Goal: Task Accomplishment & Management: Use online tool/utility

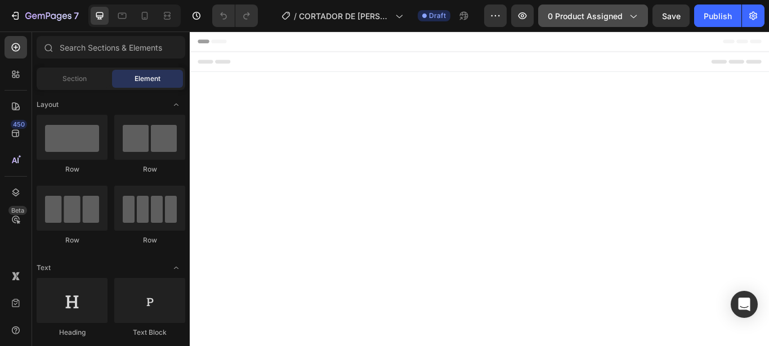
click at [586, 15] on span "0 product assigned" at bounding box center [585, 16] width 75 height 12
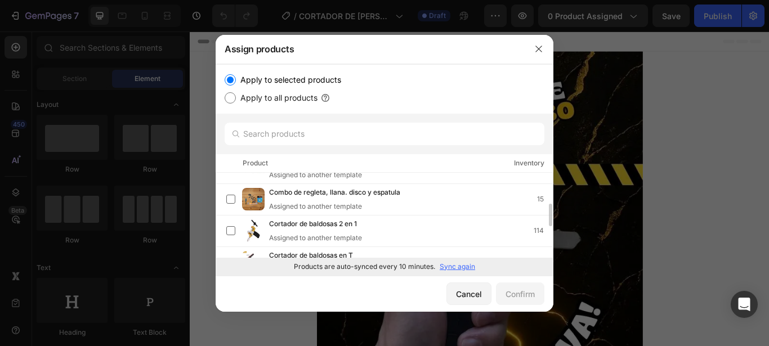
scroll to position [172, 0]
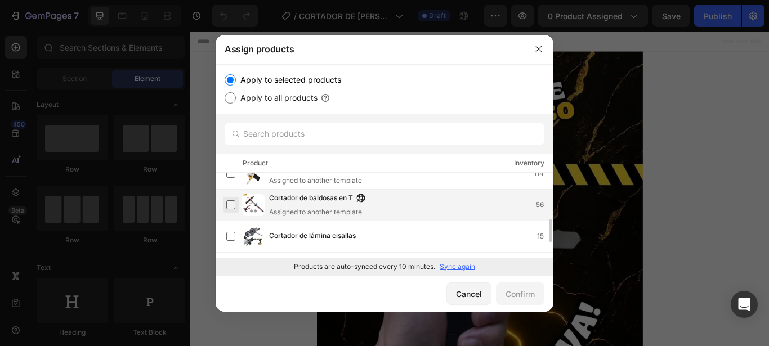
click at [226, 203] on label at bounding box center [230, 205] width 9 height 9
click at [522, 302] on button "Confirm" at bounding box center [520, 294] width 48 height 23
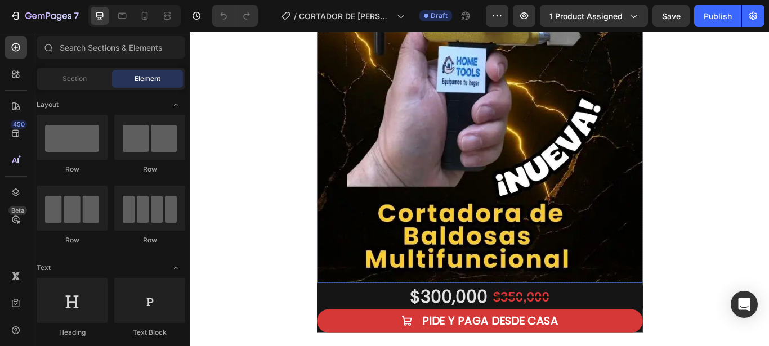
scroll to position [172, 0]
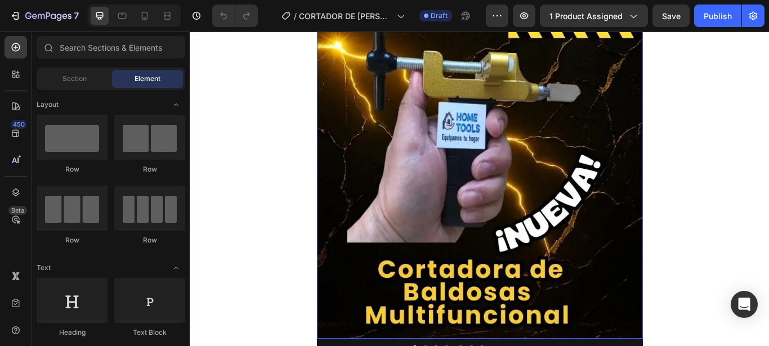
click at [457, 232] on img at bounding box center [528, 136] width 380 height 507
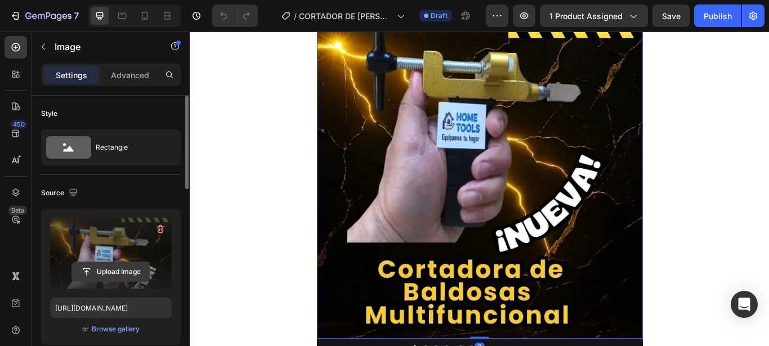
click at [110, 271] on input "file" at bounding box center [111, 271] width 78 height 19
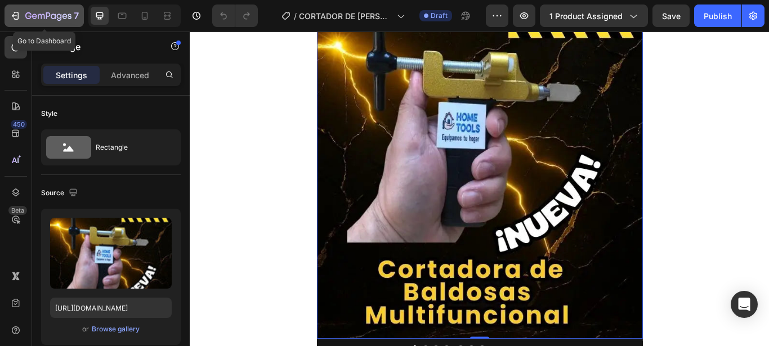
click at [47, 18] on icon "button" at bounding box center [48, 15] width 5 height 7
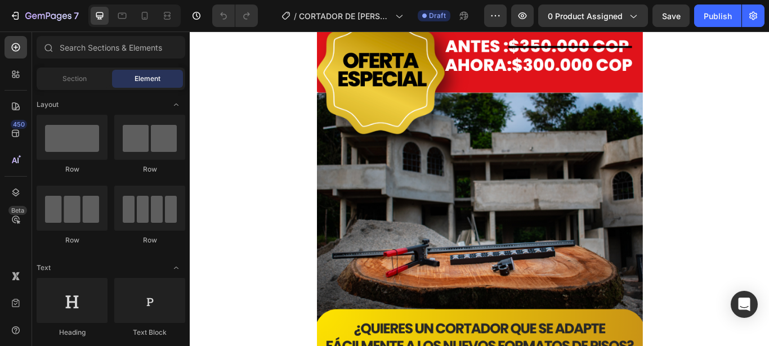
scroll to position [57, 0]
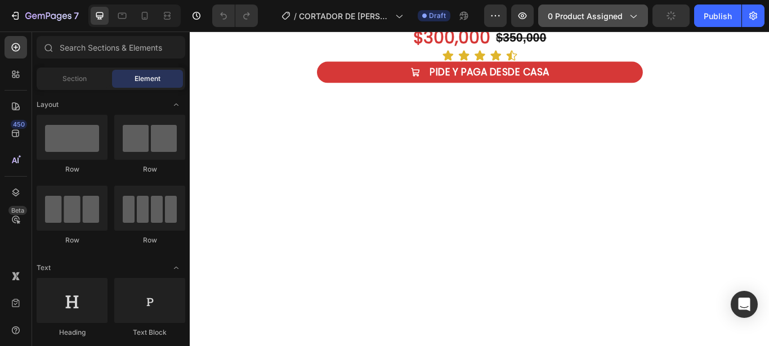
click at [585, 20] on span "0 product assigned" at bounding box center [585, 16] width 75 height 12
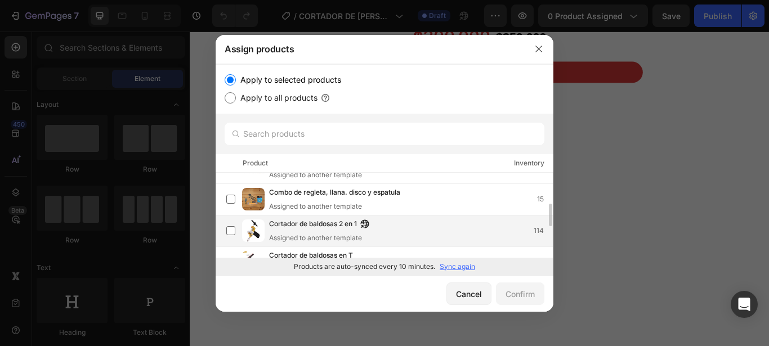
scroll to position [172, 0]
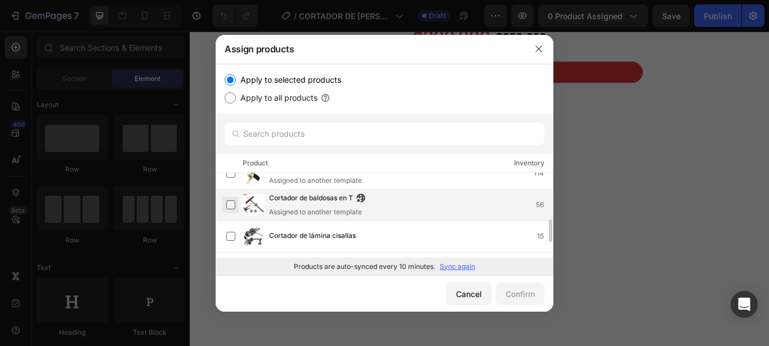
click at [233, 210] on label at bounding box center [230, 205] width 9 height 9
click at [528, 297] on div "Confirm" at bounding box center [520, 294] width 29 height 12
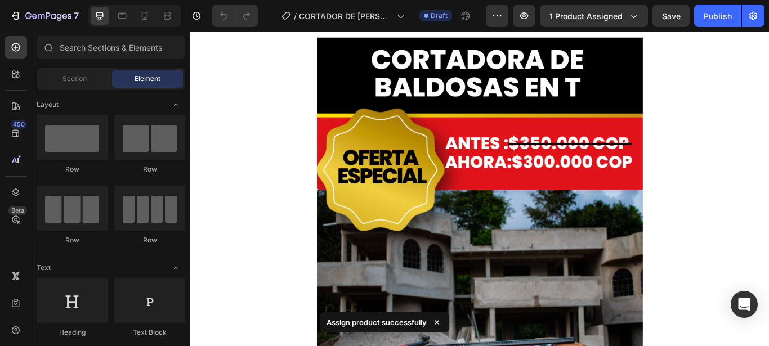
scroll to position [230, 0]
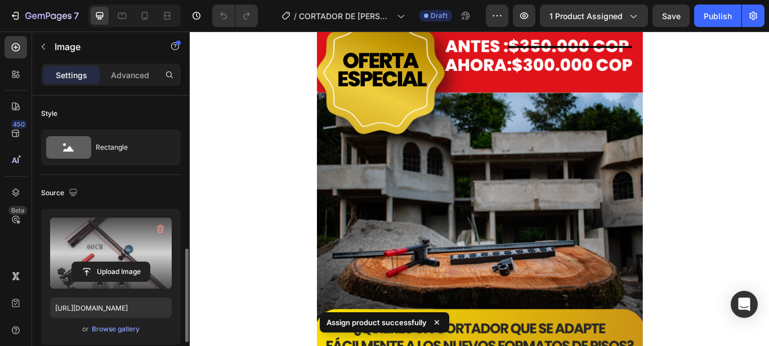
scroll to position [172, 0]
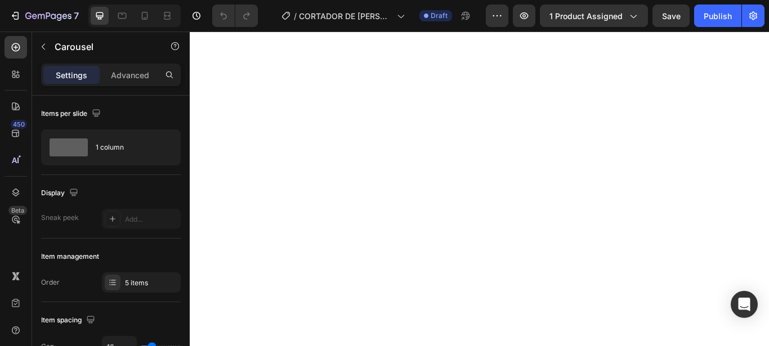
scroll to position [0, 0]
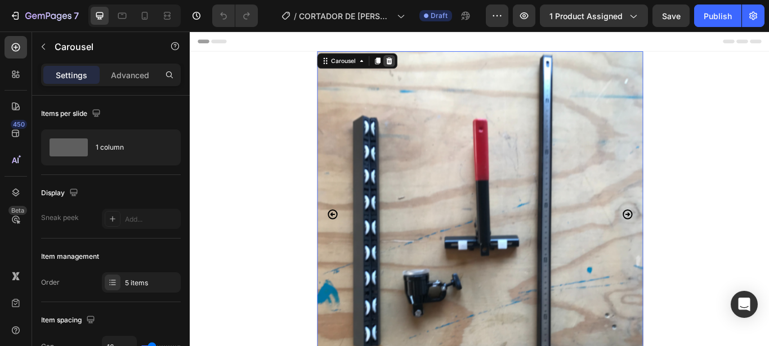
click at [419, 70] on icon at bounding box center [421, 66] width 7 height 8
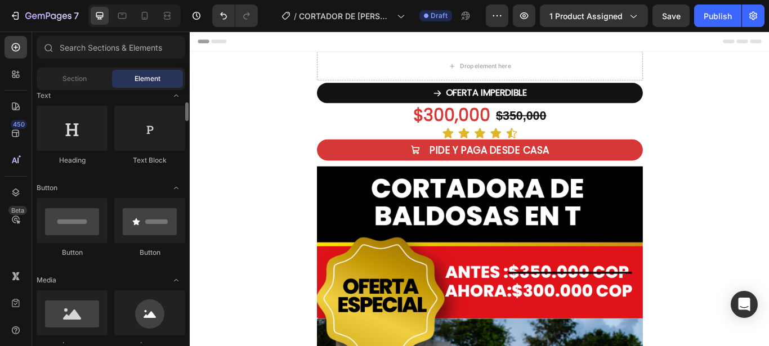
scroll to position [287, 0]
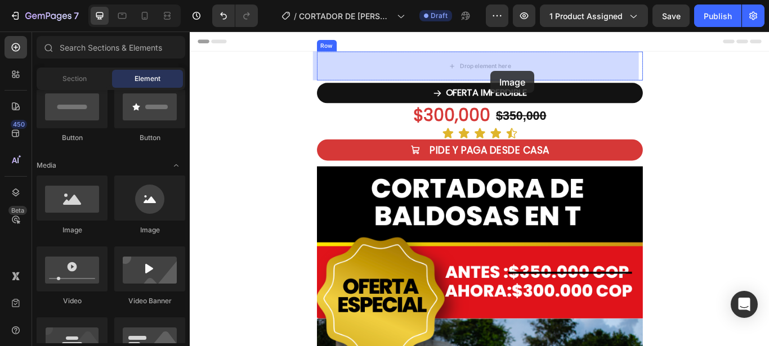
drag, startPoint x: 269, startPoint y: 246, endPoint x: 491, endPoint y: 71, distance: 281.9
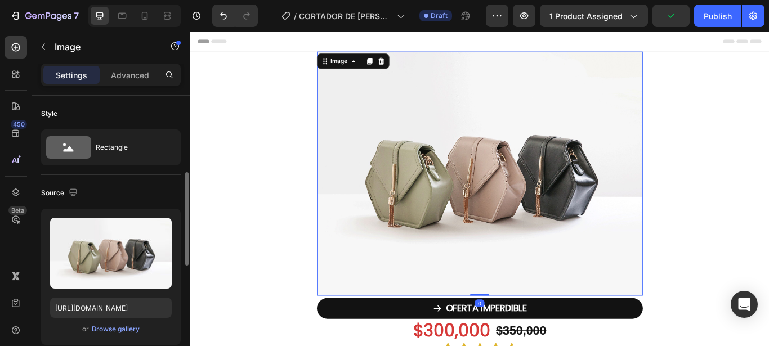
scroll to position [172, 0]
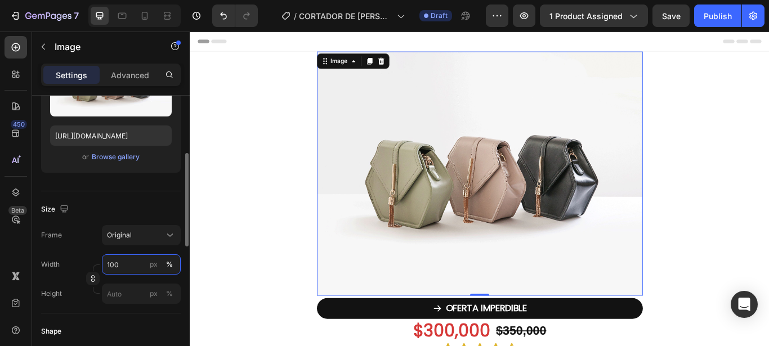
drag, startPoint x: 121, startPoint y: 262, endPoint x: 108, endPoint y: 262, distance: 13.5
click at [108, 262] on input "100" at bounding box center [141, 265] width 79 height 20
click at [127, 264] on input "100" at bounding box center [141, 265] width 79 height 20
drag, startPoint x: 127, startPoint y: 264, endPoint x: 108, endPoint y: 264, distance: 19.2
click at [108, 264] on input "100" at bounding box center [141, 265] width 79 height 20
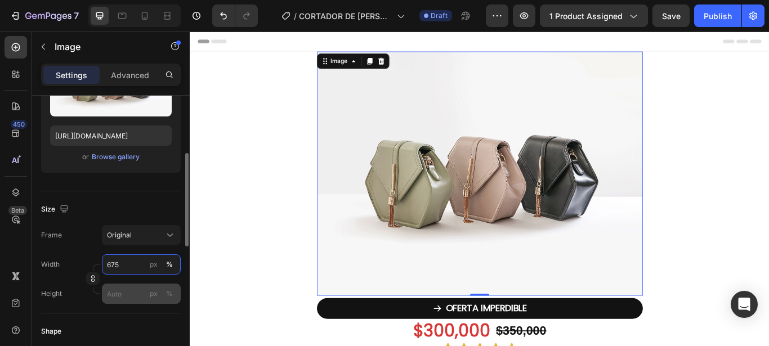
type input "675"
click at [127, 289] on input "px %" at bounding box center [141, 294] width 79 height 20
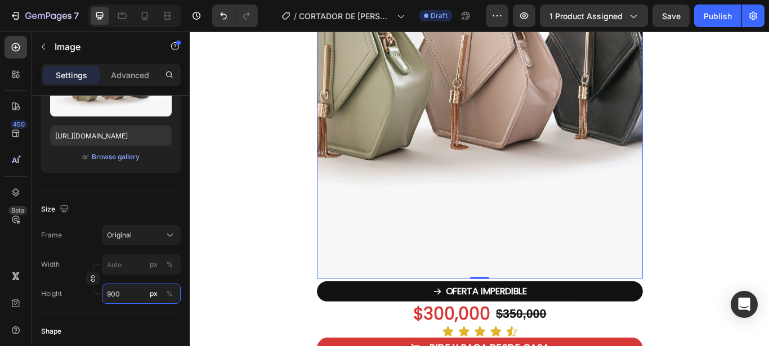
scroll to position [287, 0]
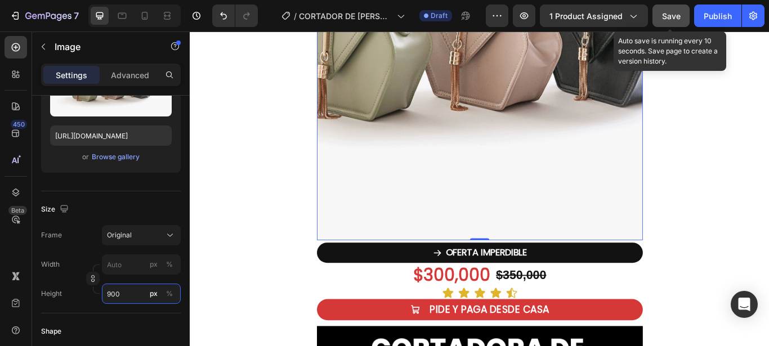
type input "900"
click at [680, 30] on div "7 Version history / CORTADOR DE [PERSON_NAME] EN T Draft Preview 1 product assi…" at bounding box center [384, 16] width 769 height 32
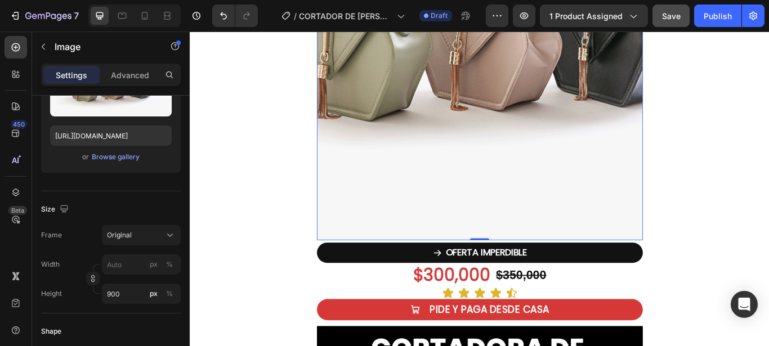
click at [673, 14] on span "Save" at bounding box center [671, 16] width 19 height 10
click at [722, 14] on div "Publish" at bounding box center [718, 16] width 28 height 12
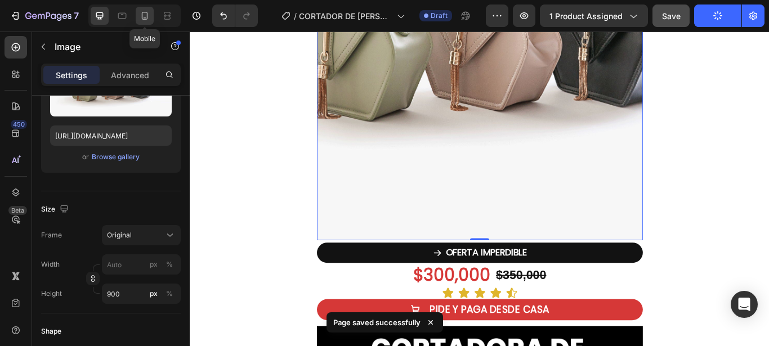
click at [149, 19] on icon at bounding box center [144, 15] width 11 height 11
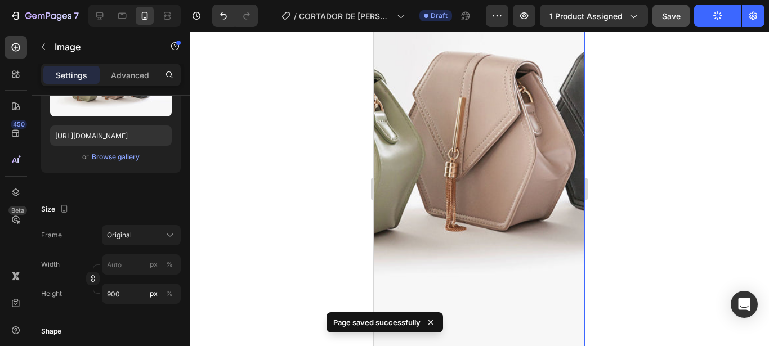
scroll to position [230, 0]
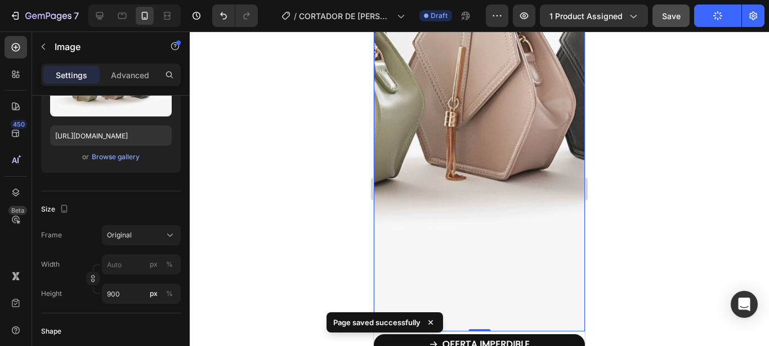
click at [433, 192] on img at bounding box center [479, 78] width 211 height 507
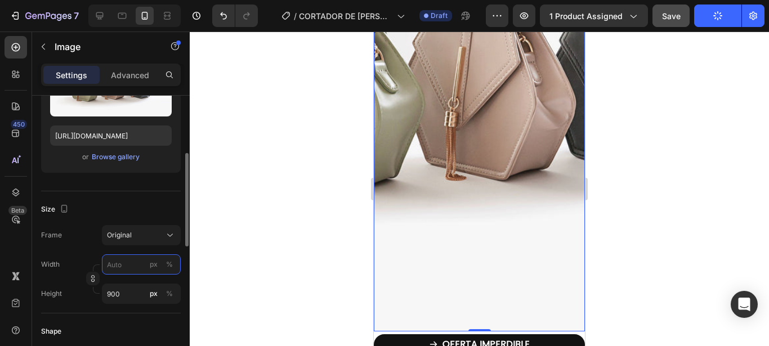
click at [115, 265] on input "px %" at bounding box center [141, 265] width 79 height 20
type input "6"
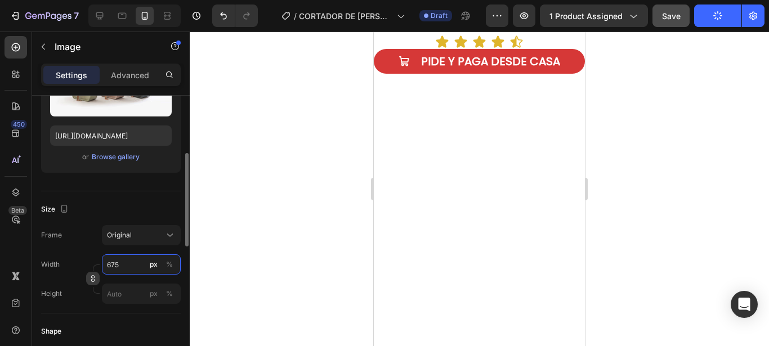
type input "675"
click at [96, 281] on icon "button" at bounding box center [93, 279] width 8 height 8
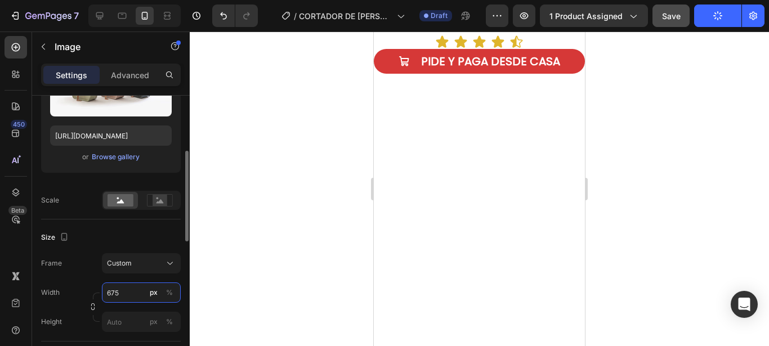
click at [117, 286] on input "675" at bounding box center [141, 293] width 79 height 20
click at [82, 231] on div "Size" at bounding box center [111, 238] width 140 height 18
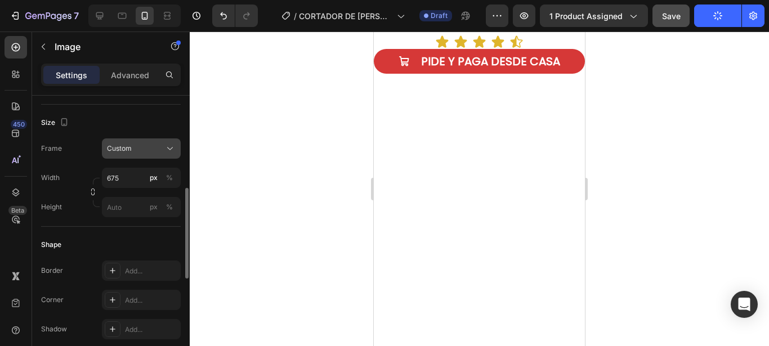
click at [121, 149] on span "Custom" at bounding box center [119, 149] width 25 height 10
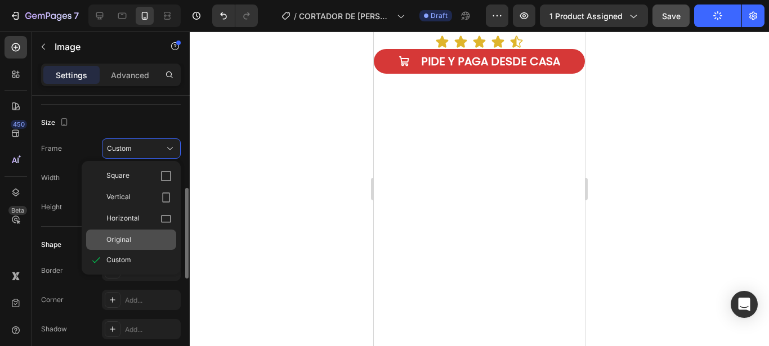
click at [122, 241] on span "Original" at bounding box center [118, 240] width 25 height 10
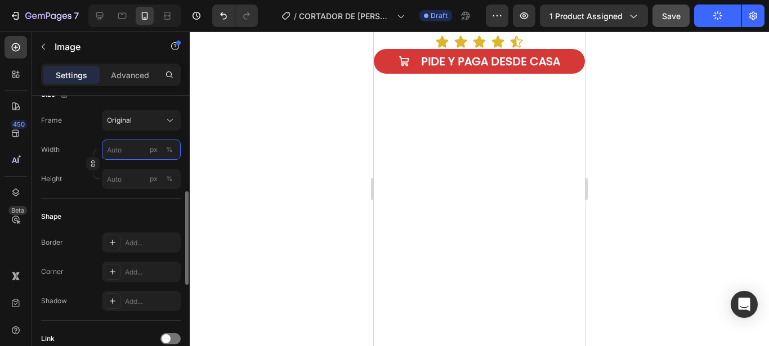
click at [114, 155] on input "px %" at bounding box center [141, 150] width 79 height 20
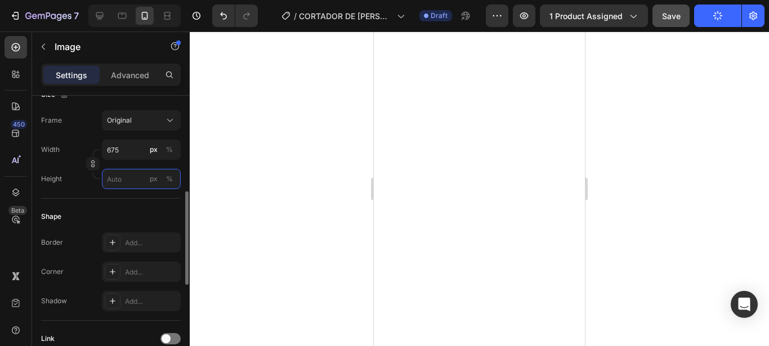
click at [114, 184] on input "px %" at bounding box center [141, 179] width 79 height 20
type input "67"
type input "90"
click at [97, 167] on button "button" at bounding box center [93, 164] width 14 height 14
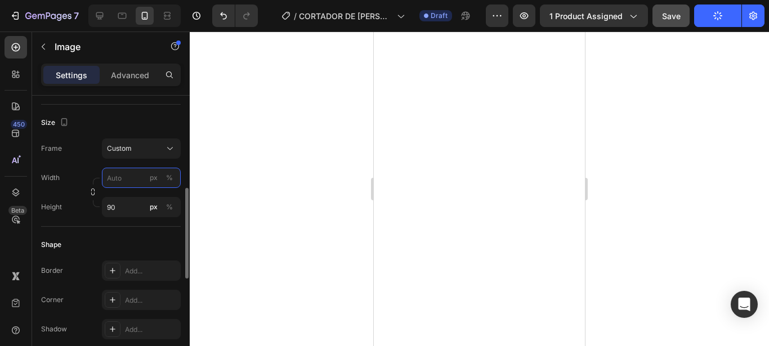
click at [123, 175] on input "px %" at bounding box center [141, 178] width 79 height 20
type input "675"
click at [123, 204] on input "90" at bounding box center [141, 207] width 79 height 20
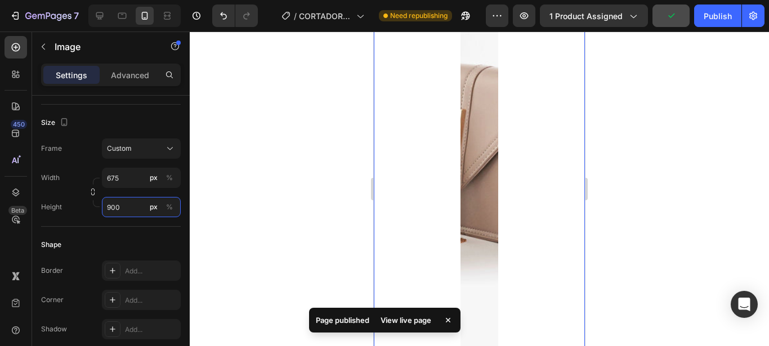
scroll to position [172, 0]
type input "900"
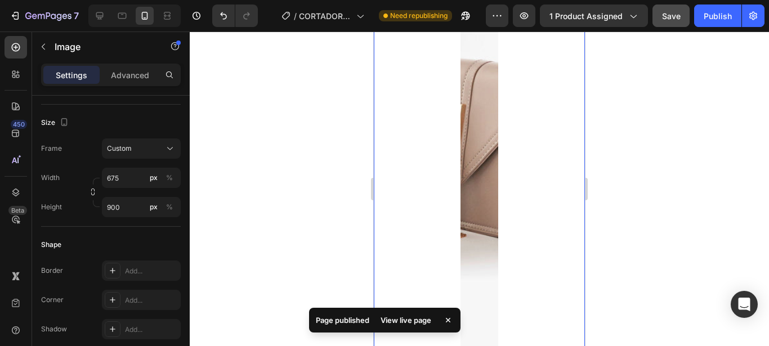
click at [484, 232] on img at bounding box center [480, 135] width 38 height 507
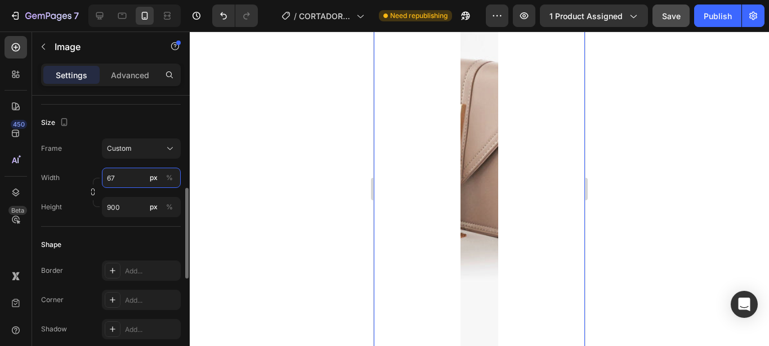
click at [127, 177] on input "67" at bounding box center [141, 178] width 79 height 20
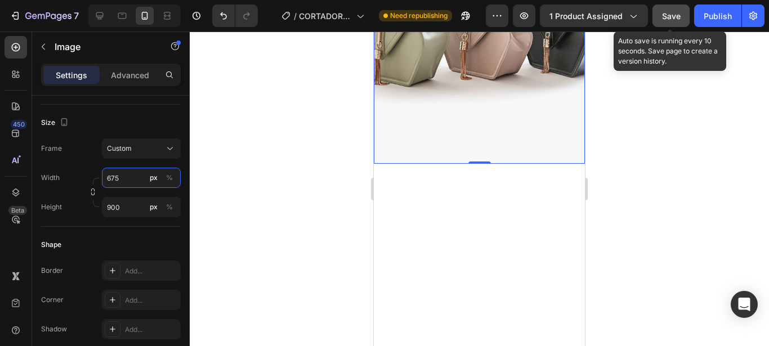
type input "675"
click at [666, 10] on div "Save" at bounding box center [671, 16] width 19 height 12
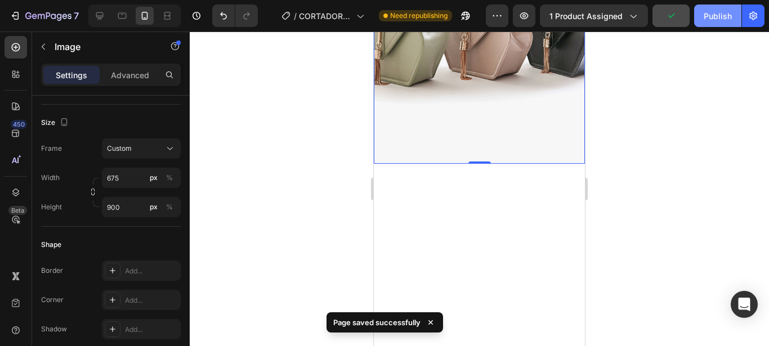
click at [712, 16] on div "Publish" at bounding box center [718, 16] width 28 height 12
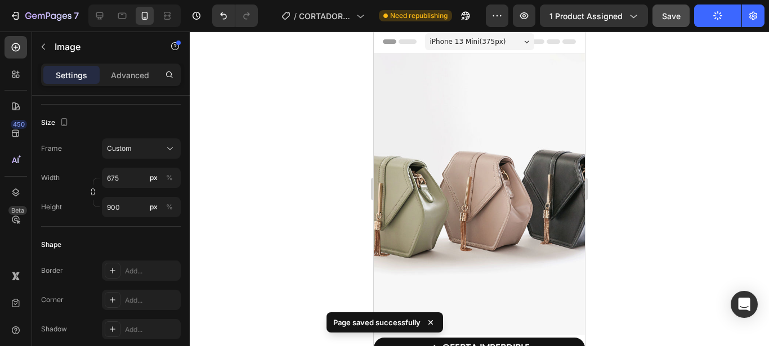
scroll to position [0, 0]
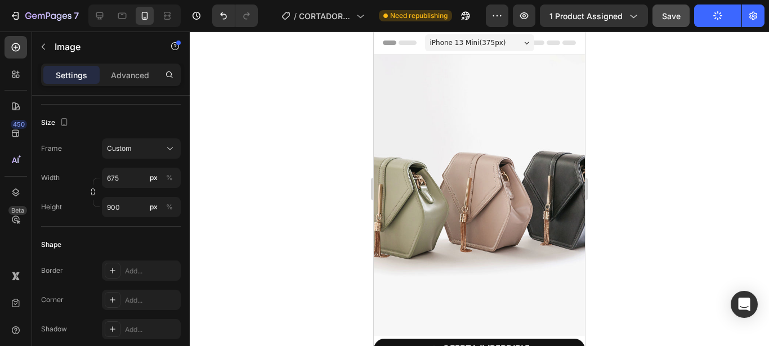
click at [469, 135] on img at bounding box center [479, 196] width 211 height 282
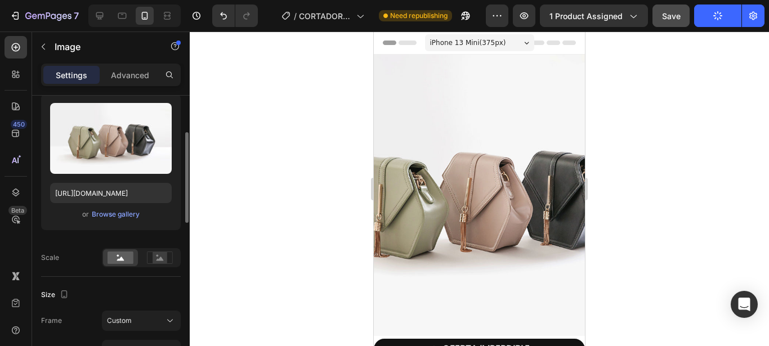
scroll to position [57, 0]
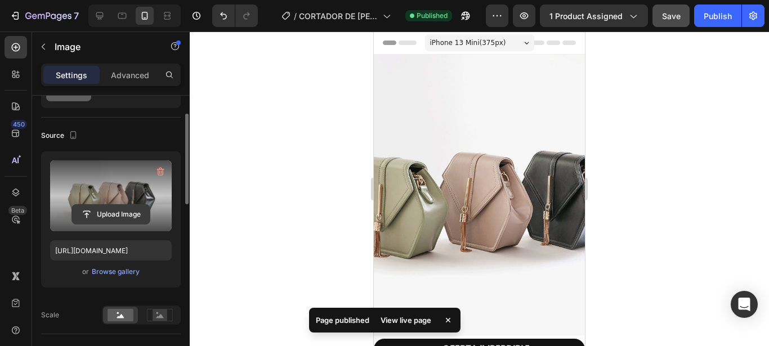
click at [122, 220] on input "file" at bounding box center [111, 214] width 78 height 19
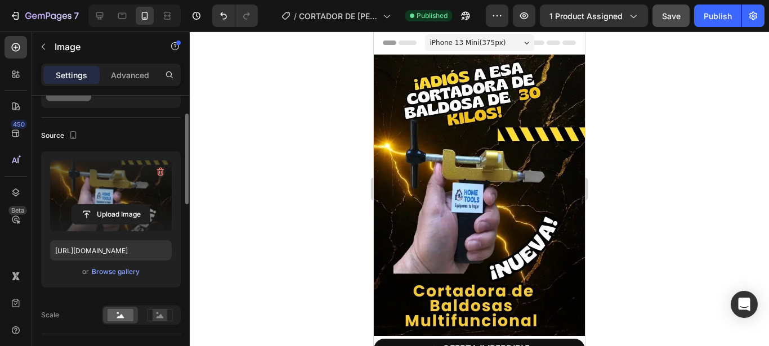
type input "[URL][DOMAIN_NAME]"
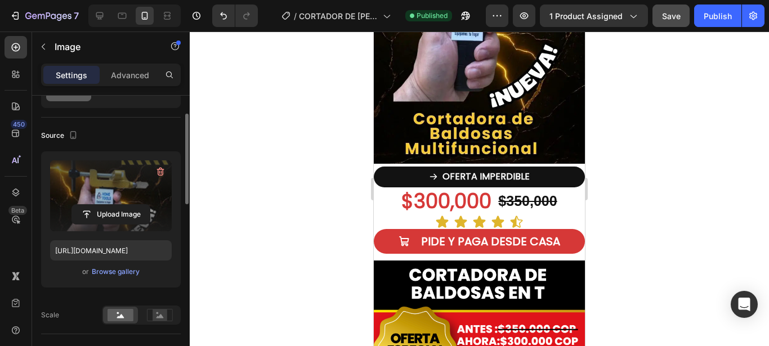
scroll to position [230, 0]
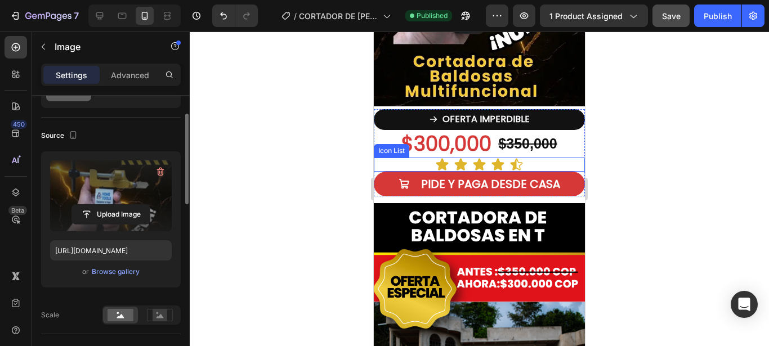
click at [413, 158] on div "Icon Icon Icon Icon Icon" at bounding box center [479, 165] width 211 height 14
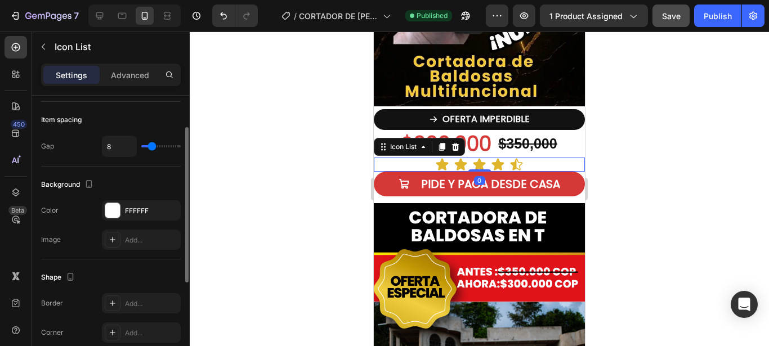
scroll to position [0, 0]
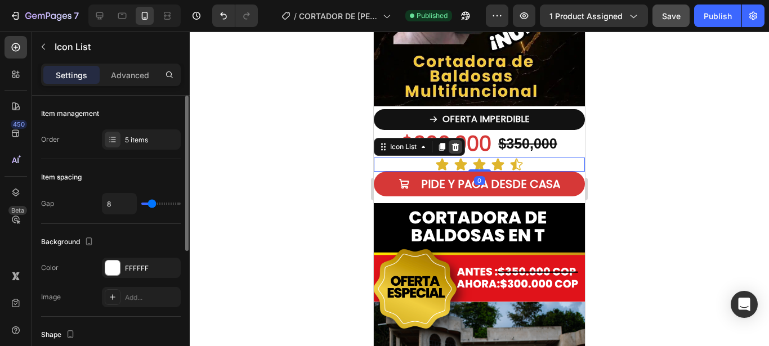
click at [455, 142] on icon at bounding box center [455, 146] width 9 height 9
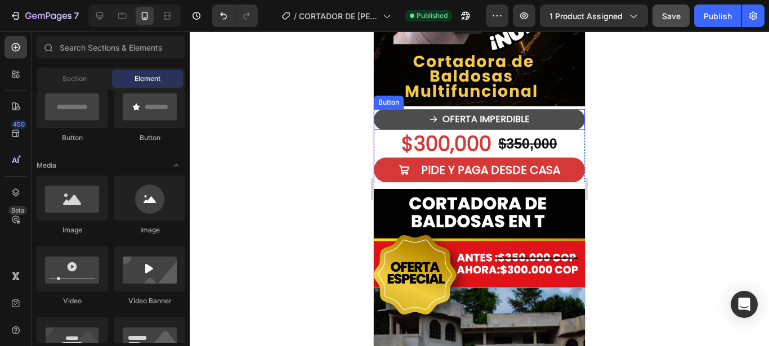
click at [380, 109] on button "OFERTA IMPERDIBLE" at bounding box center [479, 119] width 211 height 21
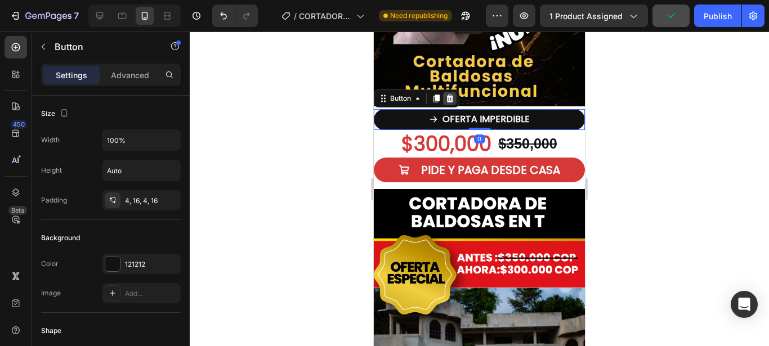
click at [450, 95] on icon at bounding box center [450, 99] width 7 height 8
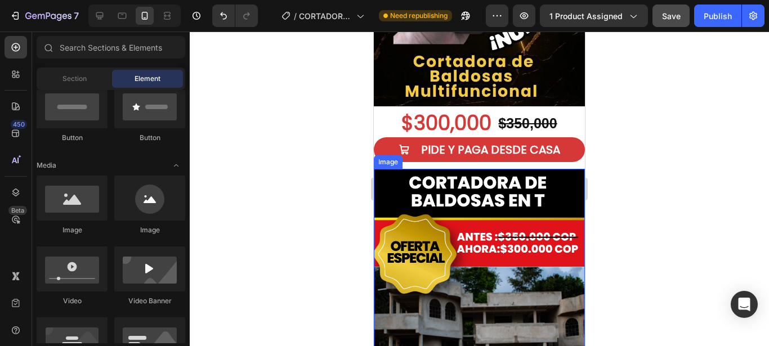
click at [392, 169] on img at bounding box center [479, 306] width 211 height 274
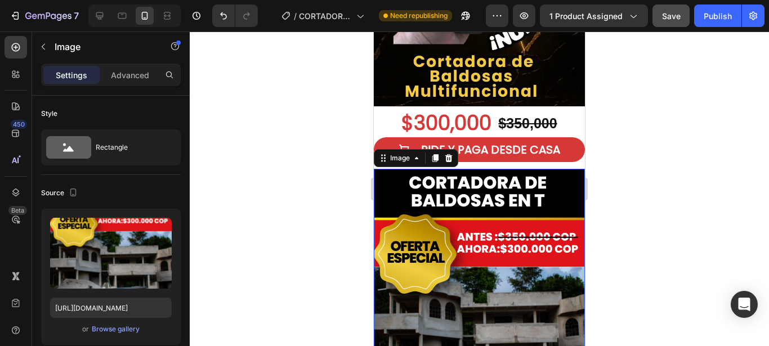
click at [424, 200] on img at bounding box center [479, 306] width 211 height 274
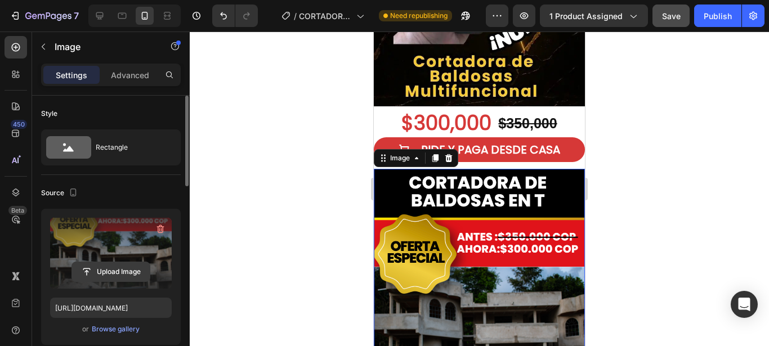
click at [141, 273] on input "file" at bounding box center [111, 271] width 78 height 19
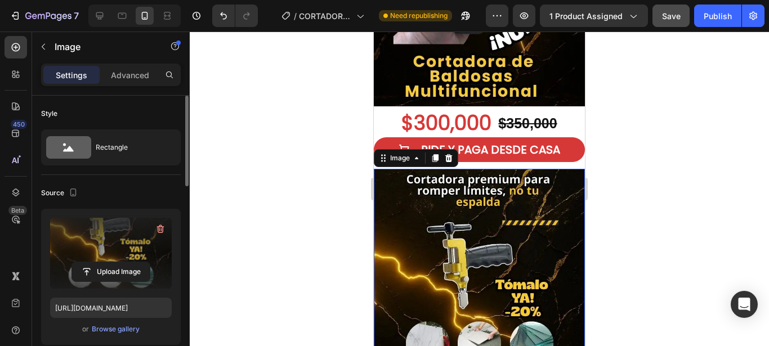
click at [428, 243] on img at bounding box center [479, 306] width 211 height 274
click at [106, 263] on input "file" at bounding box center [111, 271] width 78 height 19
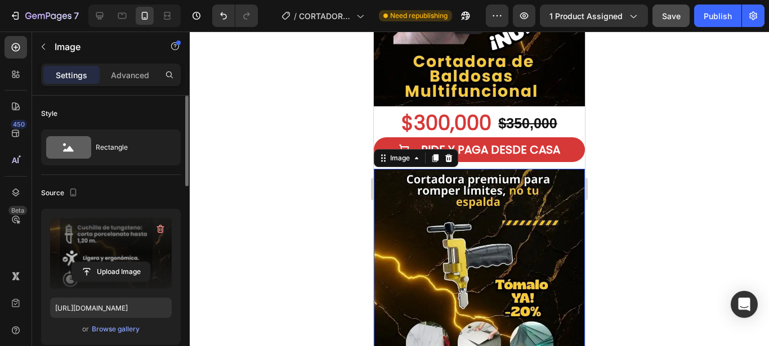
type input "[URL][DOMAIN_NAME]"
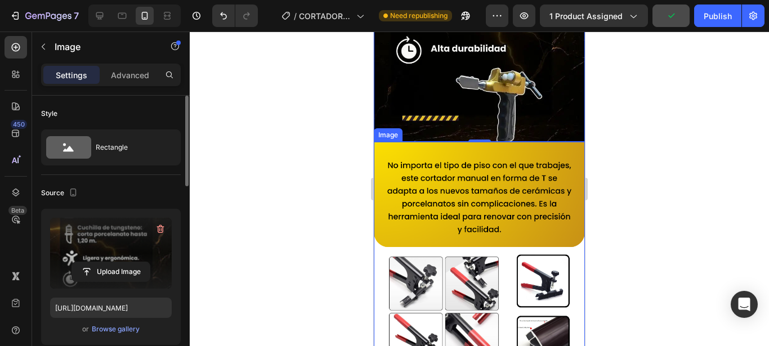
scroll to position [575, 0]
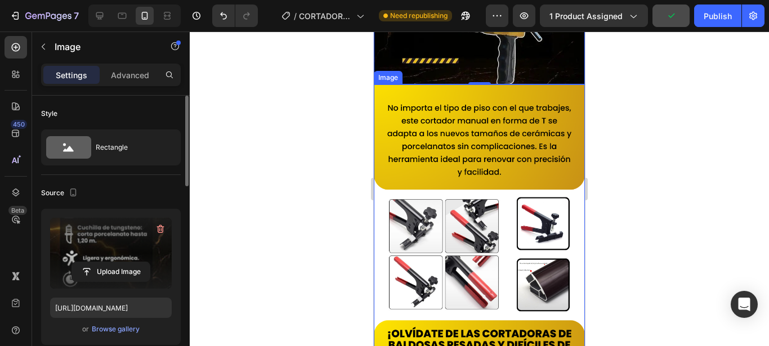
click at [478, 215] on img at bounding box center [479, 225] width 211 height 282
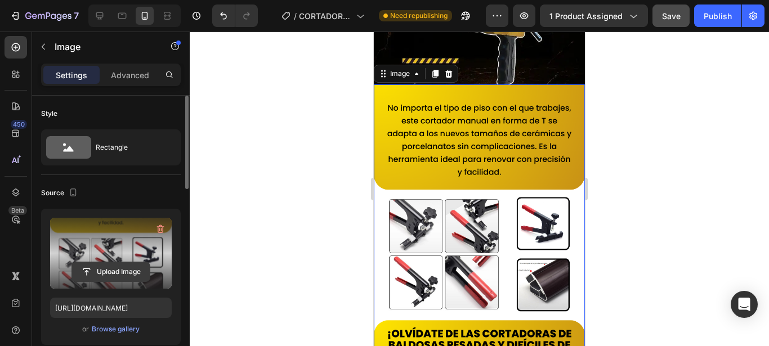
click at [127, 269] on input "file" at bounding box center [111, 271] width 78 height 19
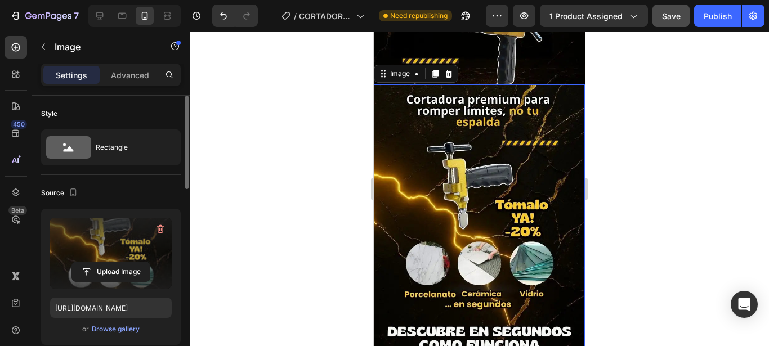
type input "[URL][DOMAIN_NAME]"
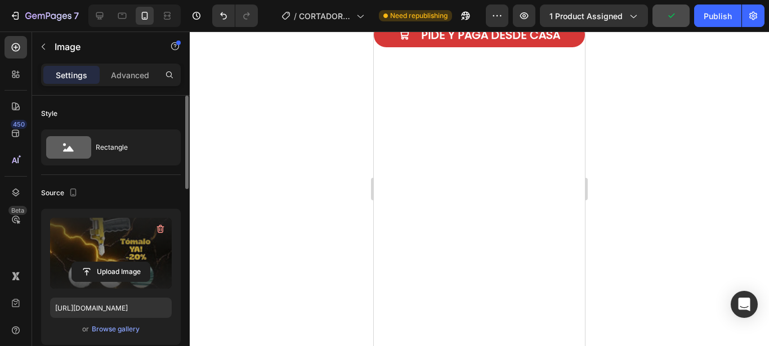
scroll to position [0, 0]
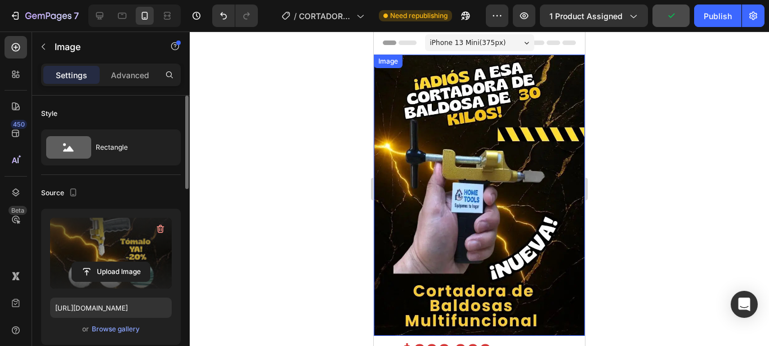
click at [468, 166] on img at bounding box center [479, 196] width 211 height 282
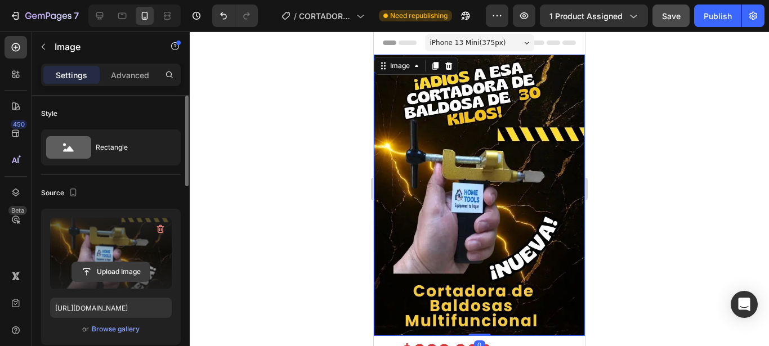
click at [130, 274] on input "file" at bounding box center [111, 271] width 78 height 19
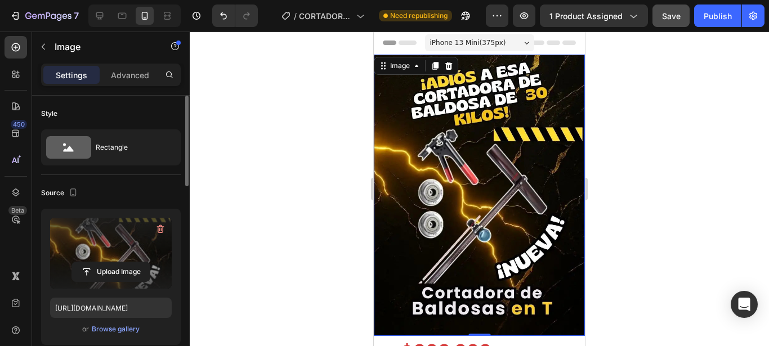
type input "[URL][DOMAIN_NAME]"
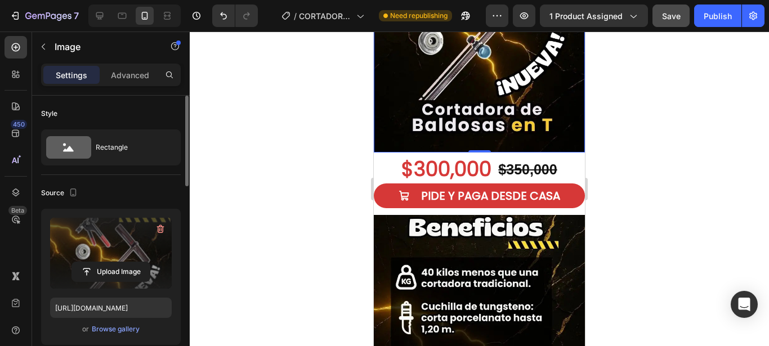
scroll to position [230, 0]
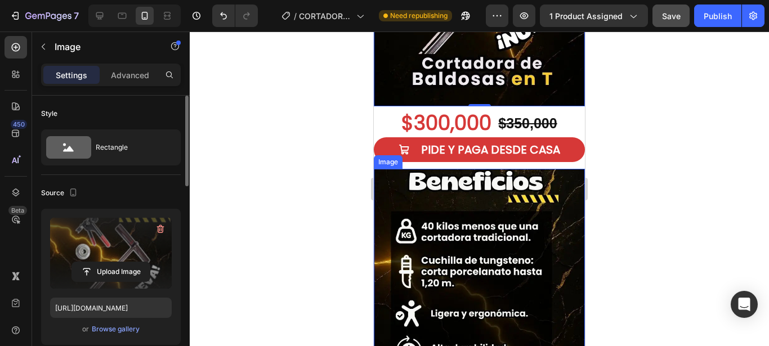
click at [431, 215] on img at bounding box center [479, 306] width 211 height 274
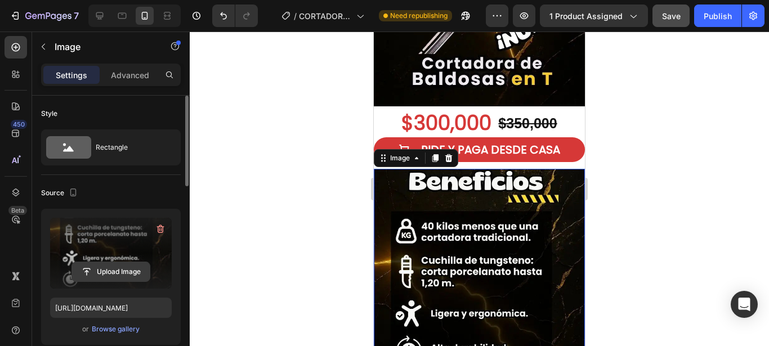
click at [118, 271] on input "file" at bounding box center [111, 271] width 78 height 19
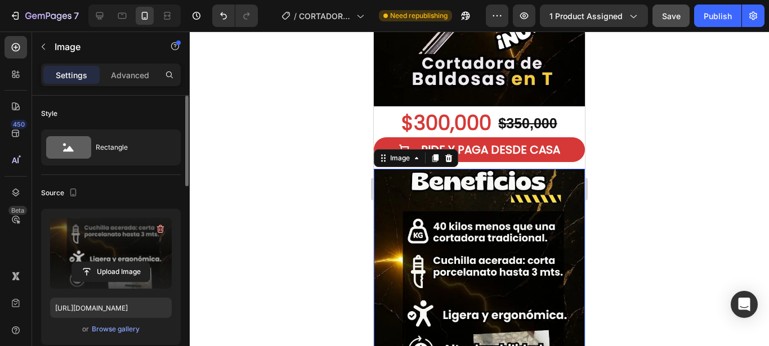
type input "[URL][DOMAIN_NAME]"
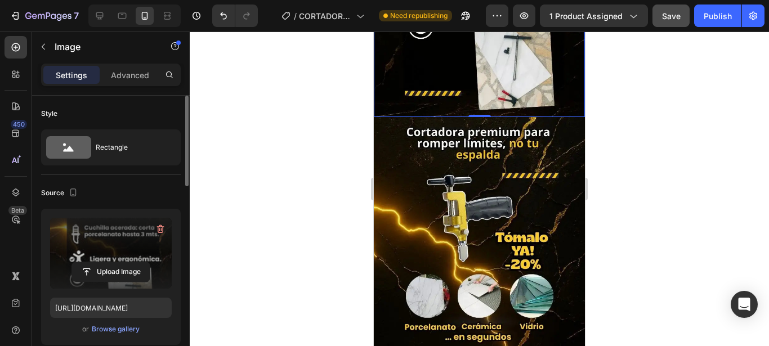
scroll to position [575, 0]
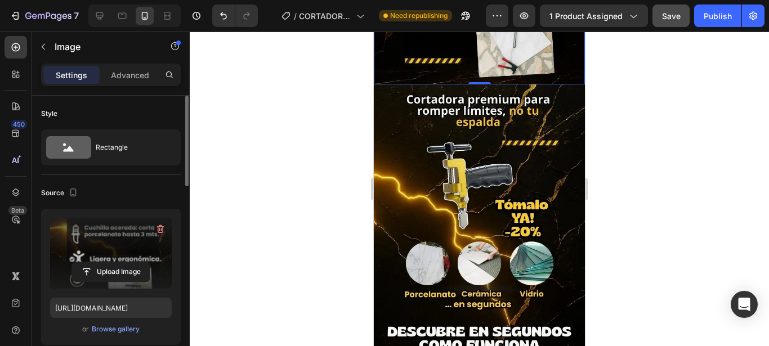
click at [539, 235] on img at bounding box center [479, 225] width 211 height 282
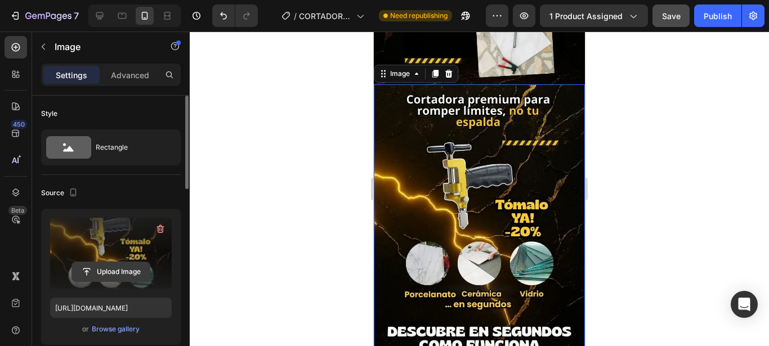
click at [106, 271] on input "file" at bounding box center [111, 271] width 78 height 19
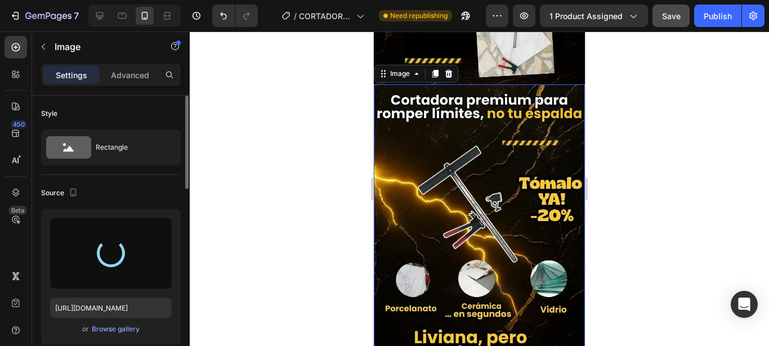
type input "[URL][DOMAIN_NAME]"
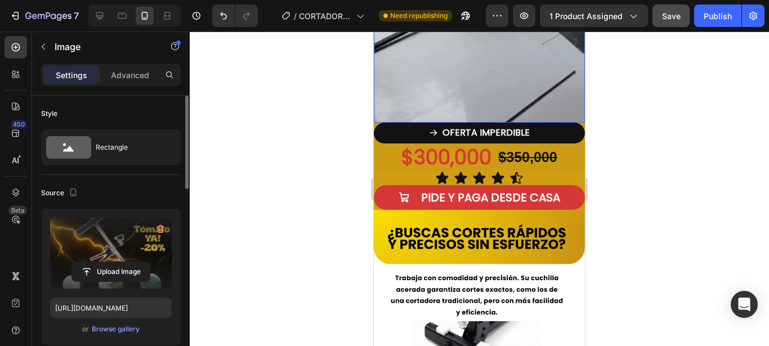
scroll to position [1092, 0]
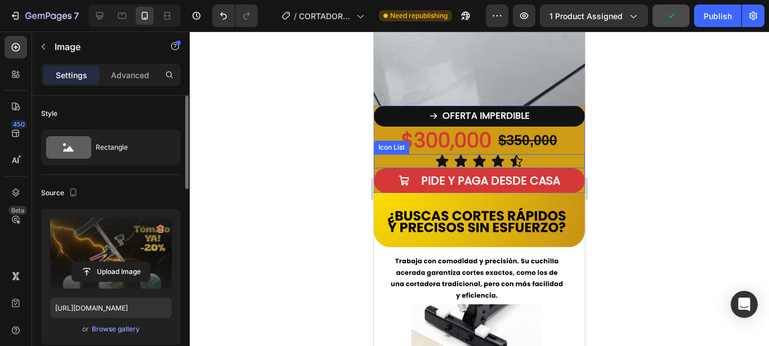
click at [423, 154] on div "Icon Icon Icon Icon Icon" at bounding box center [479, 161] width 211 height 14
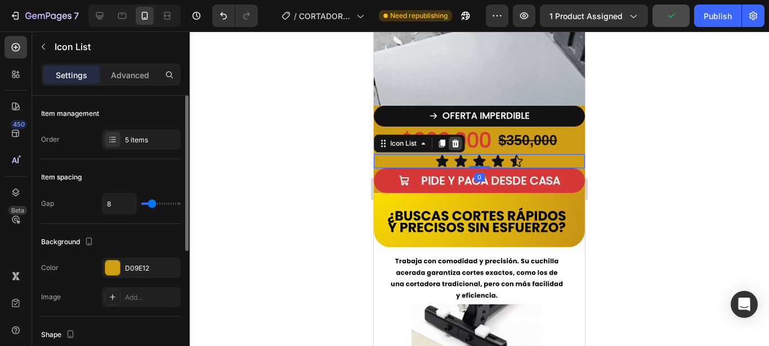
click at [460, 139] on icon at bounding box center [455, 143] width 9 height 9
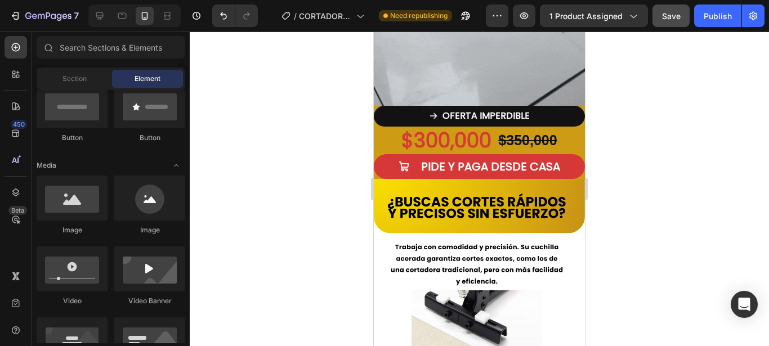
scroll to position [287, 0]
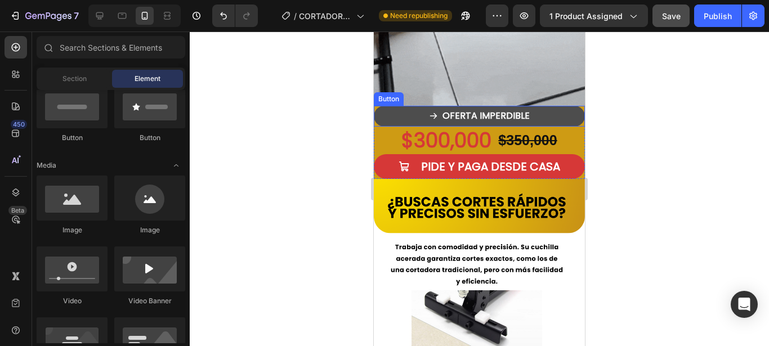
click at [390, 106] on button "OFERTA IMPERDIBLE" at bounding box center [479, 116] width 211 height 21
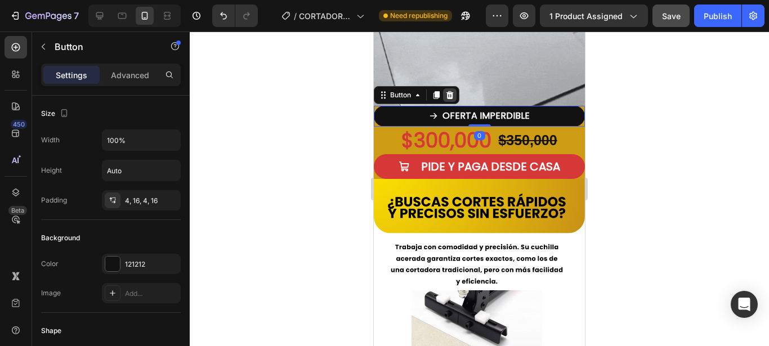
click at [452, 91] on icon at bounding box center [450, 95] width 7 height 8
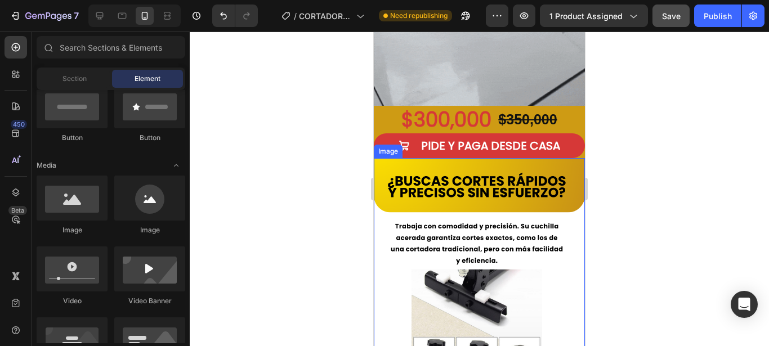
click at [395, 179] on img at bounding box center [479, 299] width 211 height 282
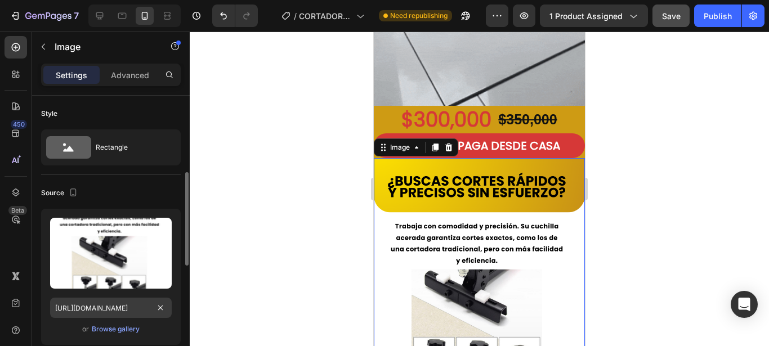
scroll to position [57, 0]
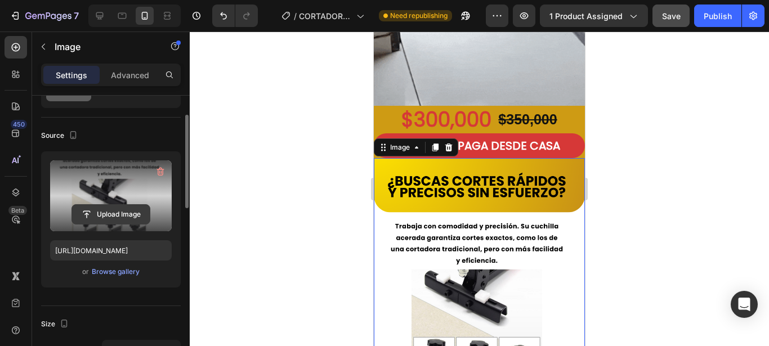
click at [128, 213] on input "file" at bounding box center [111, 214] width 78 height 19
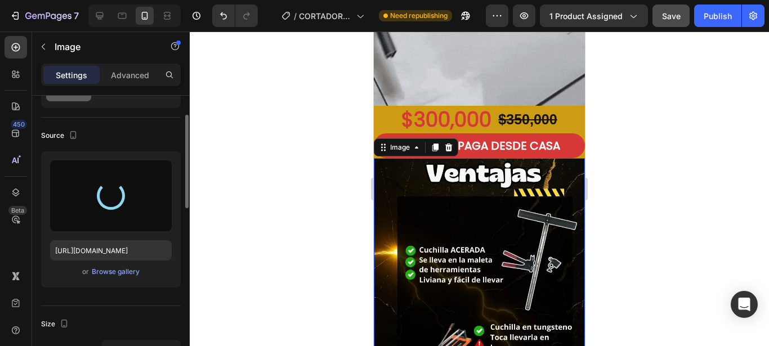
type input "[URL][DOMAIN_NAME]"
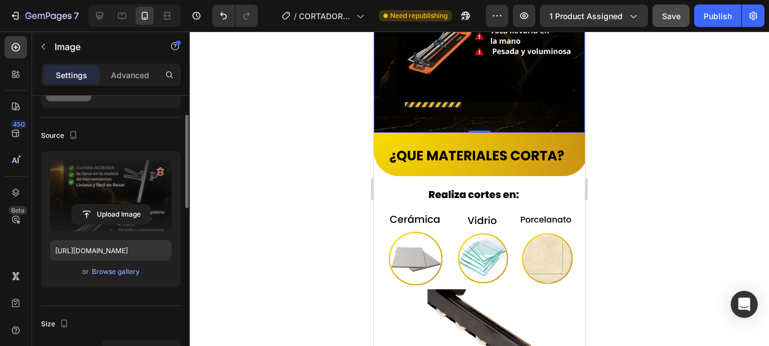
scroll to position [1494, 0]
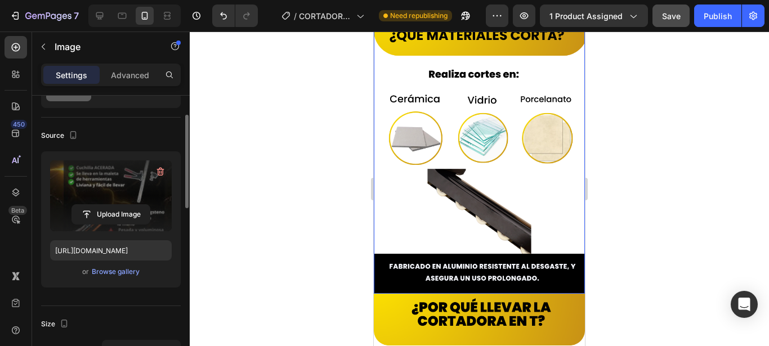
click at [516, 192] on img at bounding box center [479, 153] width 211 height 282
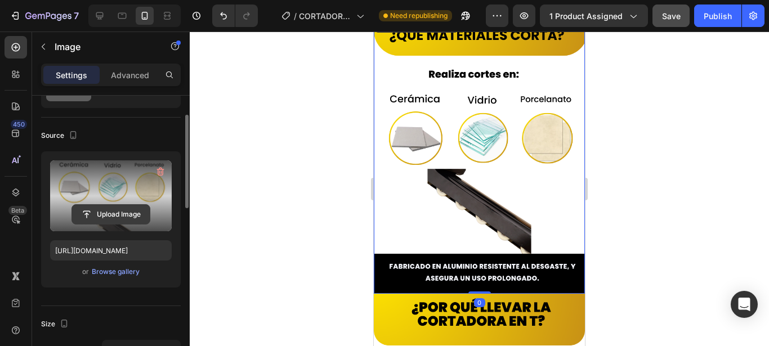
click at [99, 211] on input "file" at bounding box center [111, 214] width 78 height 19
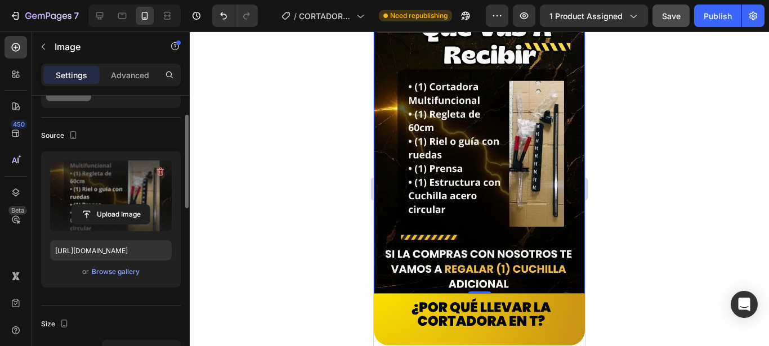
type input "[URL][DOMAIN_NAME]"
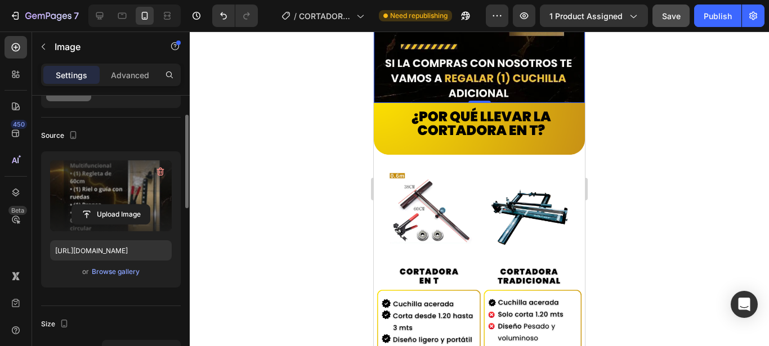
scroll to position [1724, 0]
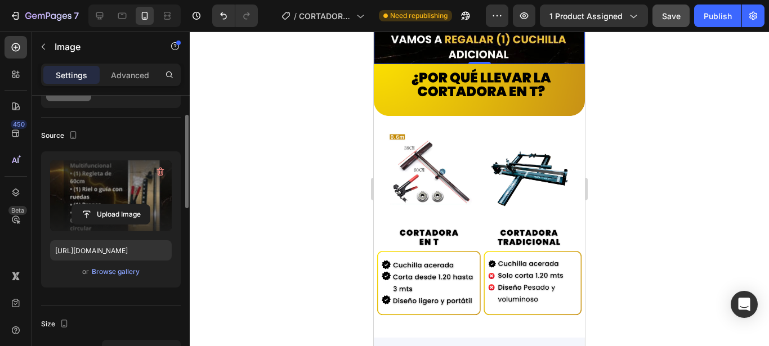
click at [482, 148] on img at bounding box center [479, 201] width 211 height 274
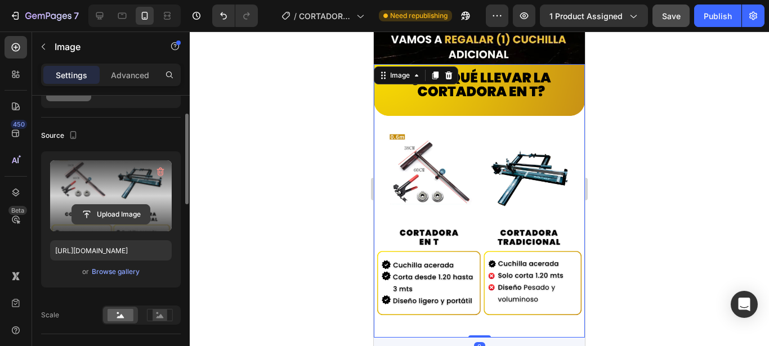
click at [135, 215] on input "file" at bounding box center [111, 214] width 78 height 19
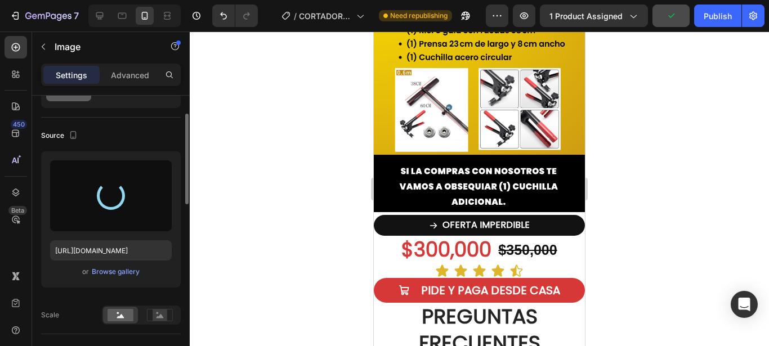
scroll to position [2126, 0]
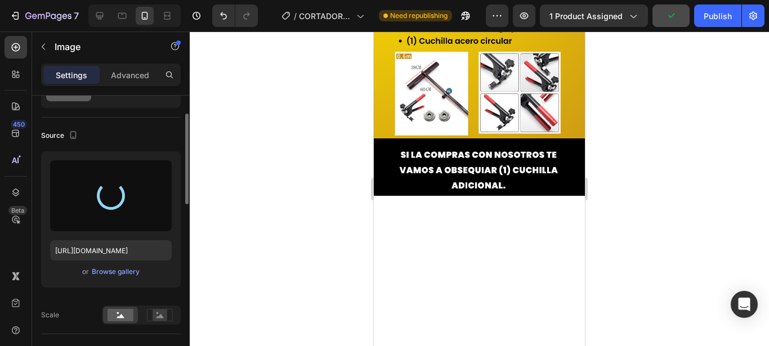
type input "[URL][DOMAIN_NAME]"
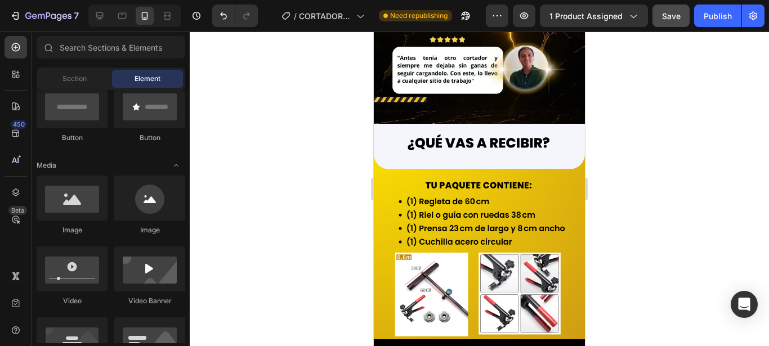
scroll to position [2068, 0]
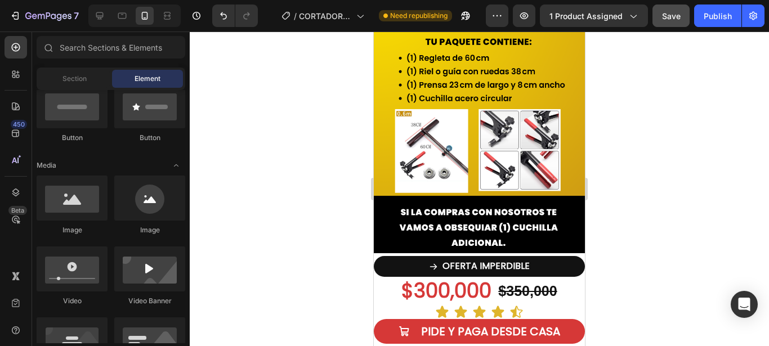
click at [487, 172] on img at bounding box center [479, 117] width 211 height 274
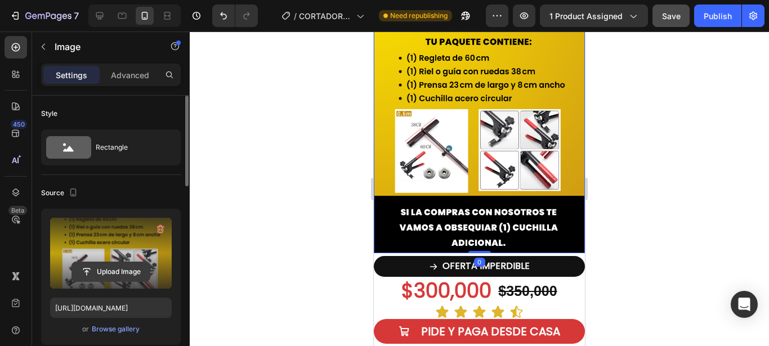
click at [106, 272] on input "file" at bounding box center [111, 271] width 78 height 19
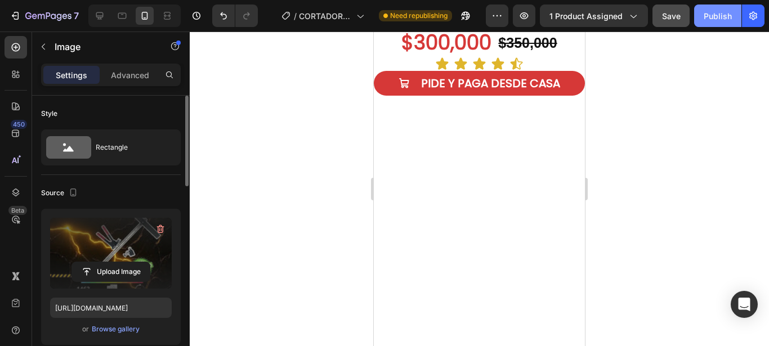
scroll to position [2025, 0]
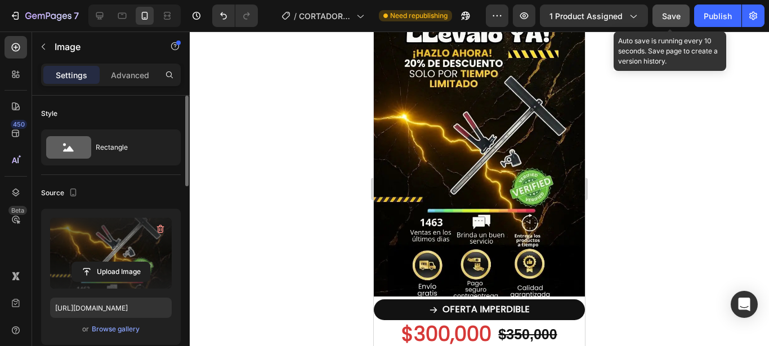
click at [676, 16] on span "Save" at bounding box center [671, 16] width 19 height 10
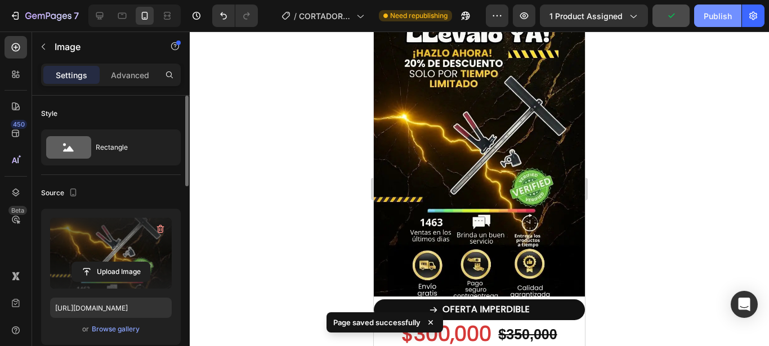
click at [722, 16] on div "Publish" at bounding box center [718, 16] width 28 height 12
drag, startPoint x: 102, startPoint y: 17, endPoint x: 212, endPoint y: 186, distance: 201.5
click at [102, 17] on icon at bounding box center [99, 15] width 7 height 7
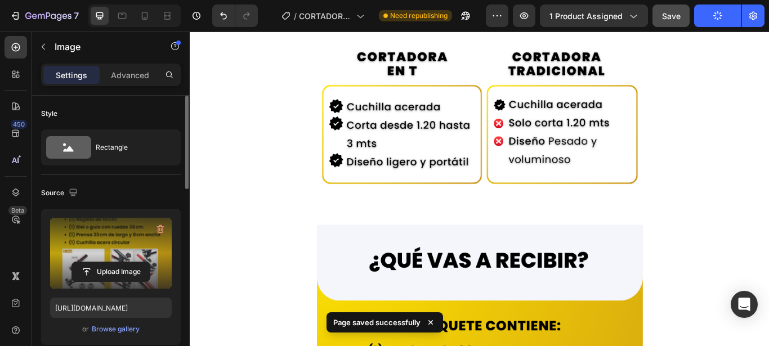
type input "[URL][DOMAIN_NAME]"
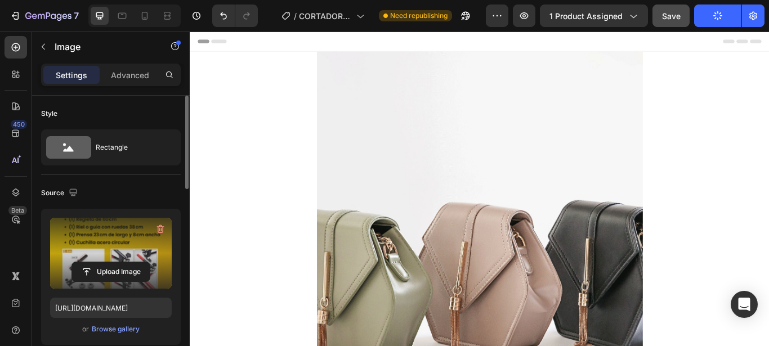
click at [528, 222] on img at bounding box center [528, 308] width 380 height 507
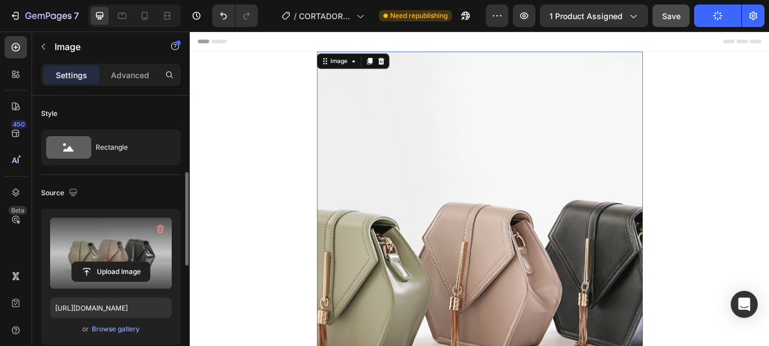
scroll to position [57, 0]
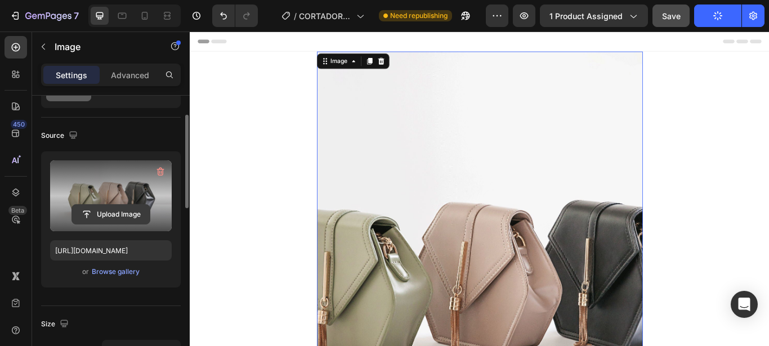
click at [139, 213] on input "file" at bounding box center [111, 214] width 78 height 19
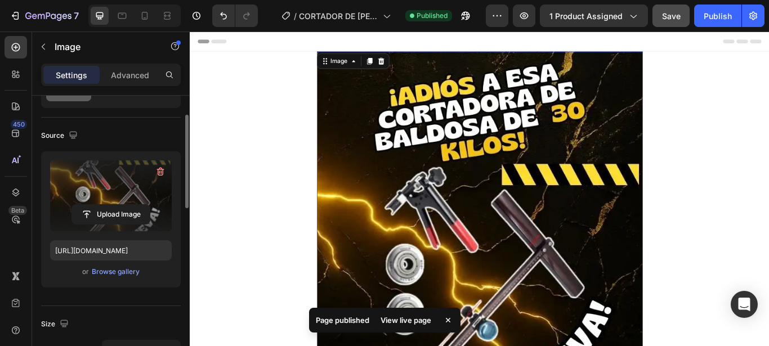
type input "[URL][DOMAIN_NAME]"
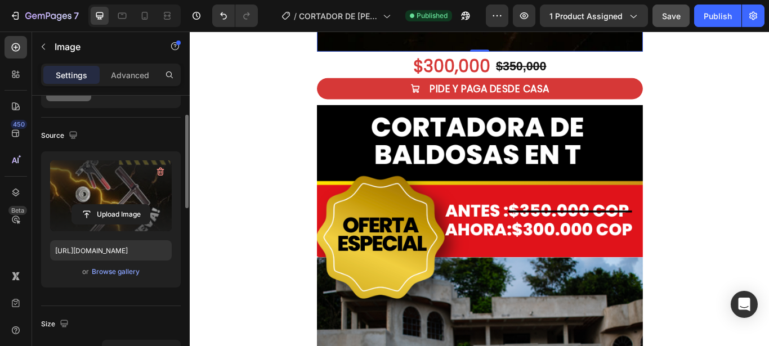
scroll to position [516, 0]
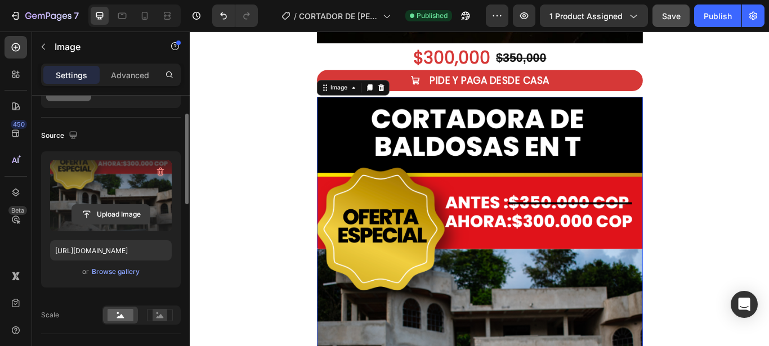
click at [108, 215] on input "file" at bounding box center [111, 214] width 78 height 19
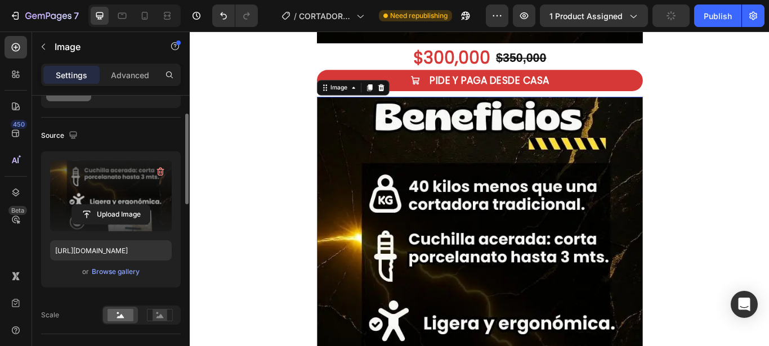
type input "[URL][DOMAIN_NAME]"
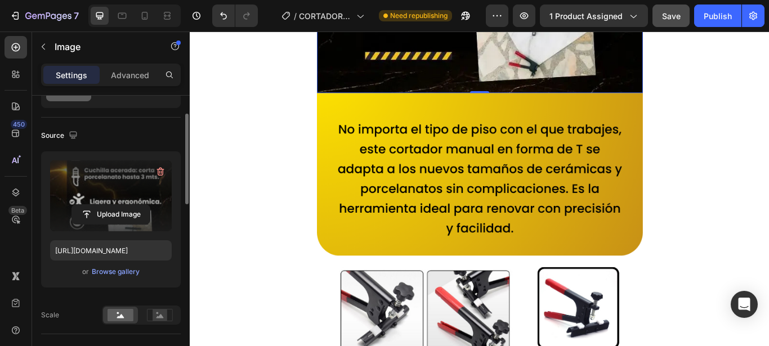
scroll to position [1092, 0]
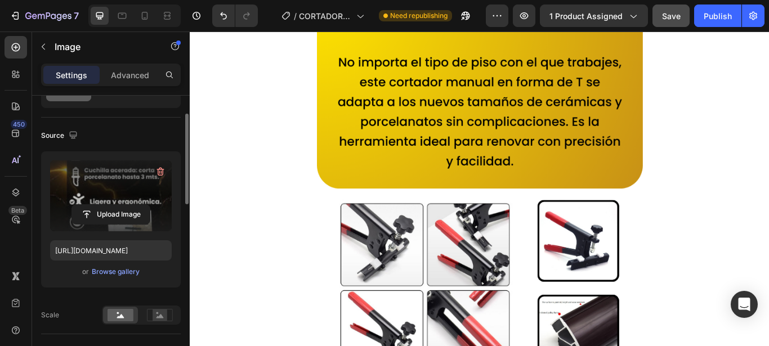
click at [491, 222] on img at bounding box center [528, 278] width 380 height 507
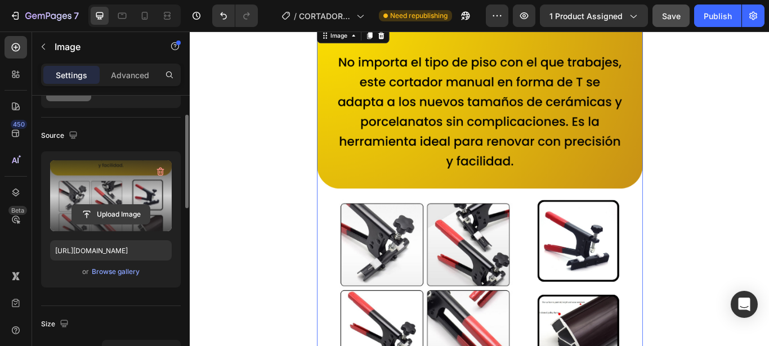
click at [104, 217] on input "file" at bounding box center [111, 214] width 78 height 19
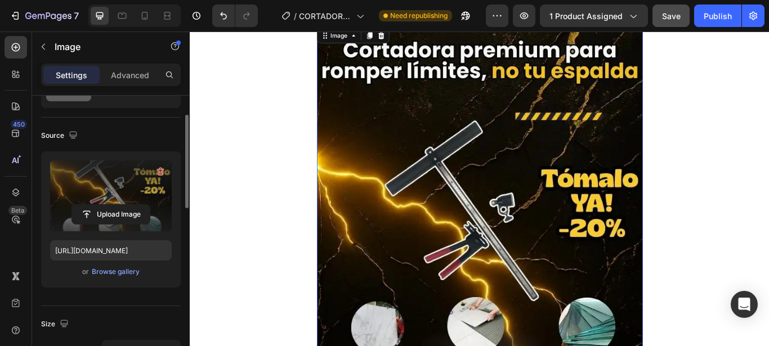
type input "[URL][DOMAIN_NAME]"
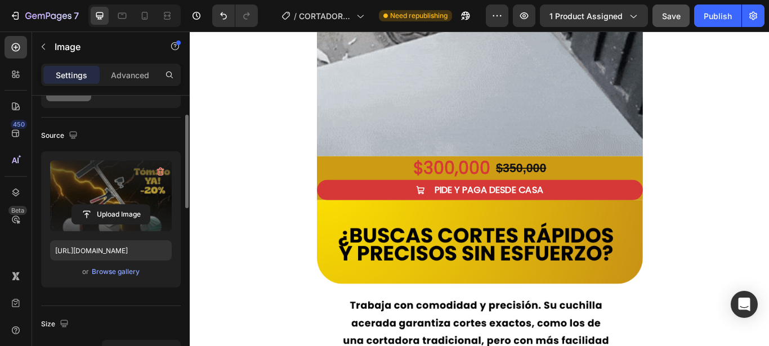
scroll to position [2125, 0]
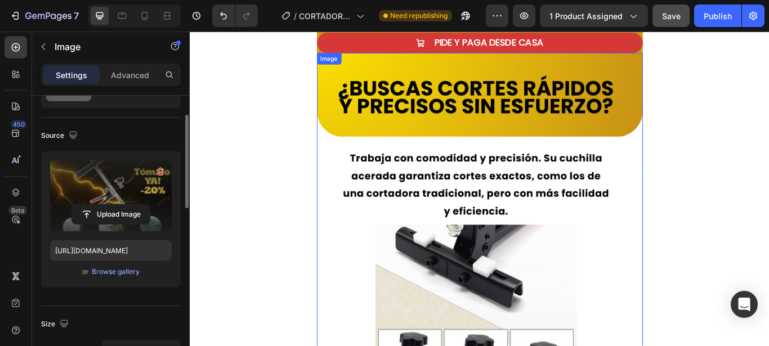
click at [494, 225] on img at bounding box center [528, 309] width 380 height 507
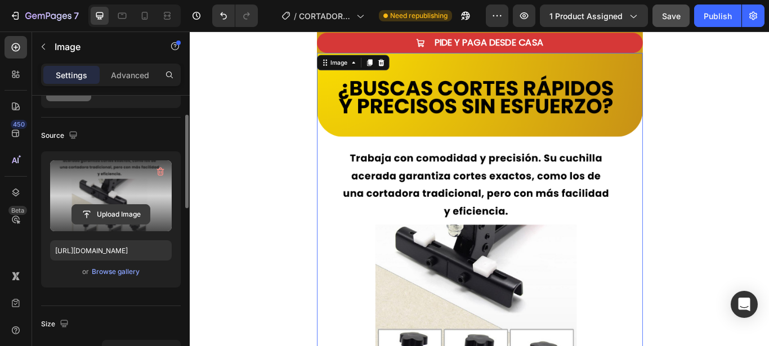
click at [102, 219] on input "file" at bounding box center [111, 214] width 78 height 19
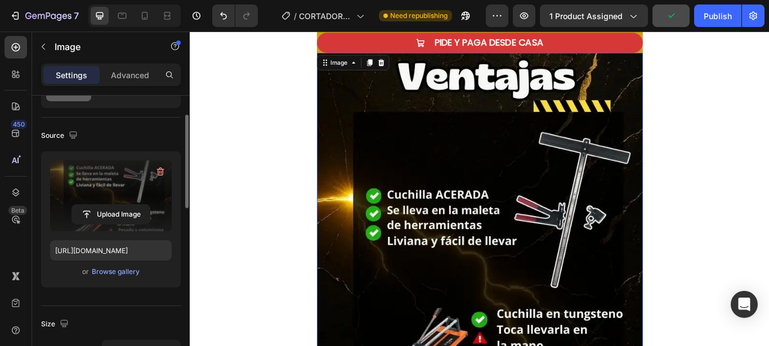
type input "[URL][DOMAIN_NAME]"
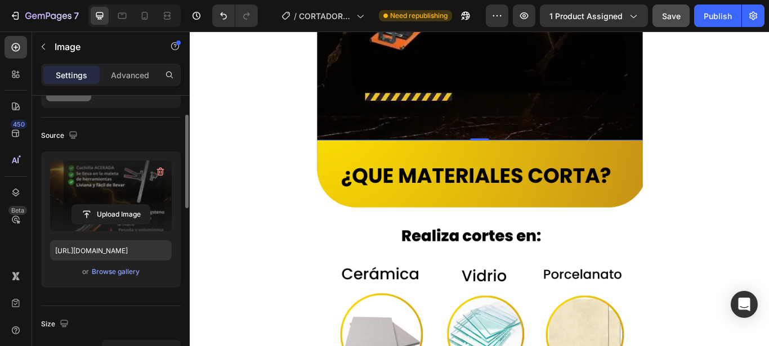
scroll to position [2585, 0]
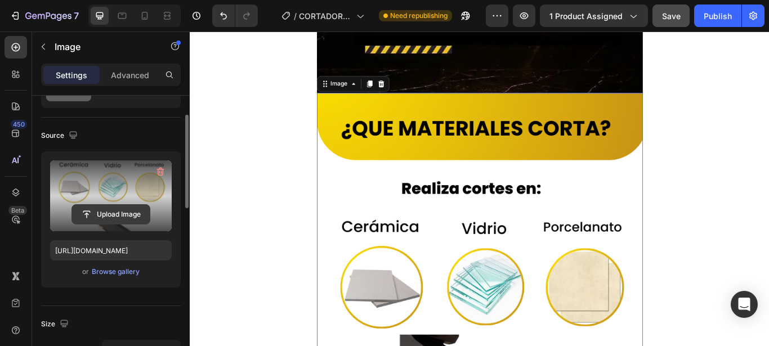
click at [132, 213] on input "file" at bounding box center [111, 214] width 78 height 19
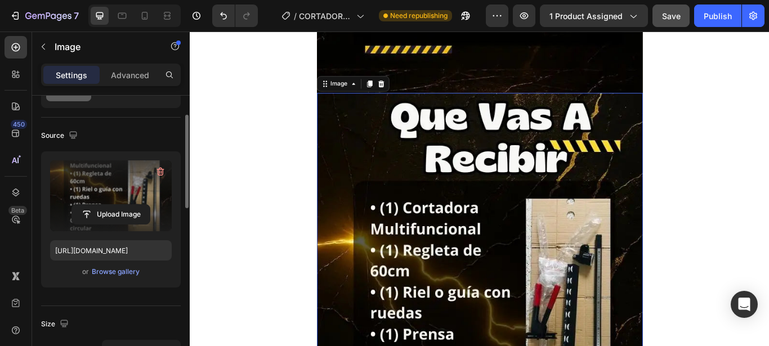
type input "[URL][DOMAIN_NAME]"
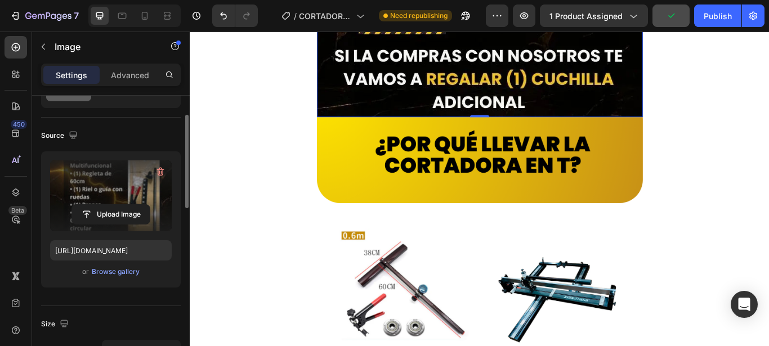
scroll to position [3160, 0]
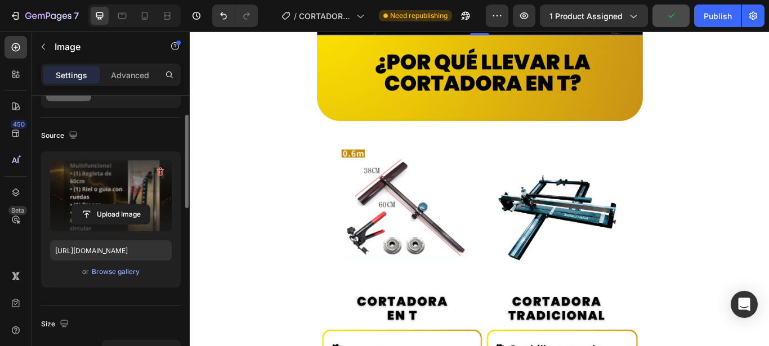
click at [463, 253] on img at bounding box center [528, 288] width 380 height 507
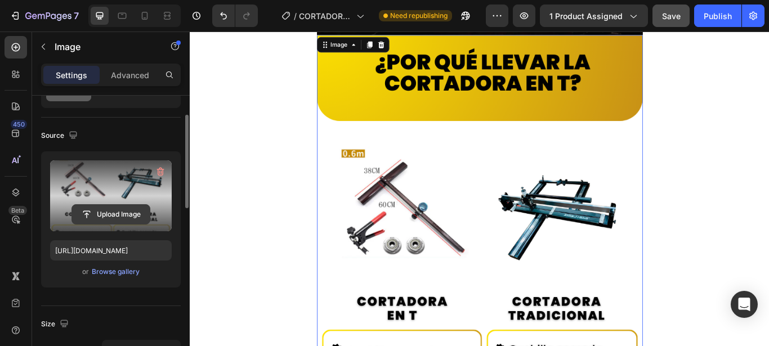
click at [119, 217] on input "file" at bounding box center [111, 214] width 78 height 19
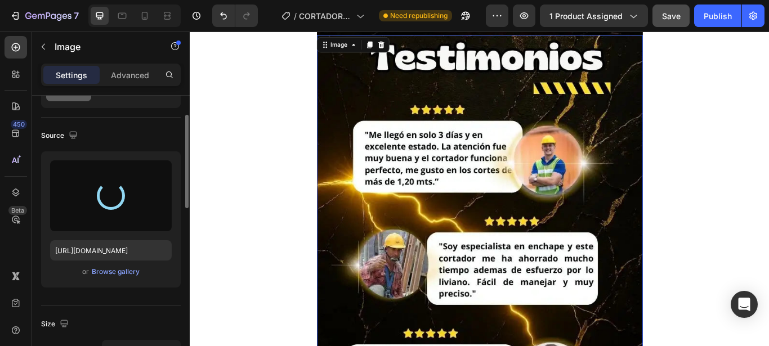
type input "[URL][DOMAIN_NAME]"
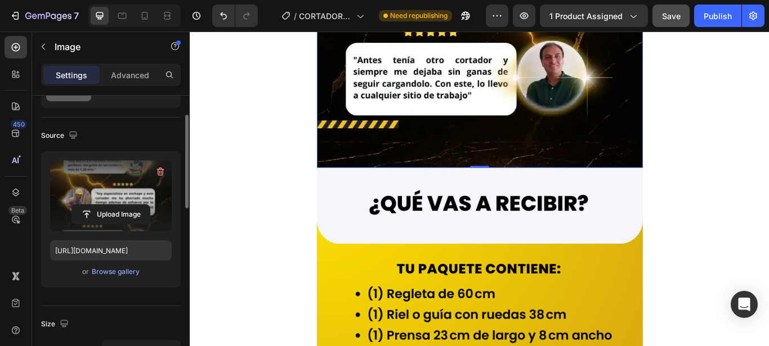
scroll to position [3619, 0]
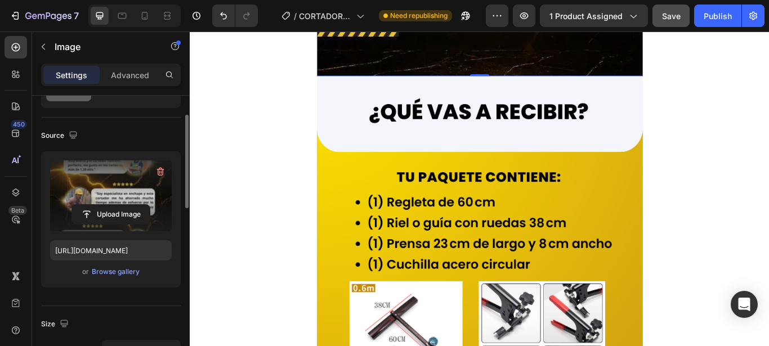
click at [403, 234] on img at bounding box center [528, 336] width 380 height 507
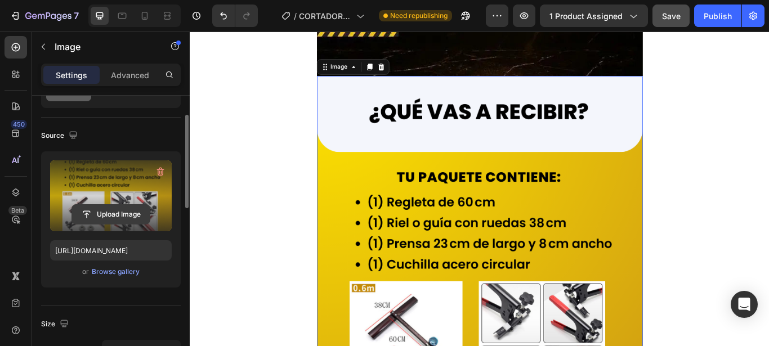
click at [135, 212] on input "file" at bounding box center [111, 214] width 78 height 19
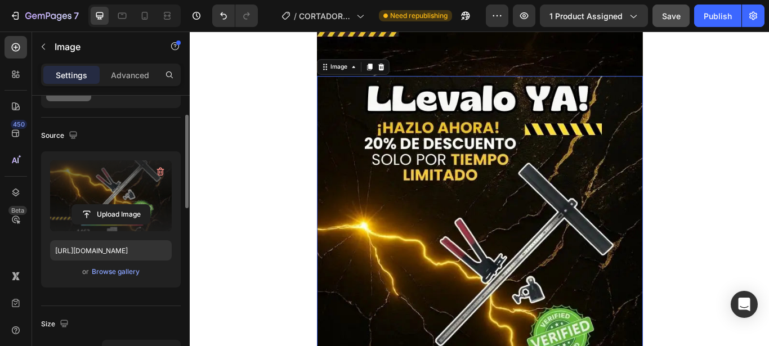
type input "[URL][DOMAIN_NAME]"
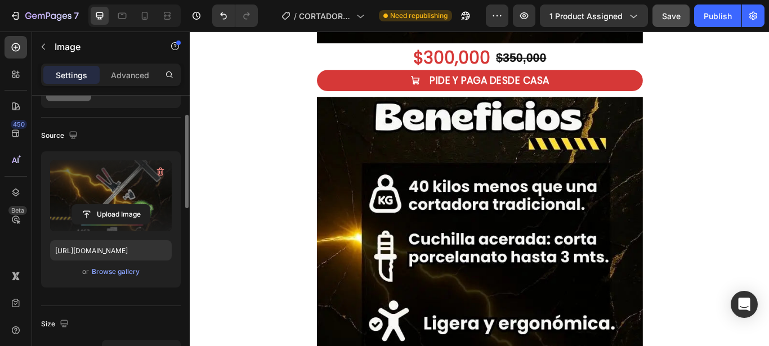
scroll to position [402, 0]
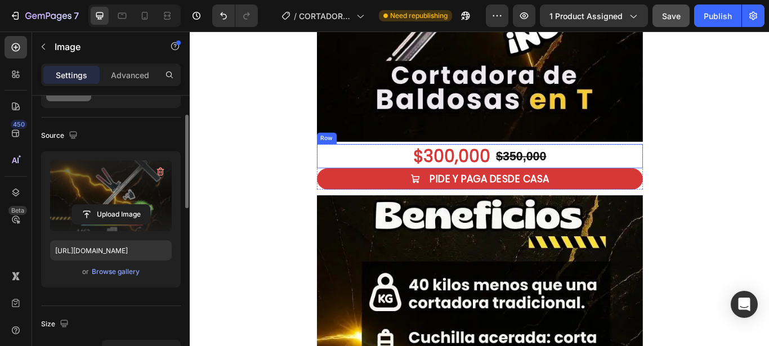
click at [372, 172] on div "$300,000 Product Price Product Price $350,000 Product Price Product Price Row" at bounding box center [528, 177] width 380 height 28
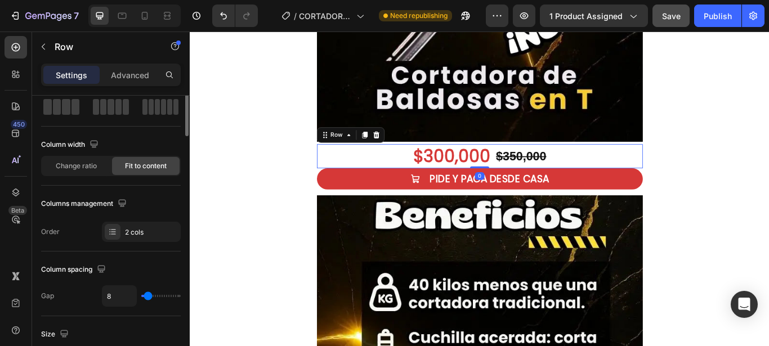
scroll to position [0, 0]
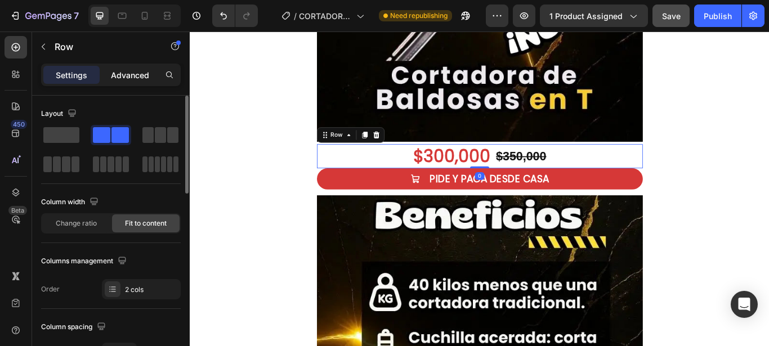
click at [132, 81] on p "Advanced" at bounding box center [130, 75] width 38 height 12
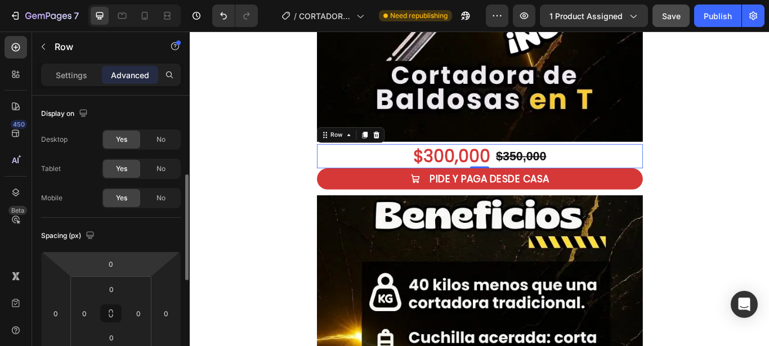
scroll to position [57, 0]
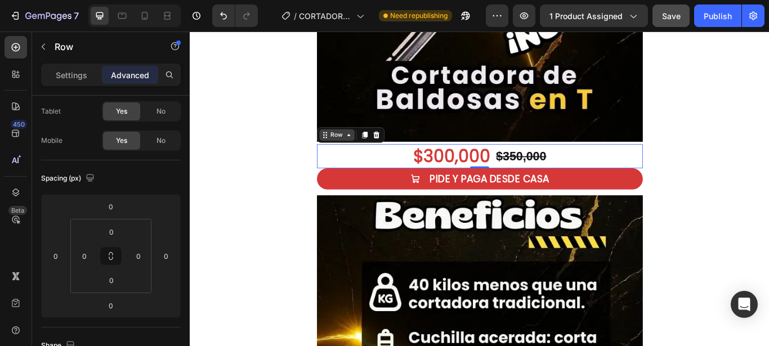
click at [352, 157] on div "Row" at bounding box center [361, 152] width 19 height 10
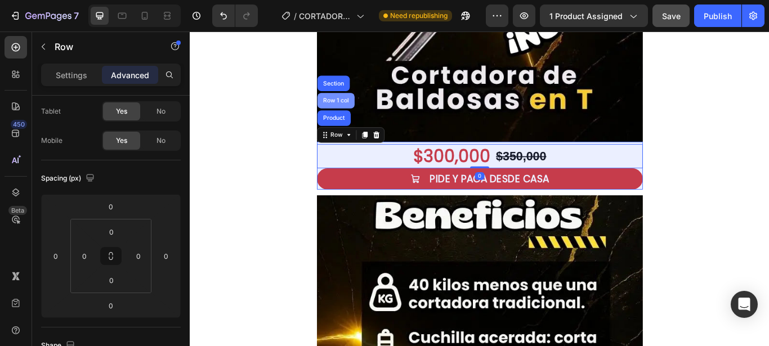
click at [361, 108] on div "Row 1 col" at bounding box center [360, 112] width 43 height 18
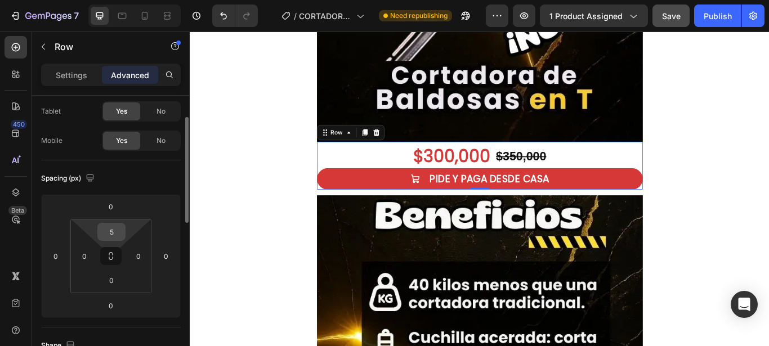
click at [109, 228] on input "5" at bounding box center [111, 232] width 23 height 17
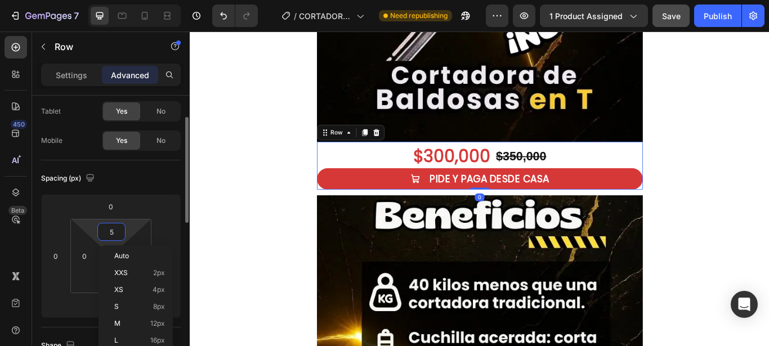
type input "0"
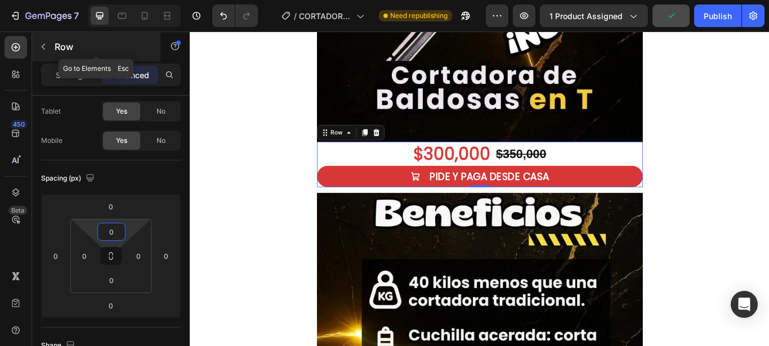
click at [58, 46] on p "Row" at bounding box center [103, 47] width 96 height 14
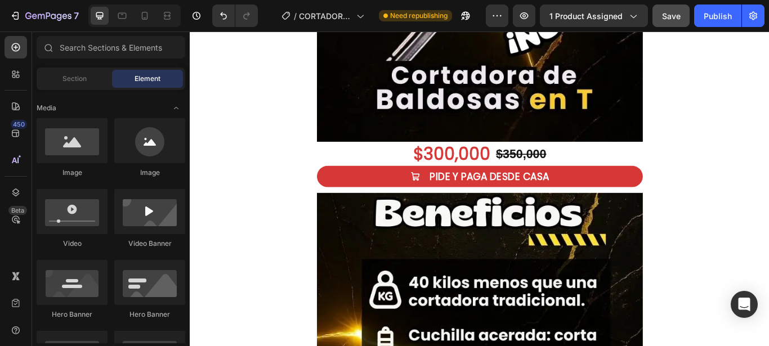
scroll to position [287, 0]
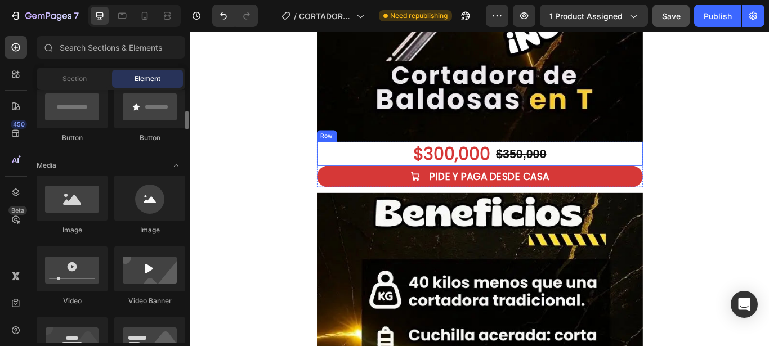
click at [341, 171] on div "$300,000 Product Price Product Price $350,000 Product Price Product Price Row" at bounding box center [528, 174] width 380 height 28
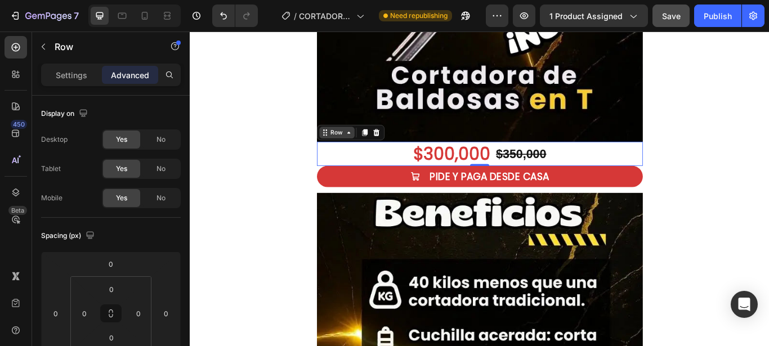
click at [360, 155] on div "Row" at bounding box center [361, 149] width 41 height 14
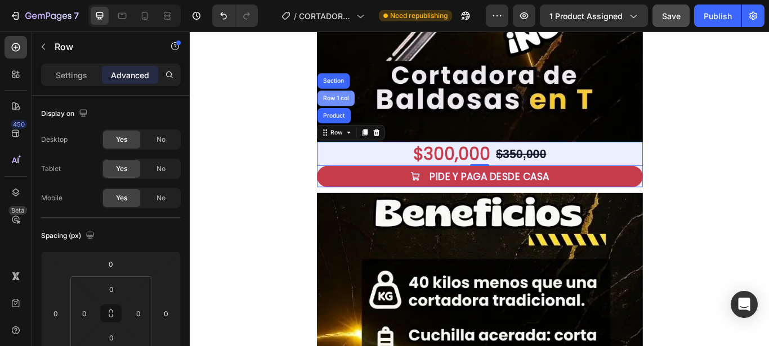
click at [355, 104] on div "Row 1 col" at bounding box center [360, 109] width 43 height 18
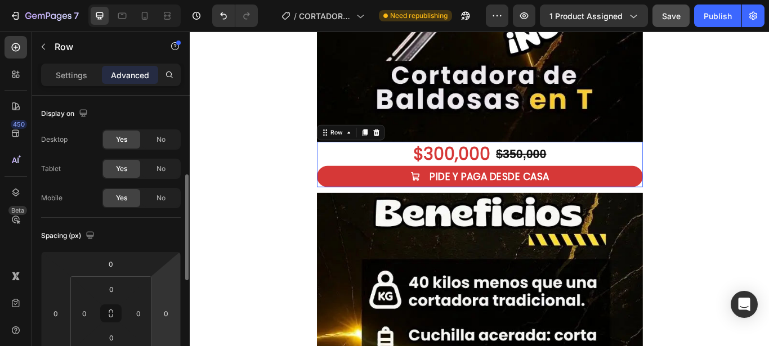
scroll to position [57, 0]
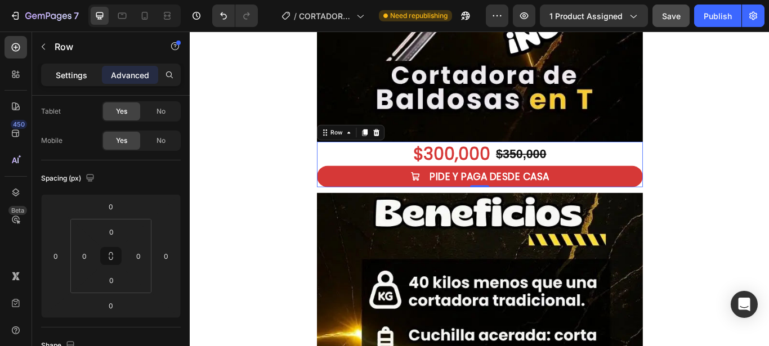
click at [81, 75] on p "Settings" at bounding box center [72, 75] width 32 height 12
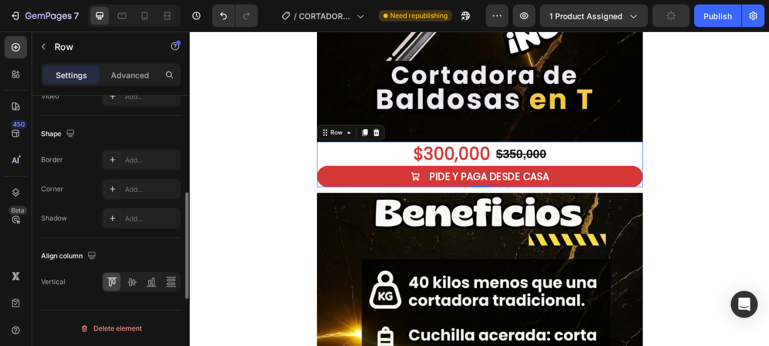
scroll to position [353, 0]
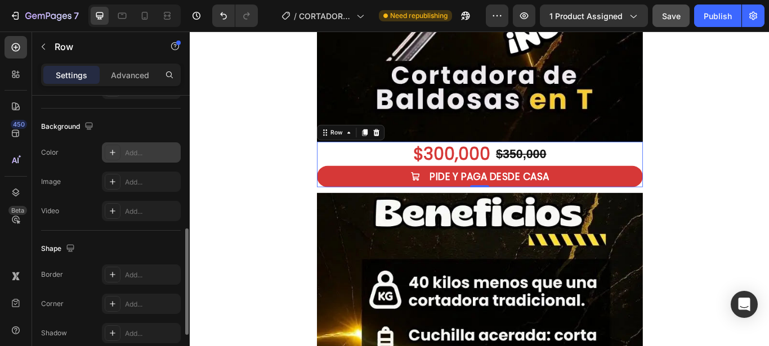
click at [112, 159] on div at bounding box center [113, 153] width 16 height 16
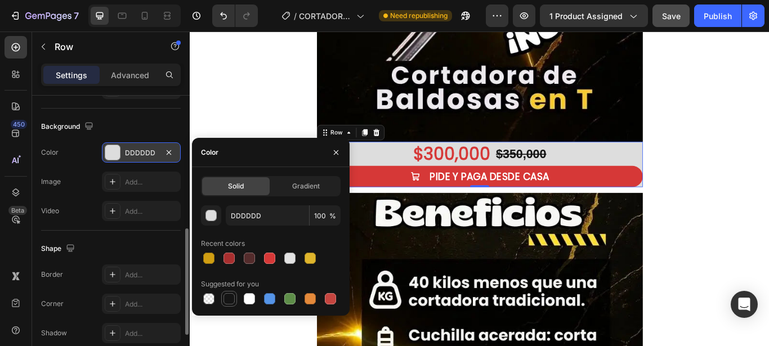
click at [227, 299] on div at bounding box center [229, 298] width 11 height 11
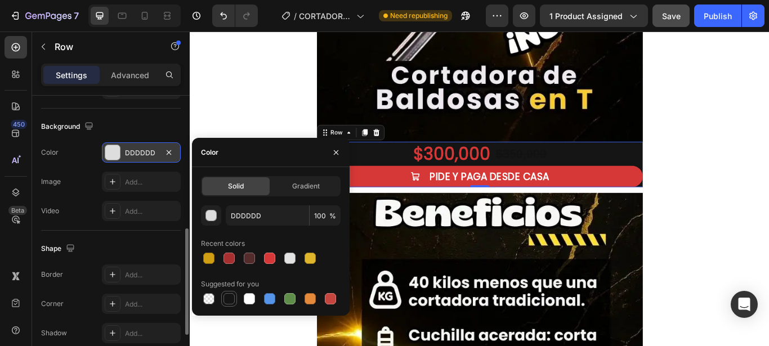
type input "151515"
click at [581, 177] on div "$350,000" at bounding box center [576, 174] width 61 height 21
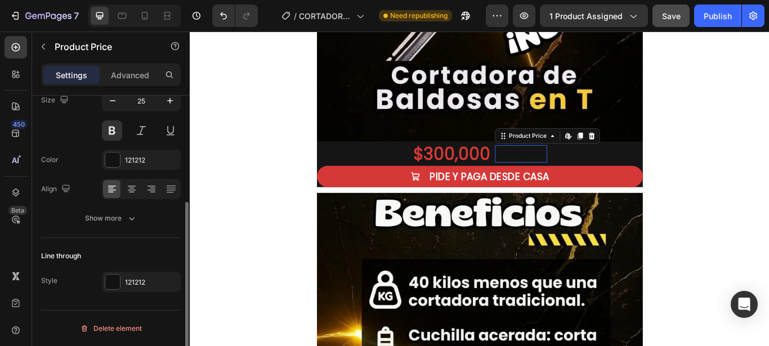
scroll to position [0, 0]
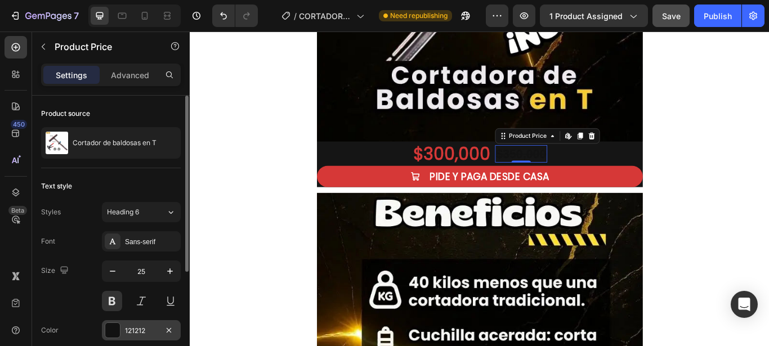
click at [119, 328] on div at bounding box center [112, 330] width 15 height 15
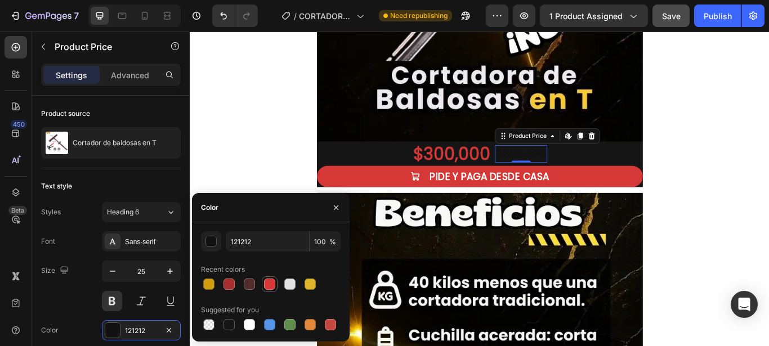
click at [268, 284] on div at bounding box center [269, 284] width 11 height 11
type input "D63837"
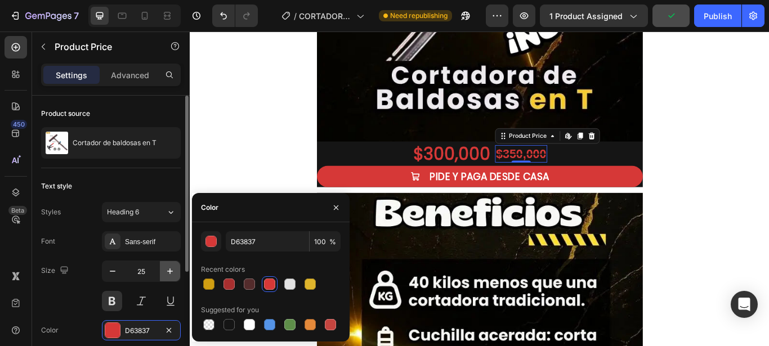
click at [175, 269] on icon "button" at bounding box center [169, 271] width 11 height 11
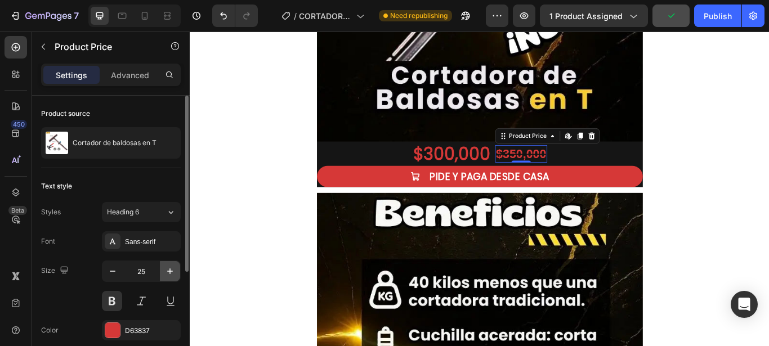
click at [175, 269] on icon "button" at bounding box center [169, 271] width 11 height 11
type input "28"
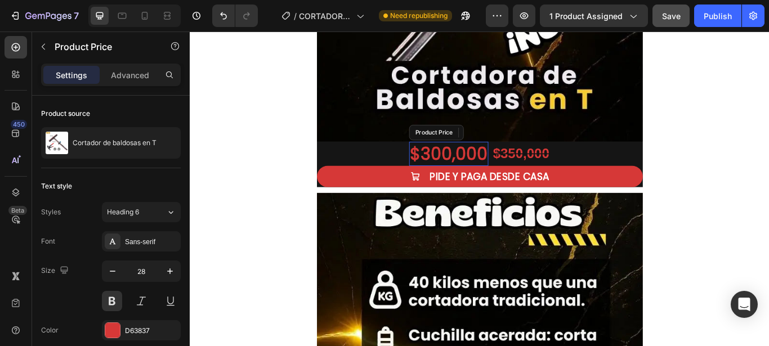
click at [474, 169] on div "$300,000" at bounding box center [492, 174] width 92 height 28
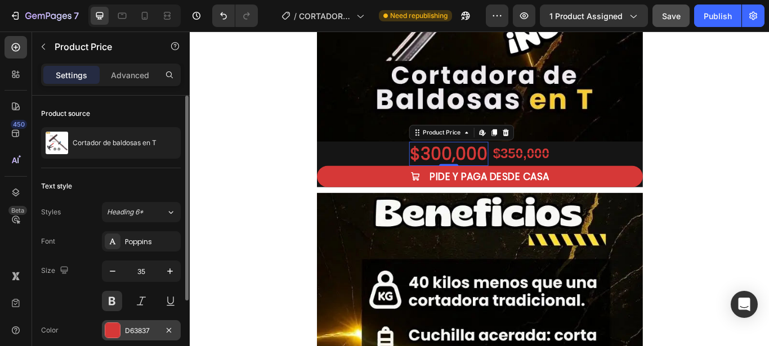
click at [122, 326] on div "D63837" at bounding box center [141, 330] width 79 height 20
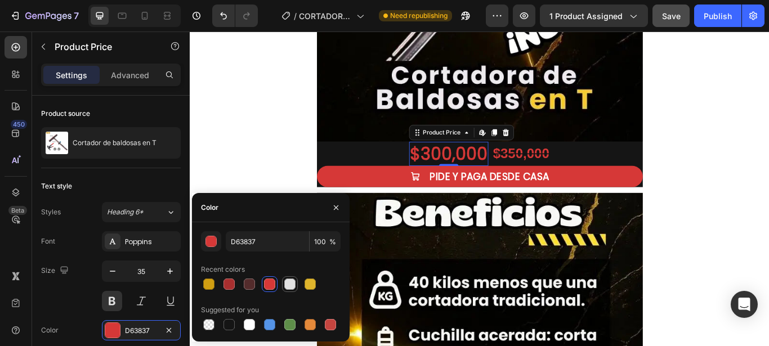
click at [287, 286] on div at bounding box center [289, 284] width 11 height 11
type input "E2E2E2"
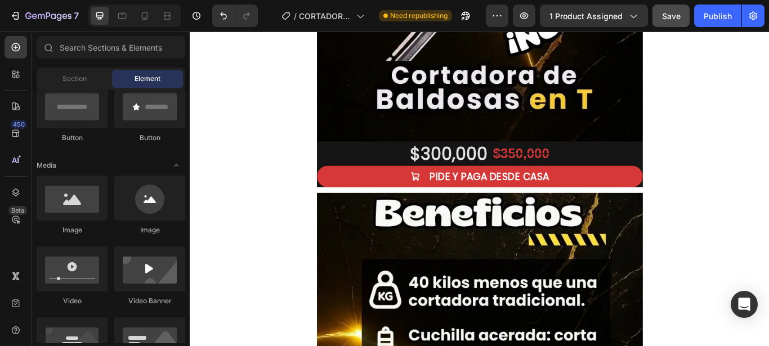
scroll to position [287, 0]
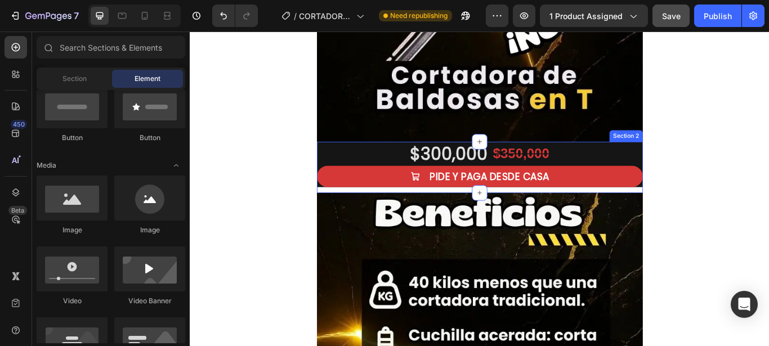
click at [505, 216] on div "$300,000 Product Price Product Price $350,000 Product Price Product Price Row P…" at bounding box center [528, 190] width 380 height 60
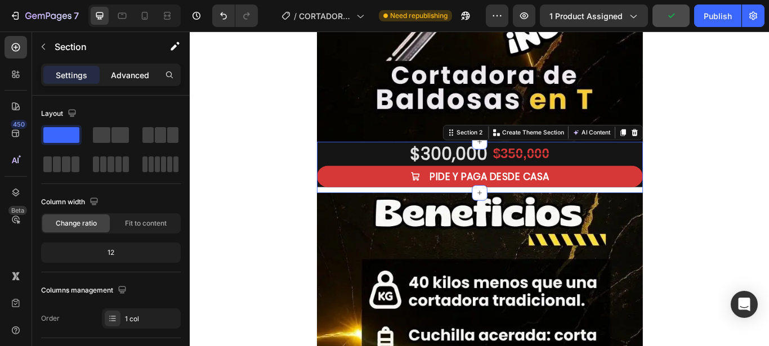
click at [133, 67] on div "Advanced" at bounding box center [130, 75] width 56 height 18
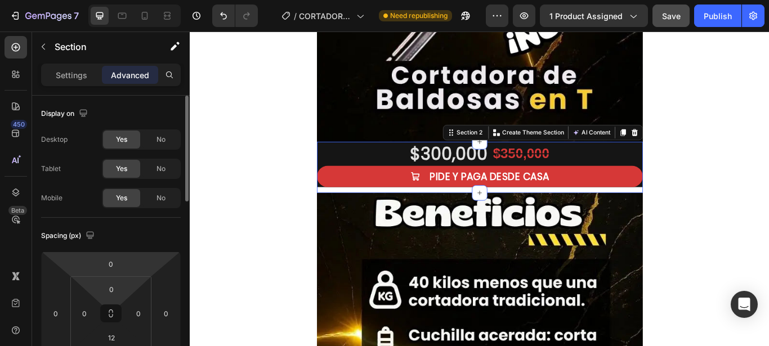
scroll to position [57, 0]
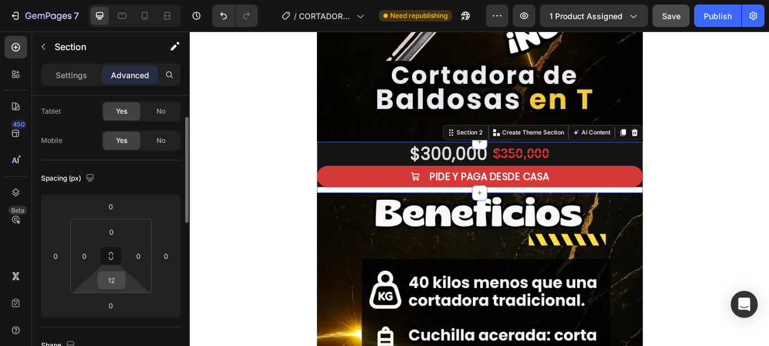
click at [117, 275] on input "12" at bounding box center [111, 280] width 23 height 17
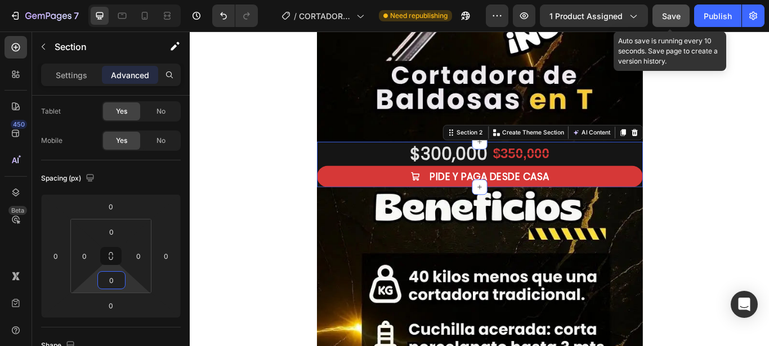
type input "0"
click at [674, 17] on span "Save" at bounding box center [671, 16] width 19 height 10
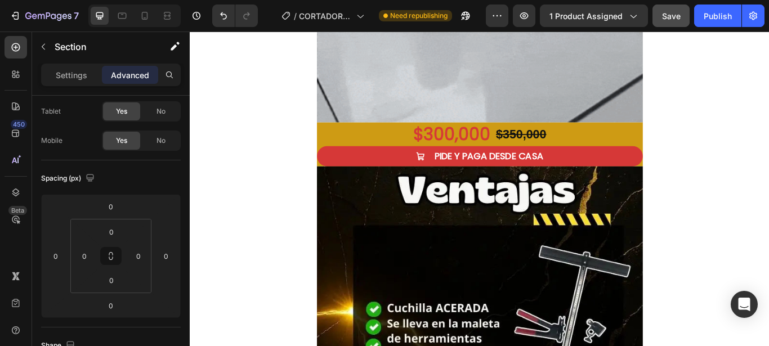
scroll to position [2010, 0]
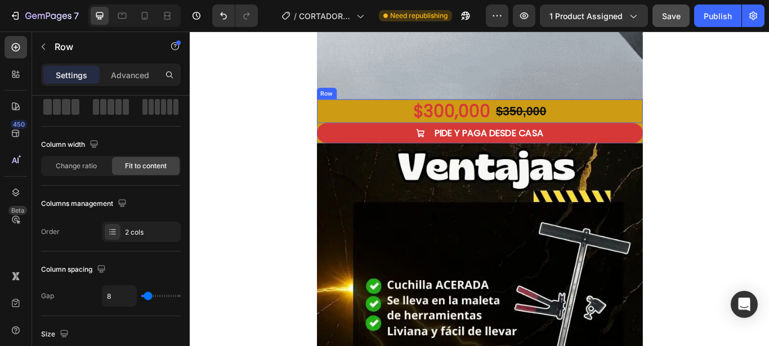
click at [346, 119] on div "$300,000 Product Price Product Price $350,000 Product Price Product Price Row" at bounding box center [528, 124] width 380 height 28
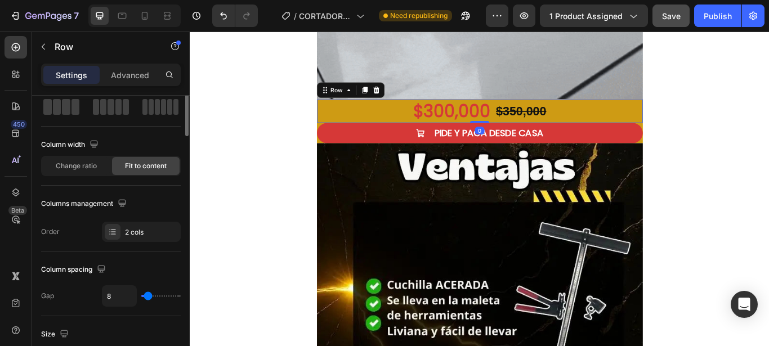
scroll to position [0, 0]
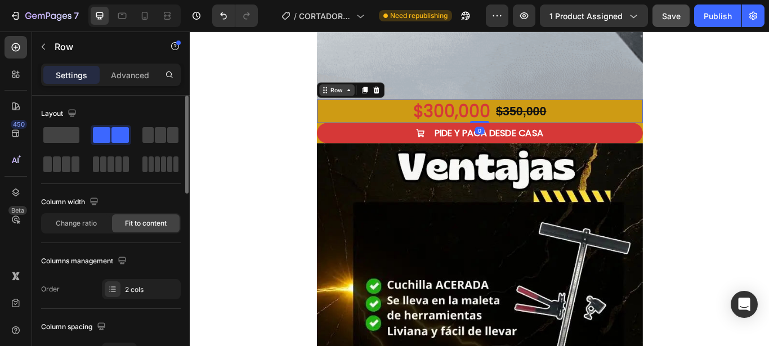
click at [341, 95] on div "Row" at bounding box center [361, 100] width 41 height 14
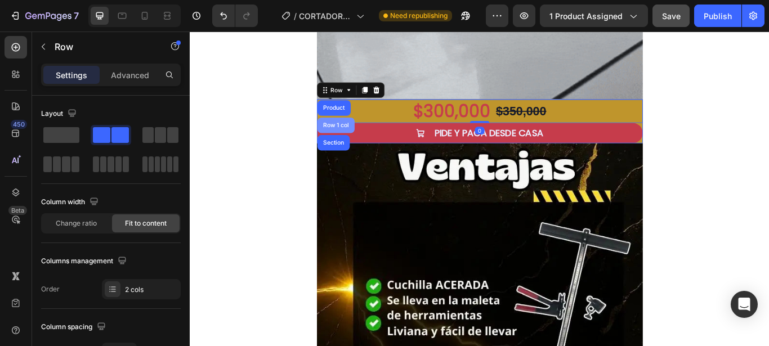
click at [351, 136] on div "Row 1 col" at bounding box center [360, 141] width 43 height 18
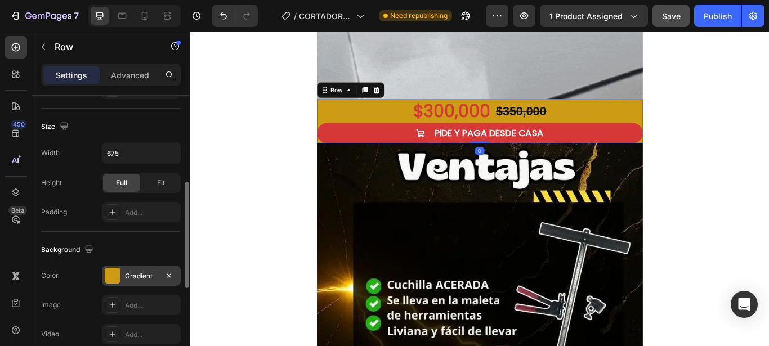
scroll to position [287, 0]
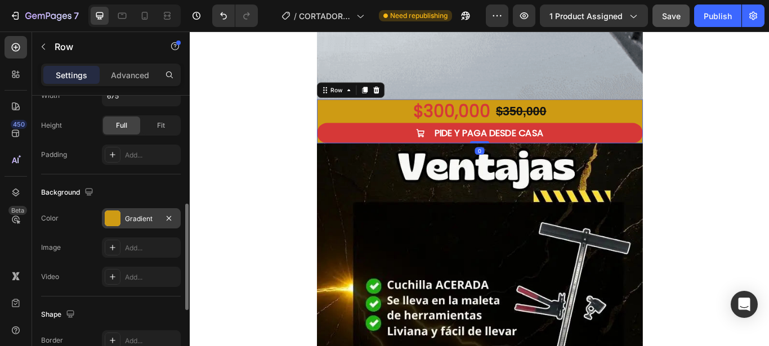
click at [112, 219] on div at bounding box center [113, 219] width 16 height 16
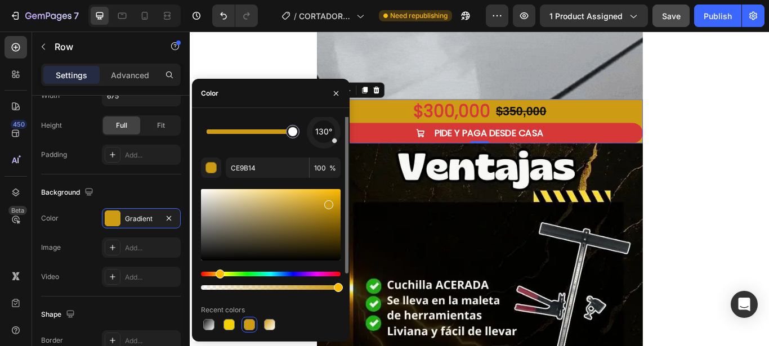
scroll to position [0, 0]
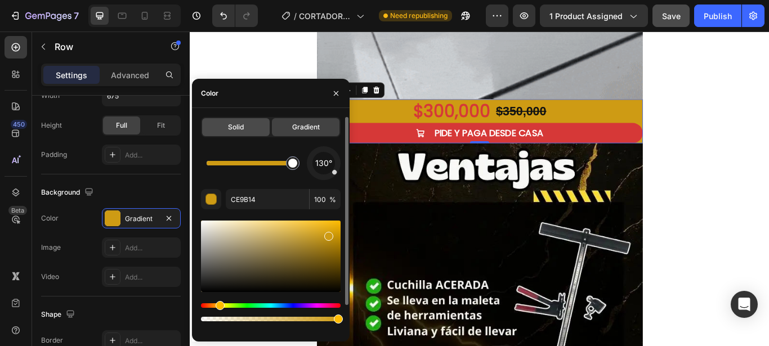
click at [251, 127] on div "Solid" at bounding box center [236, 127] width 68 height 18
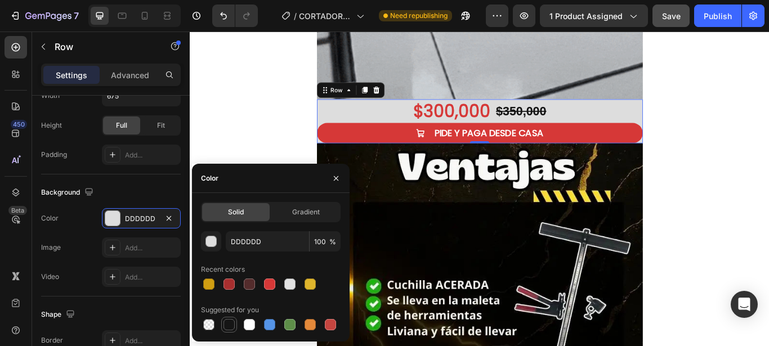
click at [228, 327] on div at bounding box center [229, 324] width 11 height 11
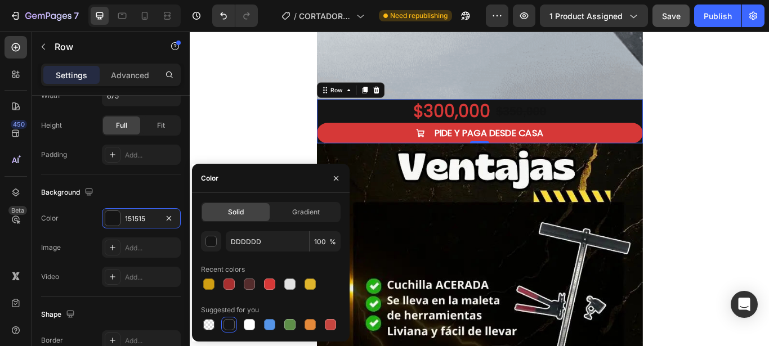
type input "151515"
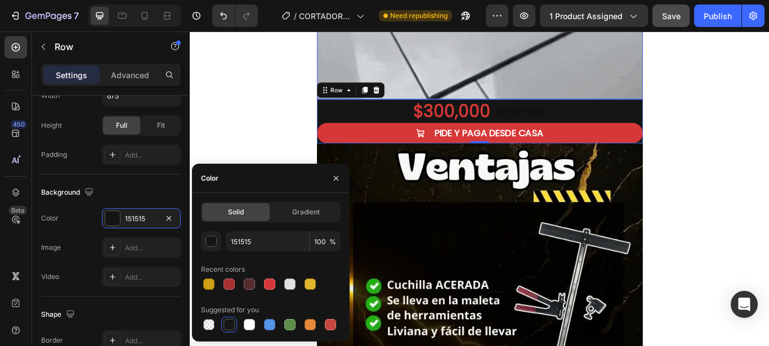
click at [513, 118] on div "$300,000" at bounding box center [495, 124] width 92 height 28
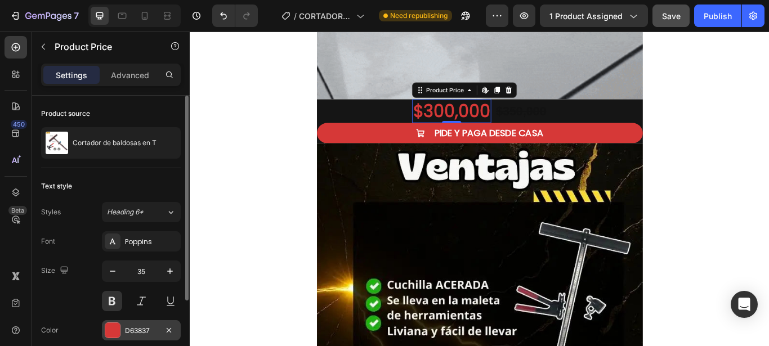
click at [115, 328] on div at bounding box center [112, 330] width 15 height 15
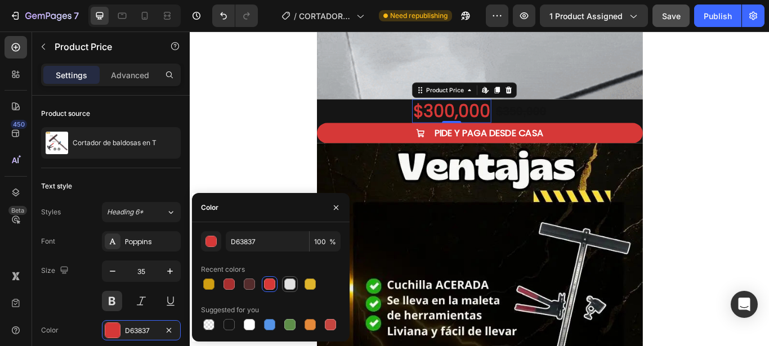
click at [289, 286] on div at bounding box center [289, 284] width 11 height 11
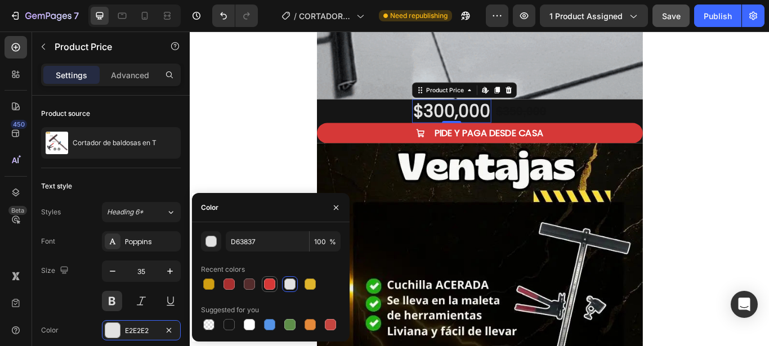
type input "E2E2E2"
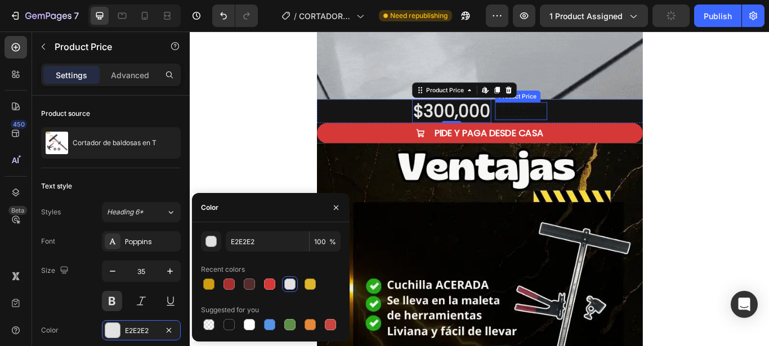
click at [556, 123] on div "$350,000" at bounding box center [576, 124] width 61 height 21
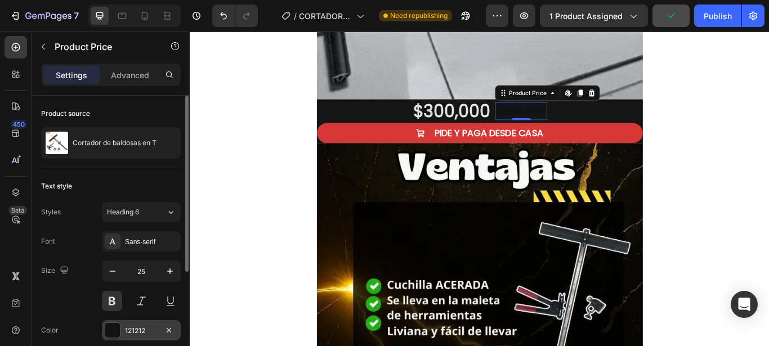
click at [115, 330] on div at bounding box center [112, 330] width 15 height 15
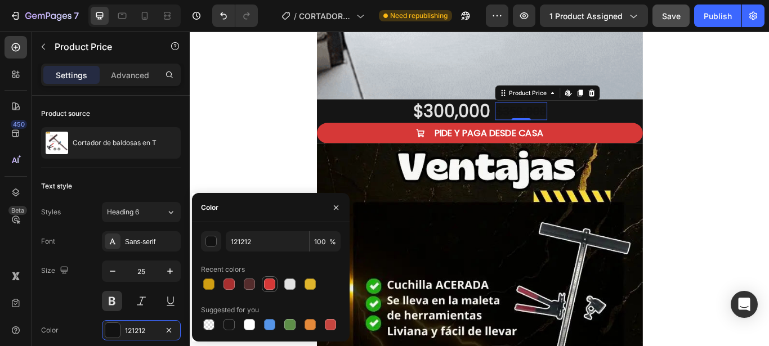
click at [274, 287] on div at bounding box center [269, 284] width 11 height 11
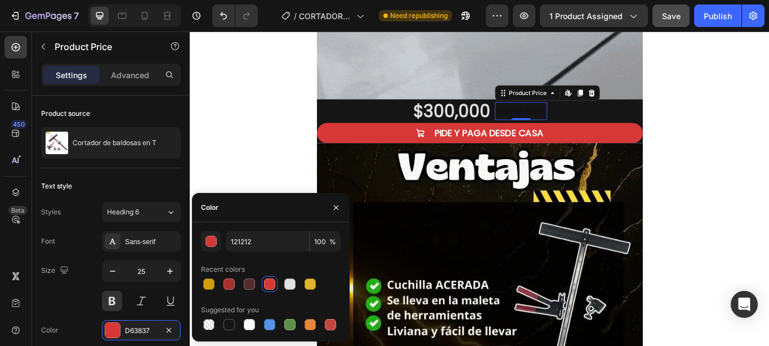
type input "D63837"
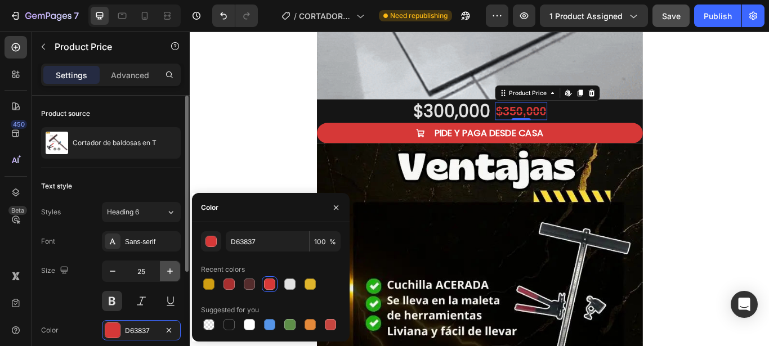
click at [173, 268] on icon "button" at bounding box center [169, 271] width 11 height 11
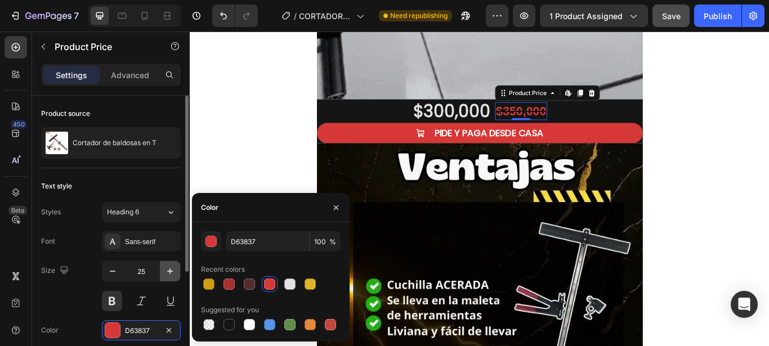
click at [173, 268] on icon "button" at bounding box center [169, 271] width 11 height 11
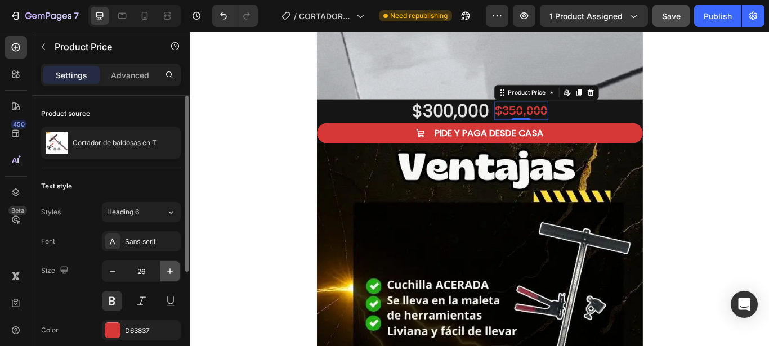
click at [173, 268] on icon "button" at bounding box center [169, 271] width 11 height 11
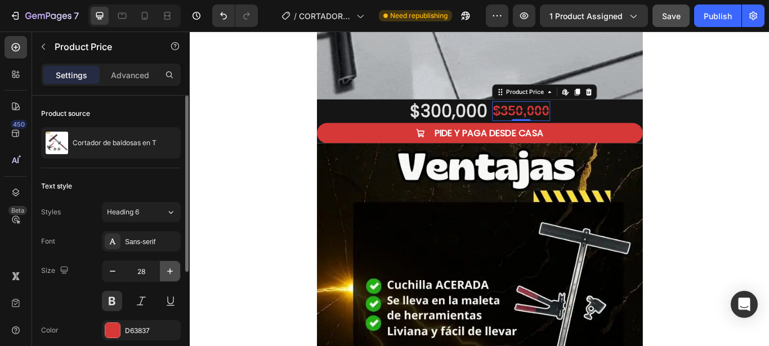
click at [173, 268] on icon "button" at bounding box center [169, 271] width 11 height 11
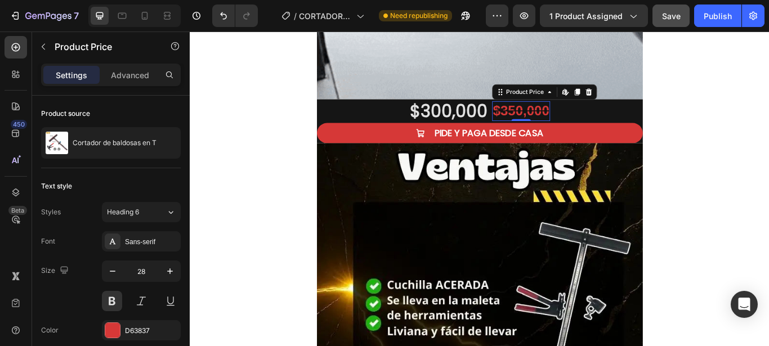
type input "29"
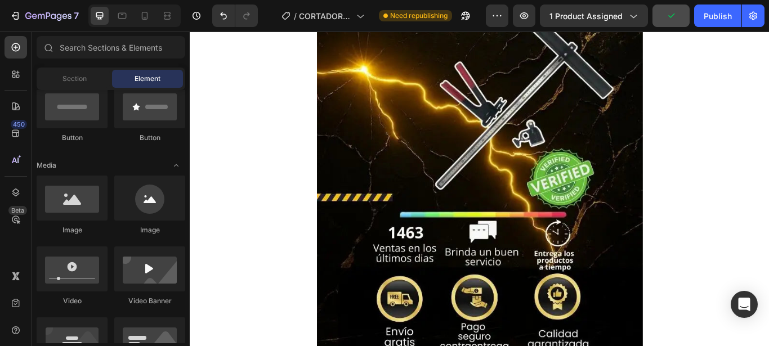
scroll to position [4136, 0]
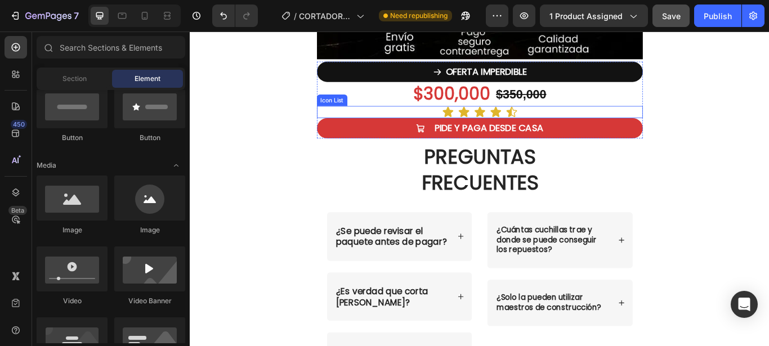
click at [344, 120] on div "Icon Icon Icon Icon Icon" at bounding box center [528, 125] width 380 height 14
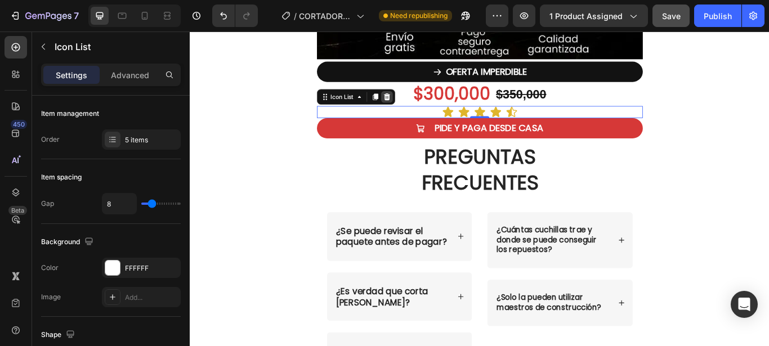
click at [415, 106] on icon at bounding box center [419, 107] width 9 height 9
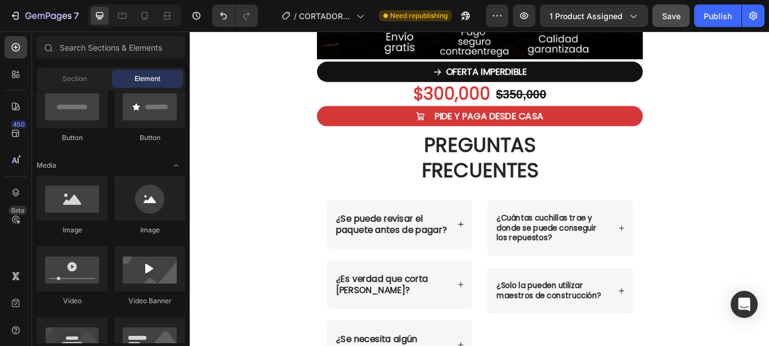
scroll to position [287, 0]
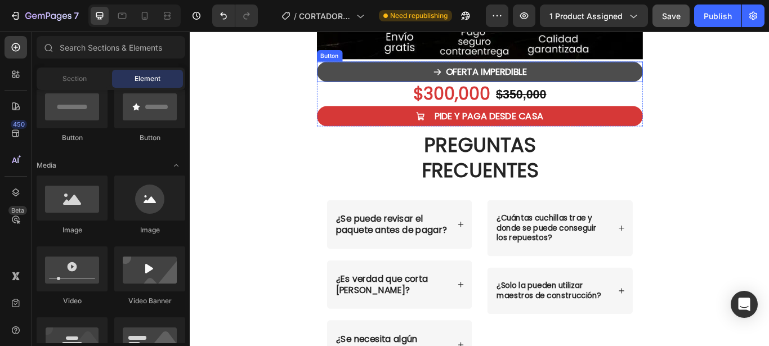
click at [406, 81] on button "OFERTA IMPERDIBLE" at bounding box center [528, 78] width 380 height 24
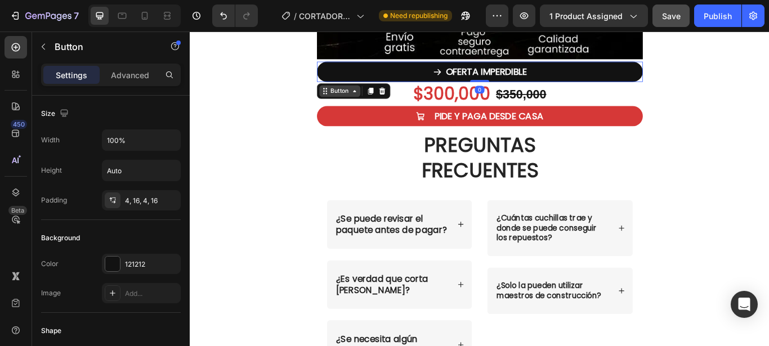
click at [352, 105] on div "Button" at bounding box center [364, 101] width 25 height 10
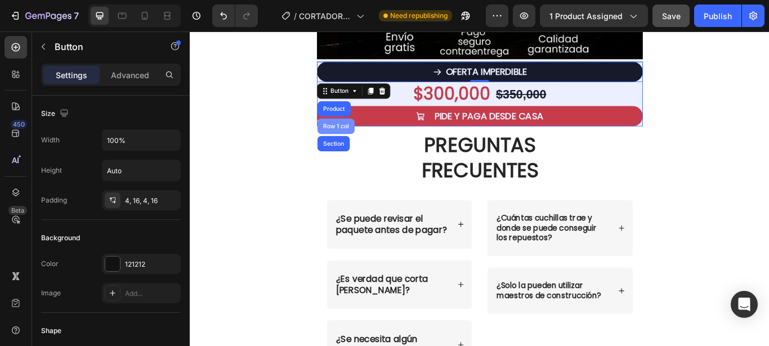
click at [339, 139] on div "Row 1 col" at bounding box center [360, 142] width 43 height 18
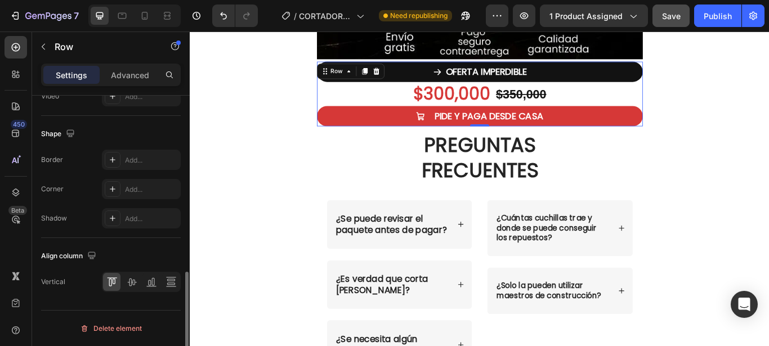
scroll to position [353, 0]
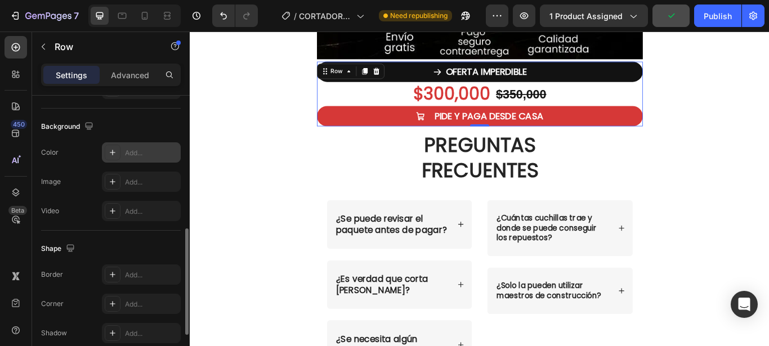
click at [106, 155] on div at bounding box center [113, 153] width 16 height 16
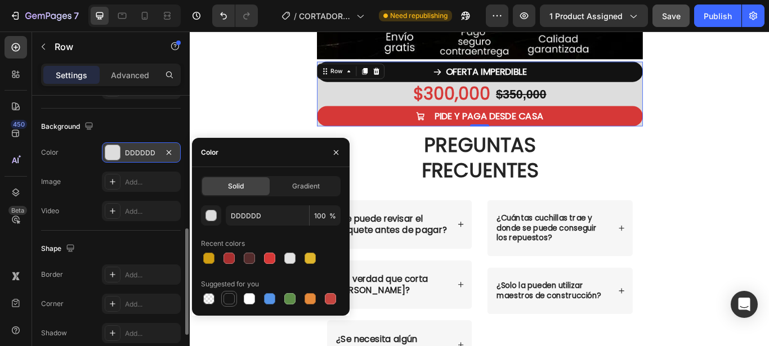
click at [226, 294] on div at bounding box center [229, 298] width 11 height 11
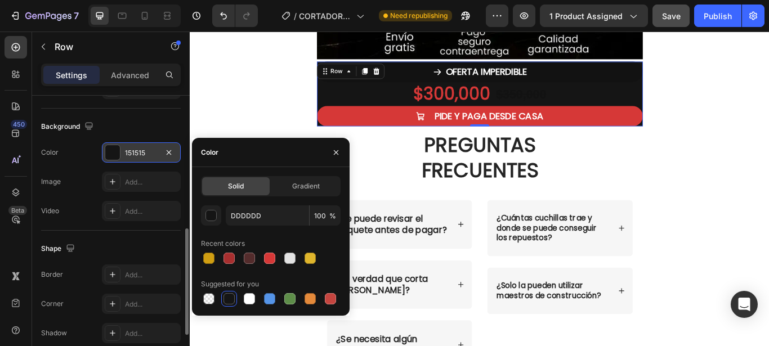
type input "151515"
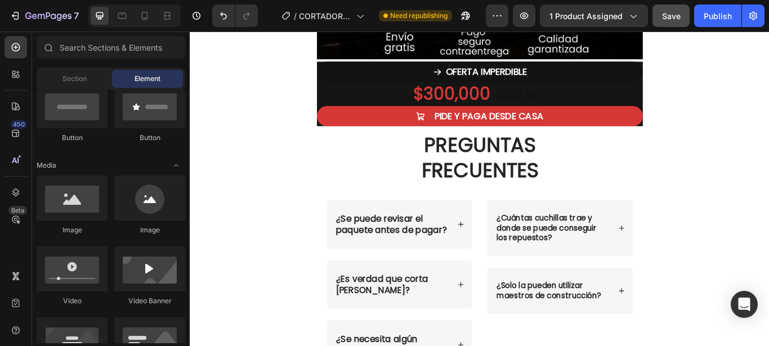
scroll to position [287, 0]
click at [380, 64] on div "OFERTA IMPERDIBLE Button $300,000 Product Price Product Price $350,000 Product …" at bounding box center [528, 103] width 380 height 78
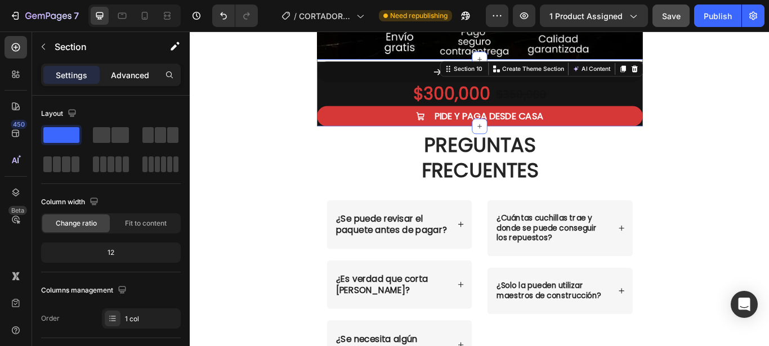
click at [131, 78] on p "Advanced" at bounding box center [130, 75] width 38 height 12
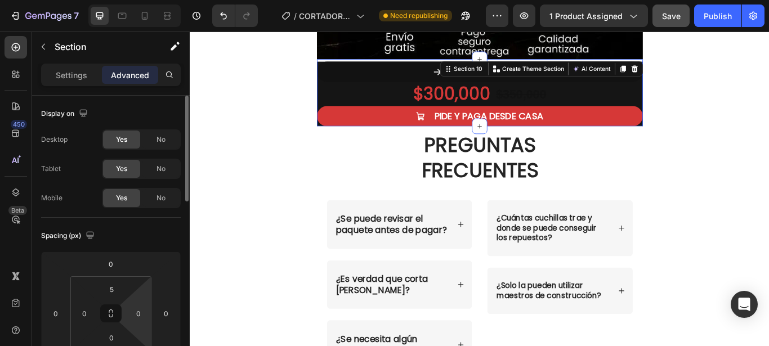
scroll to position [57, 0]
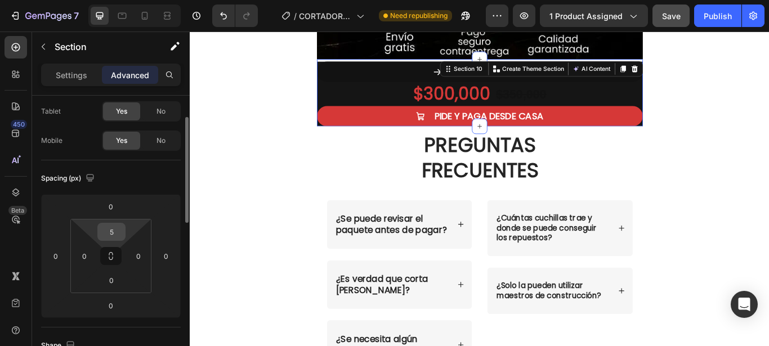
click at [115, 230] on input "5" at bounding box center [111, 232] width 23 height 17
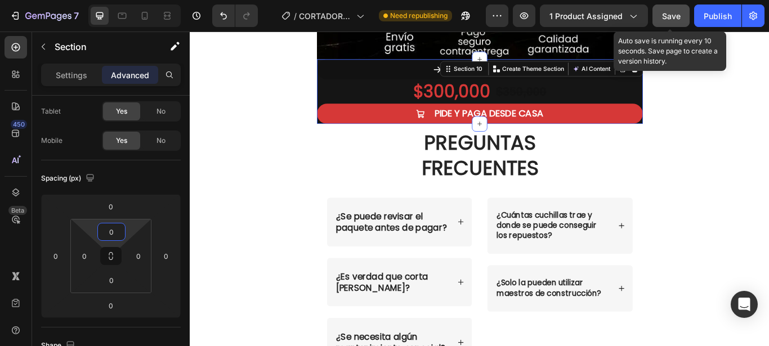
type input "0"
click at [671, 16] on span "Save" at bounding box center [671, 16] width 19 height 10
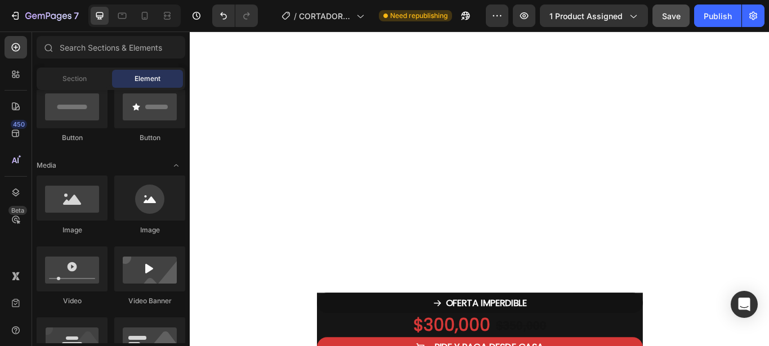
scroll to position [4251, 0]
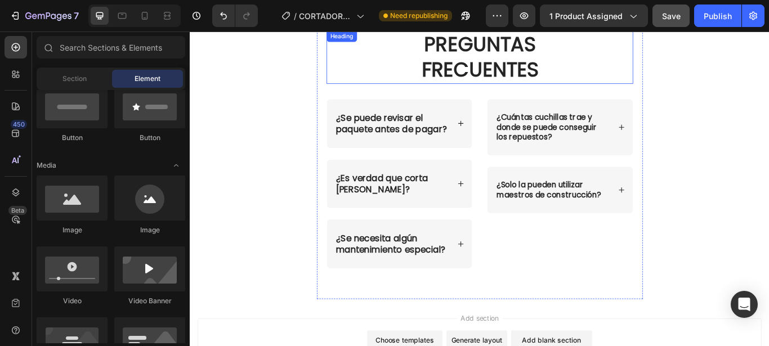
click at [382, 74] on h2 "PREGUNTAS FRECUENTES" at bounding box center [528, 61] width 358 height 63
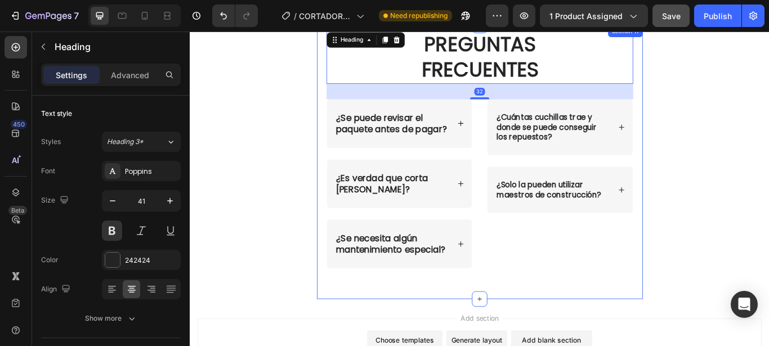
scroll to position [4136, 0]
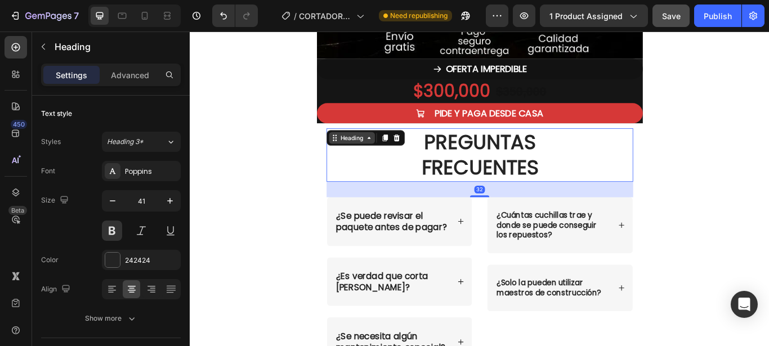
click at [388, 157] on div "Heading" at bounding box center [378, 155] width 31 height 10
click at [333, 169] on section "PREGUNTAS FRECUENTES Heading Section 32 ¿Se puede revisar el paquete antes de p…" at bounding box center [528, 298] width 398 height 319
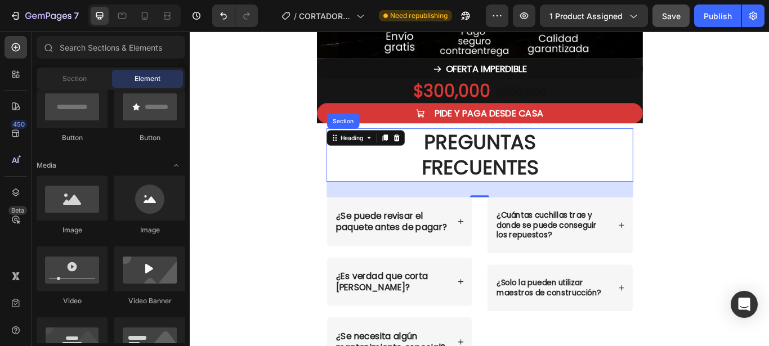
scroll to position [287, 0]
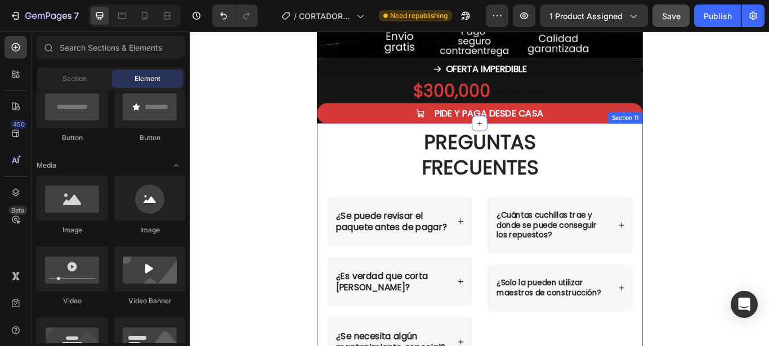
click at [340, 163] on div "PREGUNTAS FRECUENTES Heading ¿Se puede revisar el paquete antes de pagar? ¿Es v…" at bounding box center [528, 298] width 380 height 319
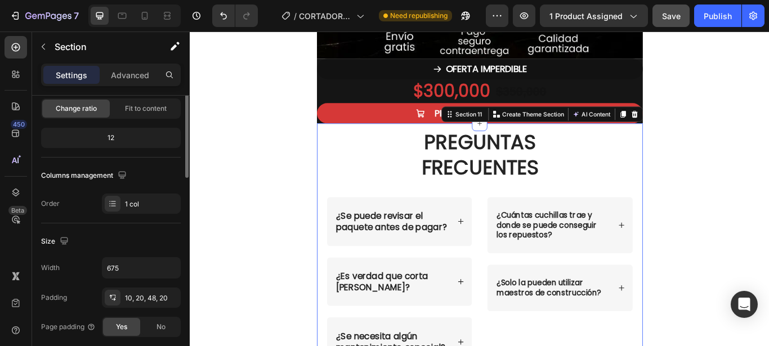
scroll to position [230, 0]
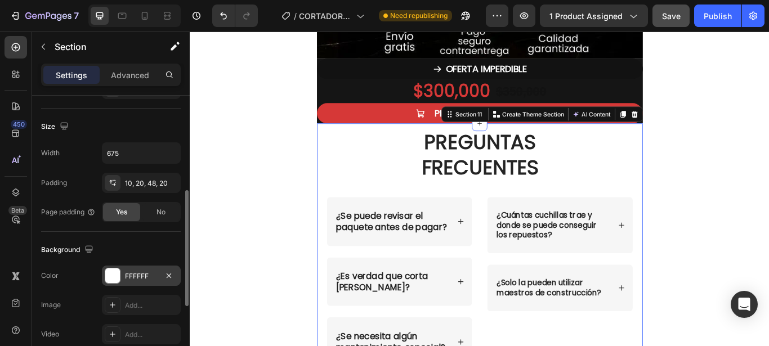
click at [106, 278] on div at bounding box center [112, 276] width 15 height 15
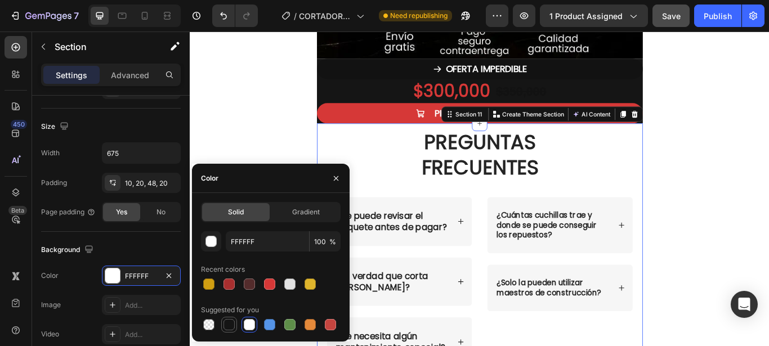
click at [229, 322] on div at bounding box center [229, 324] width 11 height 11
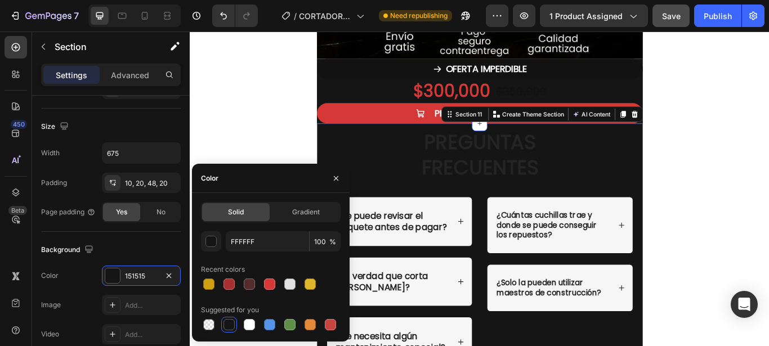
type input "151515"
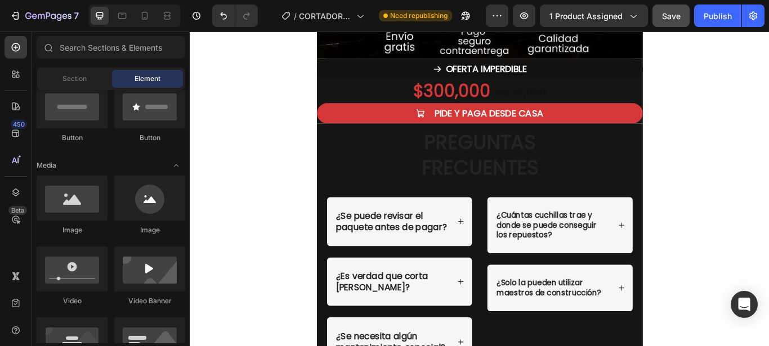
scroll to position [287, 0]
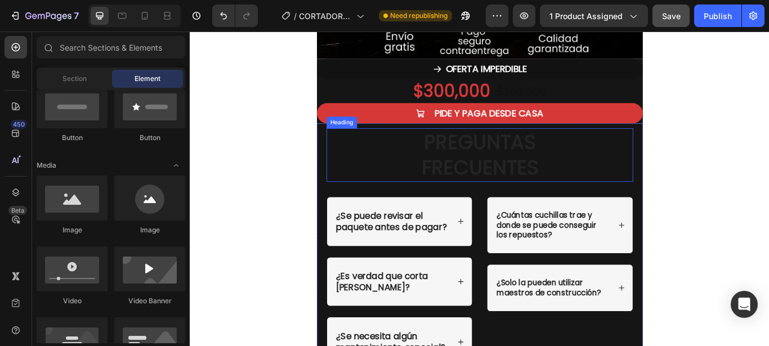
click at [561, 177] on h2 "PREGUNTAS FRECUENTES" at bounding box center [528, 175] width 358 height 63
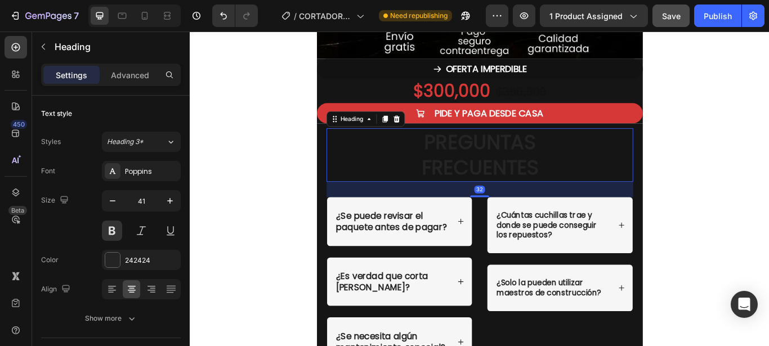
click at [597, 193] on h2 "PREGUNTAS FRECUENTES" at bounding box center [528, 175] width 358 height 63
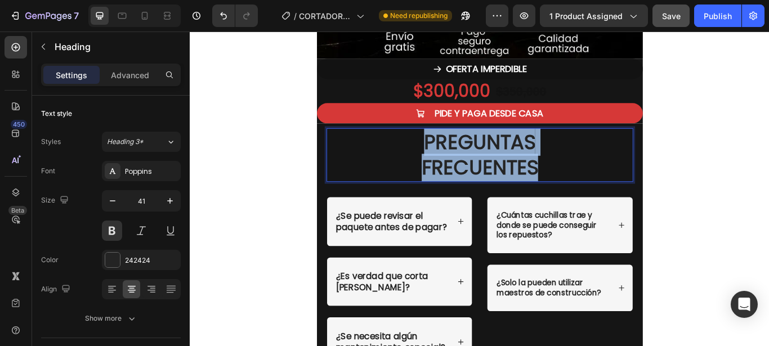
drag, startPoint x: 597, startPoint y: 193, endPoint x: 454, endPoint y: 164, distance: 145.9
click at [454, 164] on p "PREGUNTAS FRECUENTES" at bounding box center [527, 175] width 355 height 60
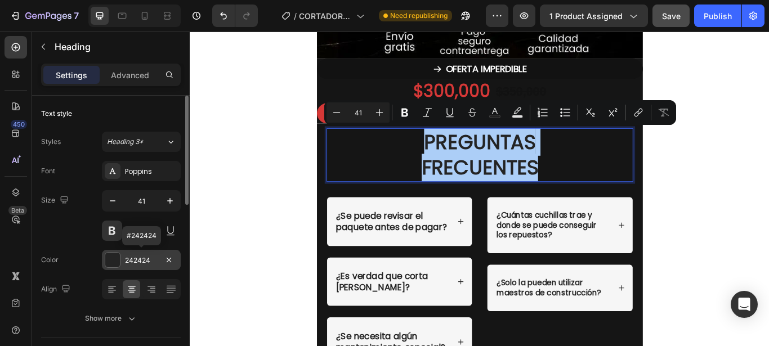
click at [110, 262] on div at bounding box center [112, 260] width 15 height 15
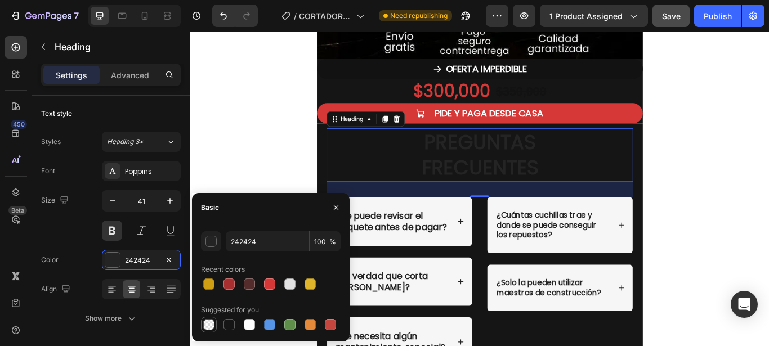
click at [205, 323] on div at bounding box center [208, 324] width 11 height 11
type input "000000"
type input "0"
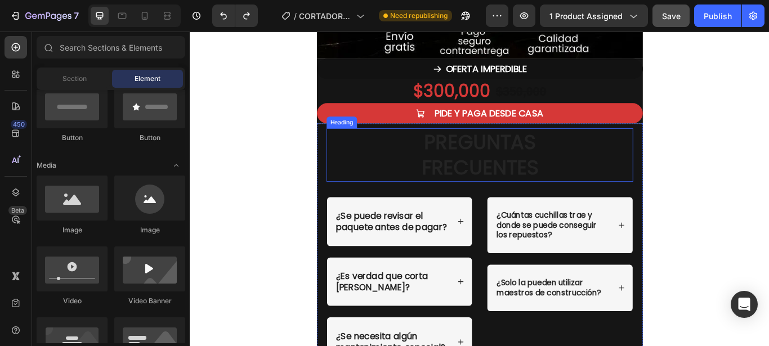
click at [499, 178] on p "PREGUNTAS FRECUENTES" at bounding box center [527, 175] width 355 height 60
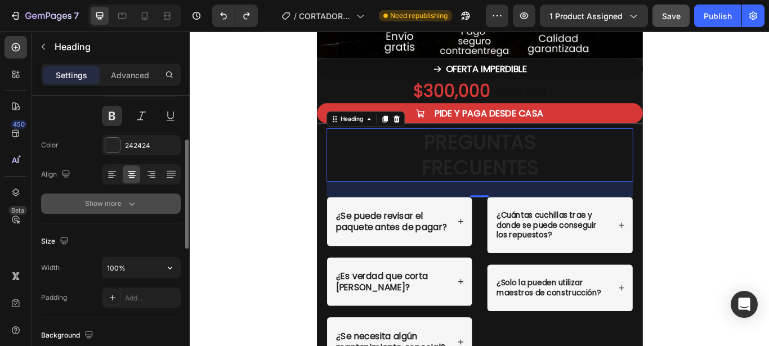
scroll to position [57, 0]
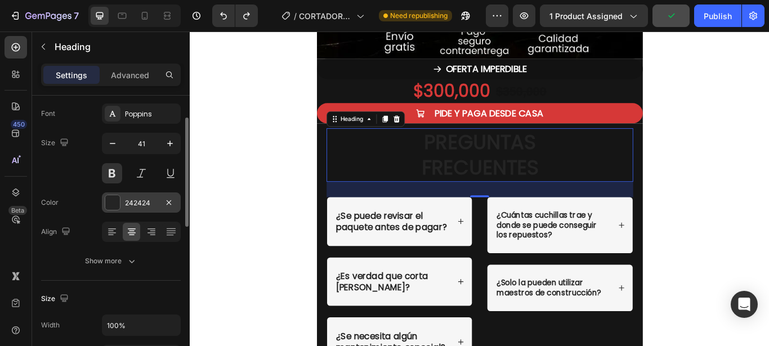
click at [112, 207] on div at bounding box center [112, 202] width 15 height 15
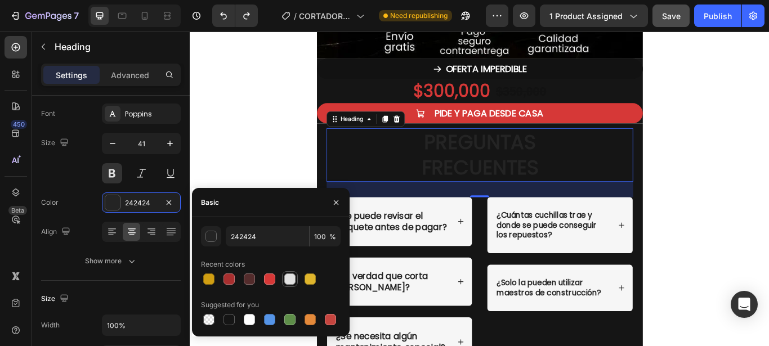
click at [291, 279] on div at bounding box center [289, 279] width 11 height 11
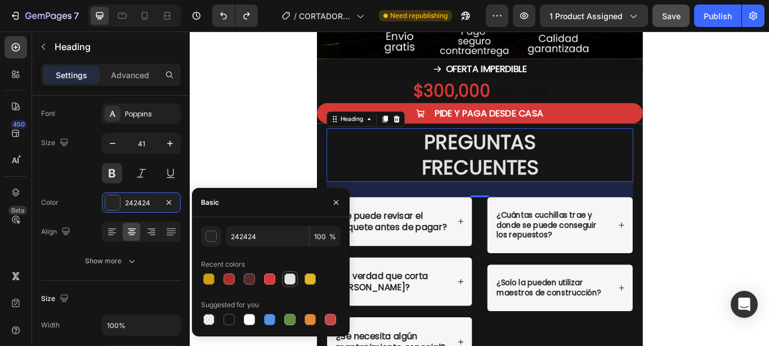
type input "E2E2E2"
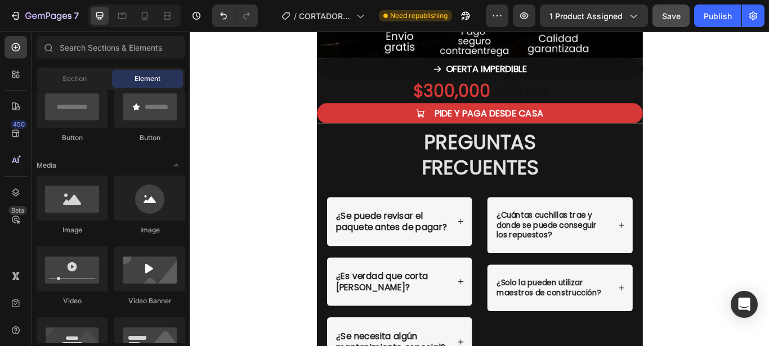
scroll to position [287, 0]
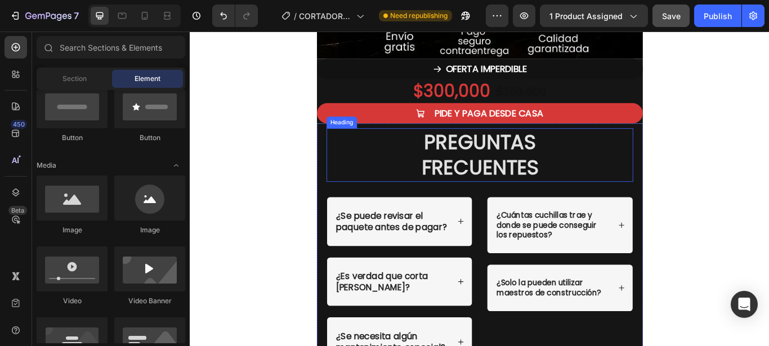
click at [486, 173] on p "PREGUNTAS FRECUENTES" at bounding box center [527, 175] width 355 height 60
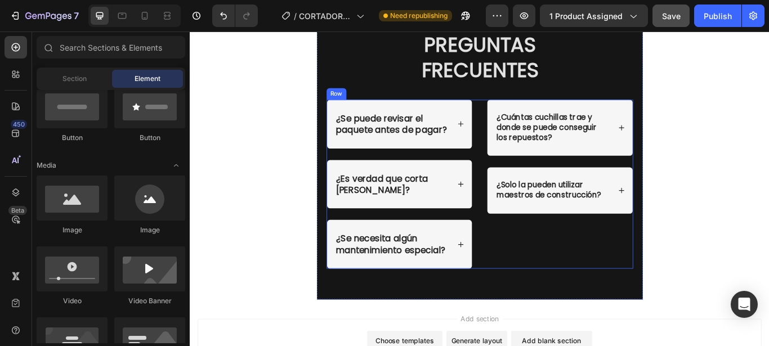
scroll to position [4251, 0]
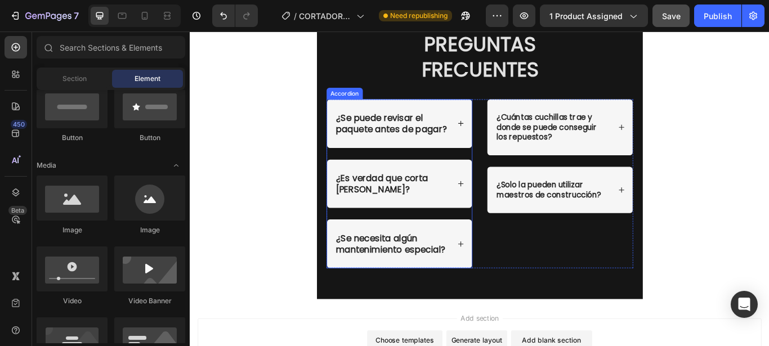
click at [494, 151] on div "¿Se puede revisar el paquete antes de pagar?" at bounding box center [435, 138] width 170 height 57
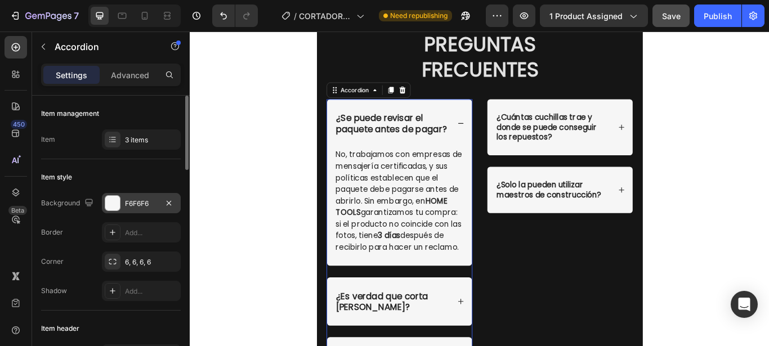
click at [111, 206] on div at bounding box center [112, 203] width 15 height 15
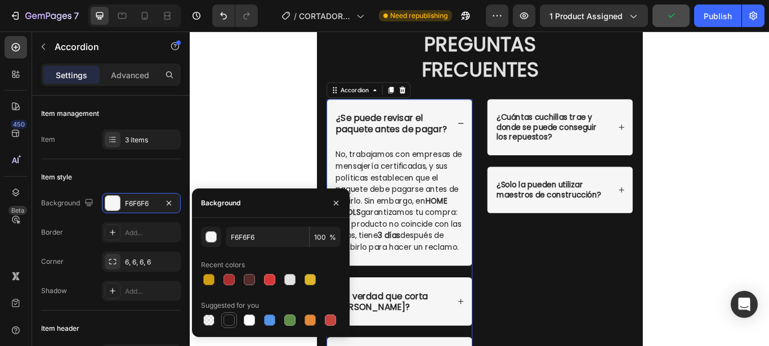
click at [232, 323] on div at bounding box center [229, 320] width 11 height 11
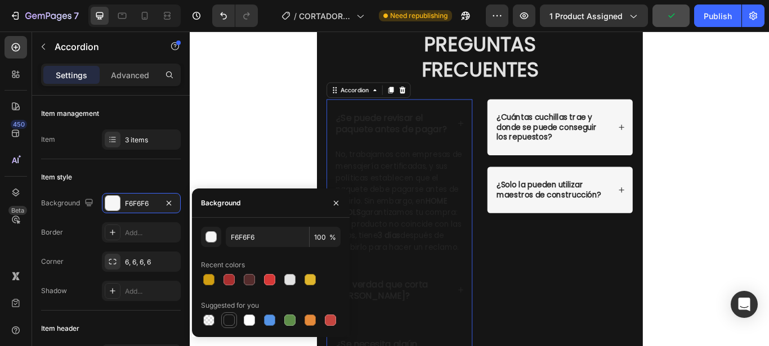
type input "151515"
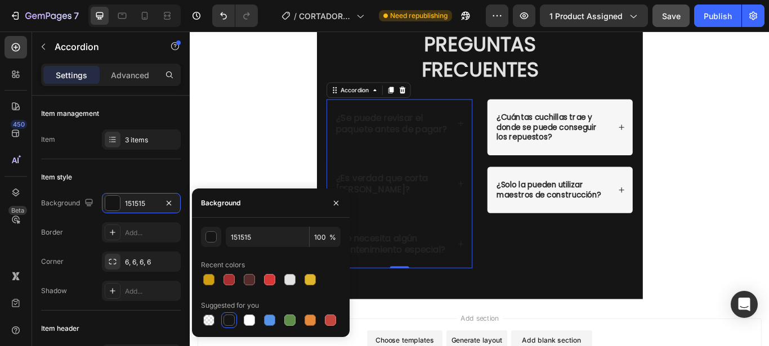
click at [467, 152] on p "¿Se puede revisar el paquete antes de pagar?" at bounding box center [425, 139] width 131 height 26
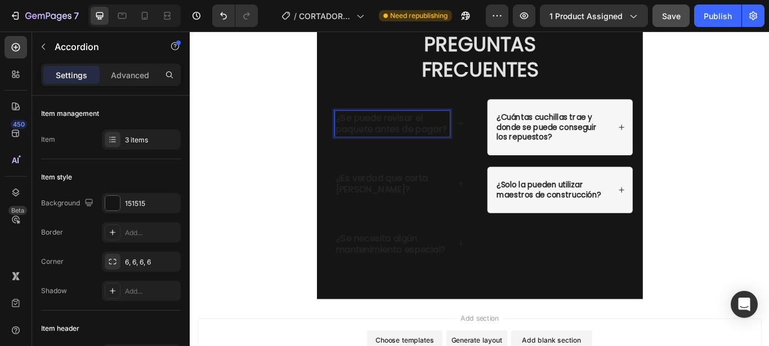
click at [403, 152] on p "¿Se puede revisar el paquete antes de pagar?" at bounding box center [425, 139] width 131 height 26
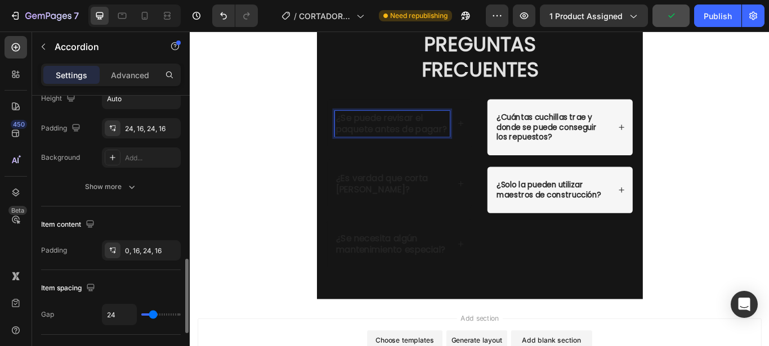
scroll to position [402, 0]
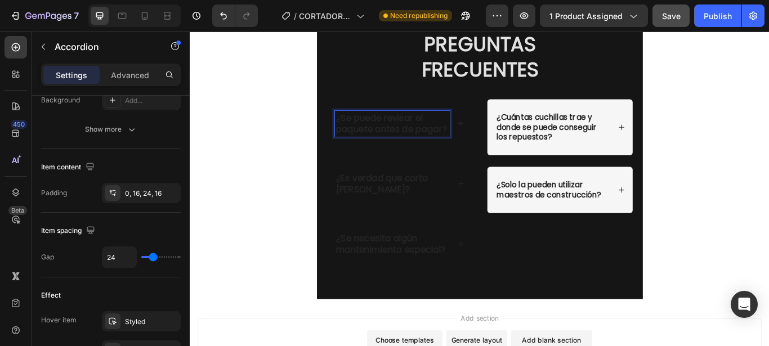
click at [413, 152] on p "¿Se puede revisar el paquete antes de pagar?" at bounding box center [425, 139] width 131 height 26
click at [404, 152] on p "¿Se puede revisar el paquete antes de pagar?" at bounding box center [425, 139] width 131 height 26
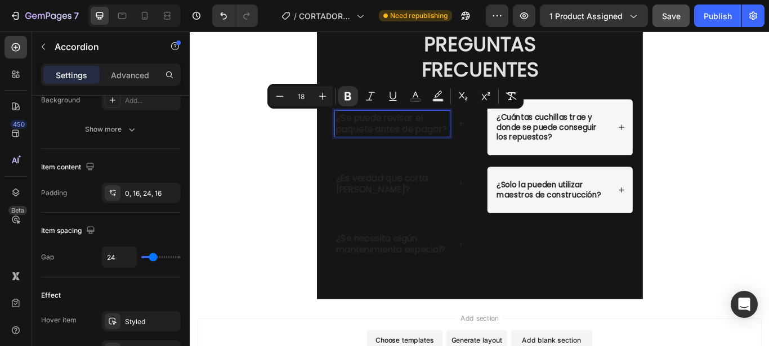
drag, startPoint x: 403, startPoint y: 158, endPoint x: 380, endPoint y: 142, distance: 28.0
click at [380, 142] on p "¿Se puede revisar el paquete antes de pagar?" at bounding box center [425, 139] width 131 height 26
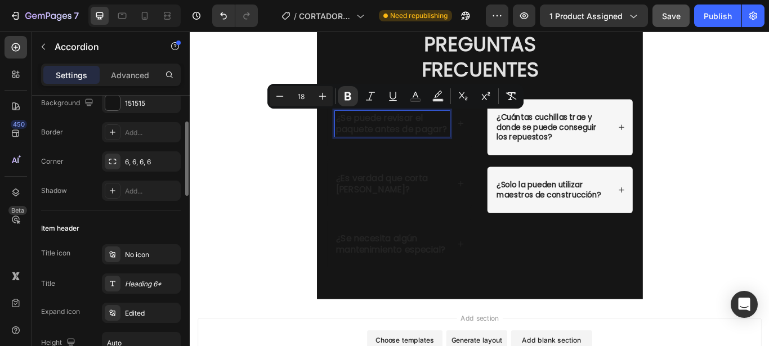
scroll to position [0, 0]
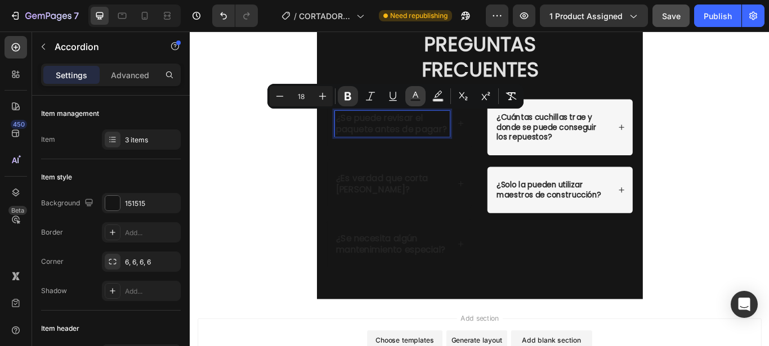
click at [424, 92] on button "Text Color" at bounding box center [416, 96] width 20 height 20
type input "242424"
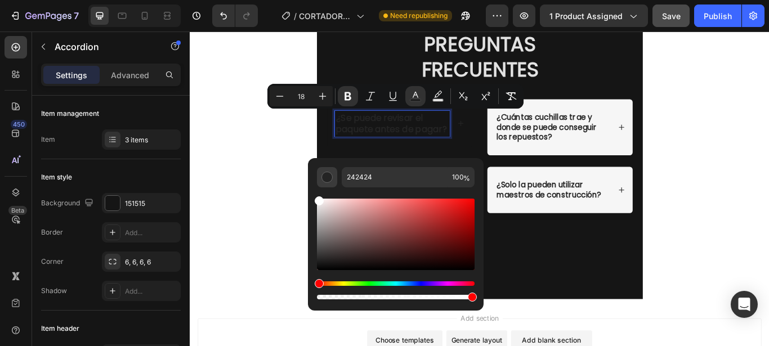
drag, startPoint x: 322, startPoint y: 264, endPoint x: 318, endPoint y: 169, distance: 94.7
click at [318, 169] on div "242424 100 %" at bounding box center [396, 234] width 158 height 135
type input "FFFFFF"
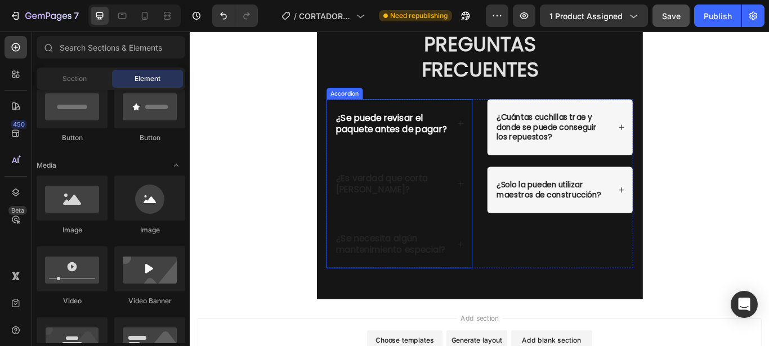
click at [493, 148] on div "¿Se puede revisar el paquete antes de pagar?" at bounding box center [435, 138] width 170 height 57
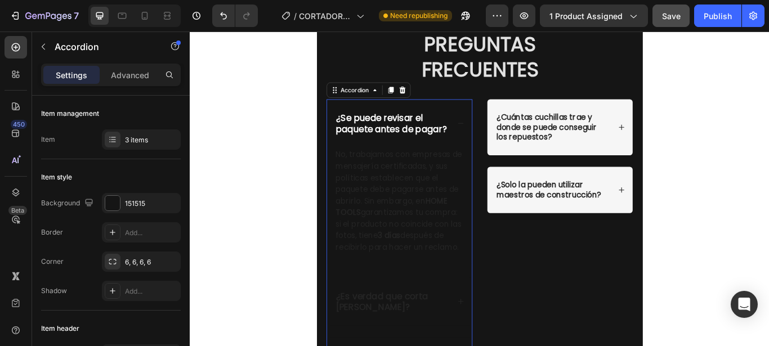
click at [502, 142] on icon at bounding box center [506, 139] width 8 height 8
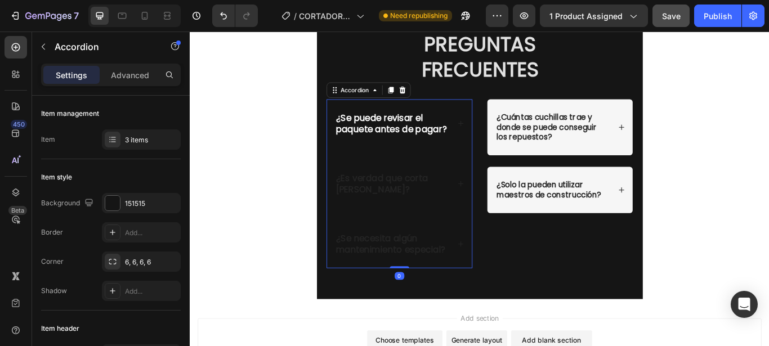
click at [498, 138] on div "¿Se puede revisar el paquete antes de pagar?" at bounding box center [435, 138] width 170 height 57
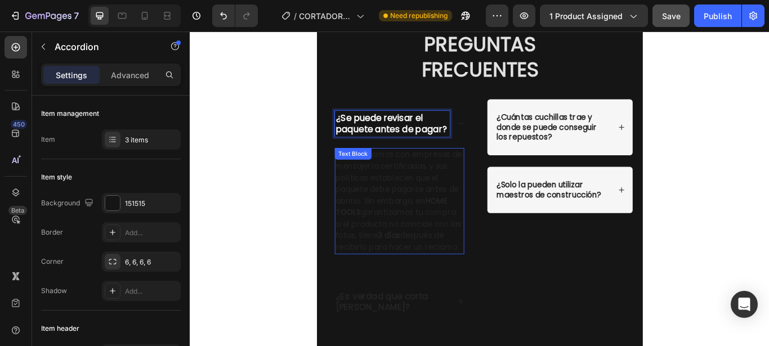
click at [482, 290] on p "No, trabajamos con empresas de mensajería certificadas, y sus políticas estable…" at bounding box center [434, 229] width 149 height 122
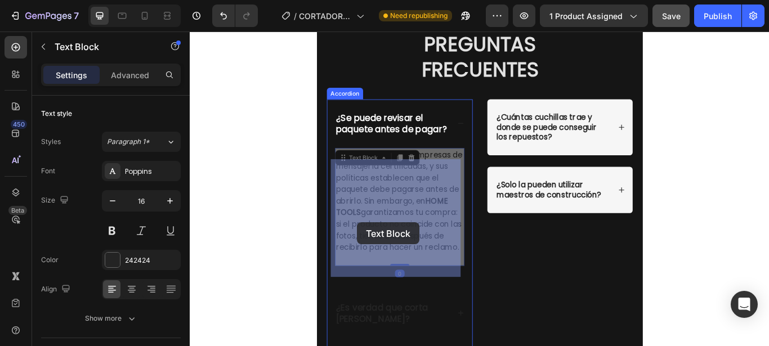
drag, startPoint x: 406, startPoint y: 311, endPoint x: 357, endPoint y: 222, distance: 100.8
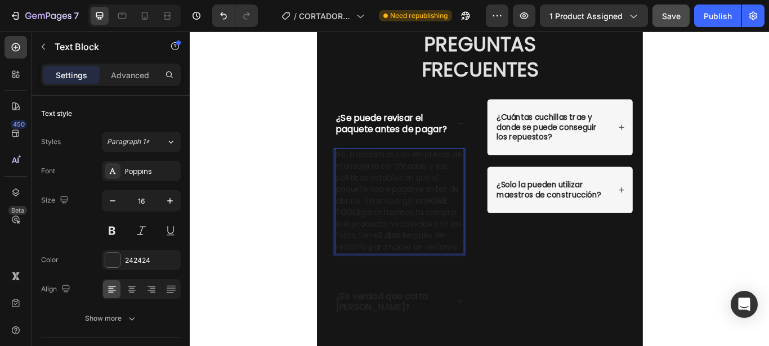
click at [406, 290] on p "No, trabajamos con empresas de mensajería certificadas, y sus políticas estable…" at bounding box center [434, 229] width 149 height 122
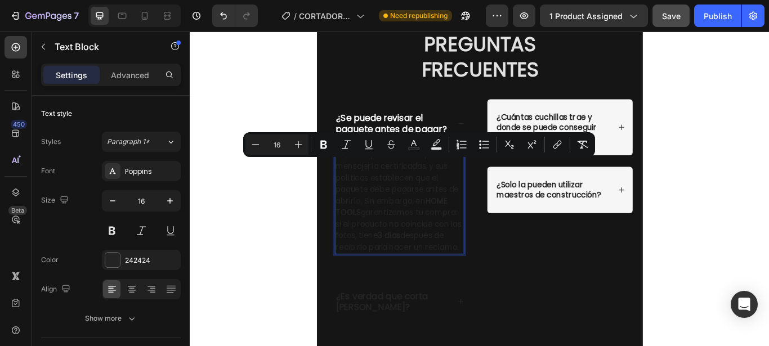
drag, startPoint x: 400, startPoint y: 312, endPoint x: 356, endPoint y: 187, distance: 132.7
click at [360, 187] on p "No, trabajamos con empresas de mensajería certificadas, y sus políticas estable…" at bounding box center [434, 229] width 149 height 122
click at [416, 148] on rect "Editor contextual toolbar" at bounding box center [414, 149] width 11 height 3
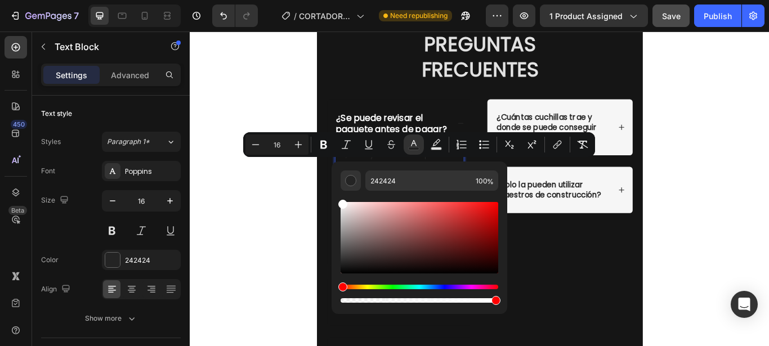
drag, startPoint x: 340, startPoint y: 263, endPoint x: 333, endPoint y: 182, distance: 81.4
click at [333, 182] on div "242424 100 %" at bounding box center [420, 234] width 176 height 144
type input "FFFFFF"
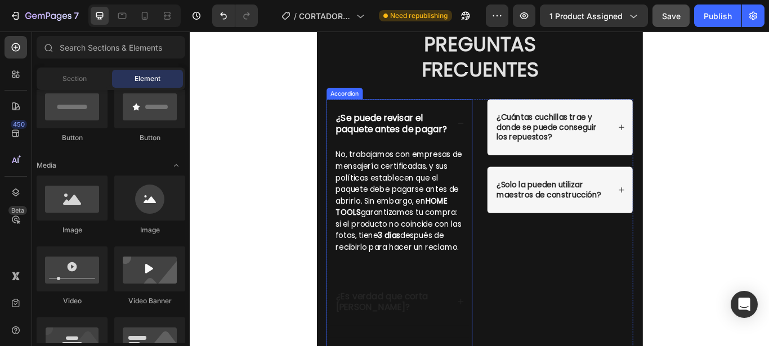
click at [454, 305] on div "No, trabajamos con empresas de mensajería certificadas, y sus políticas estable…" at bounding box center [435, 235] width 170 height 137
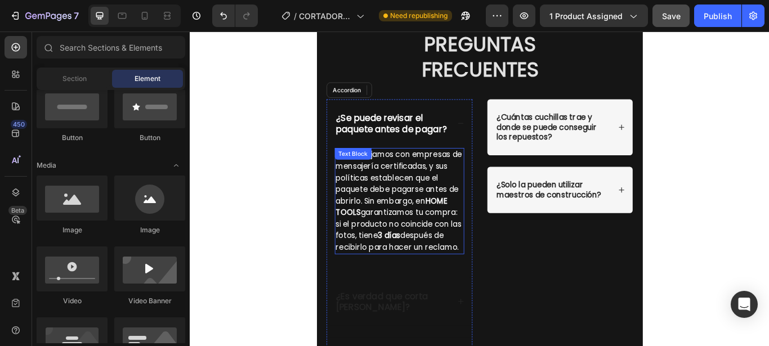
click at [455, 290] on p "No, trabajamos con empresas de mensajería certificadas, y sus políticas estable…" at bounding box center [434, 229] width 149 height 122
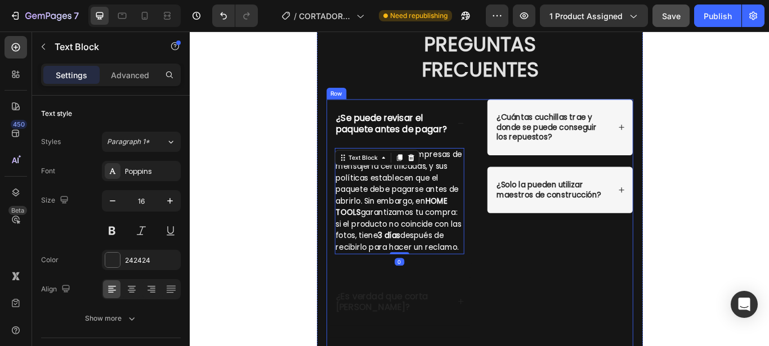
click at [580, 294] on div "¿Cuántas cuchillas trae y donde se puede conseguir los repuestos? ¿Solo la pued…" at bounding box center [621, 277] width 171 height 335
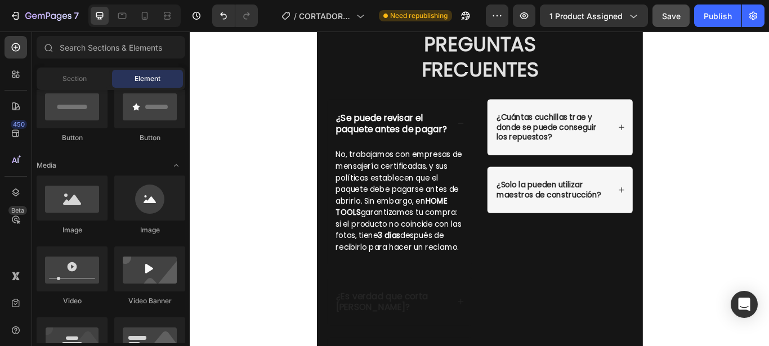
scroll to position [3903, 0]
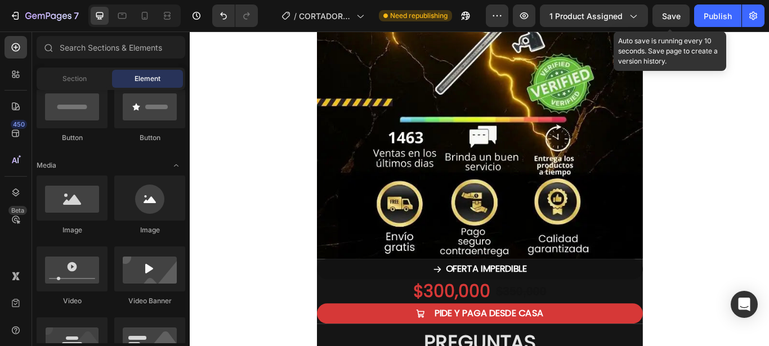
click at [670, 17] on span "Save" at bounding box center [671, 16] width 19 height 10
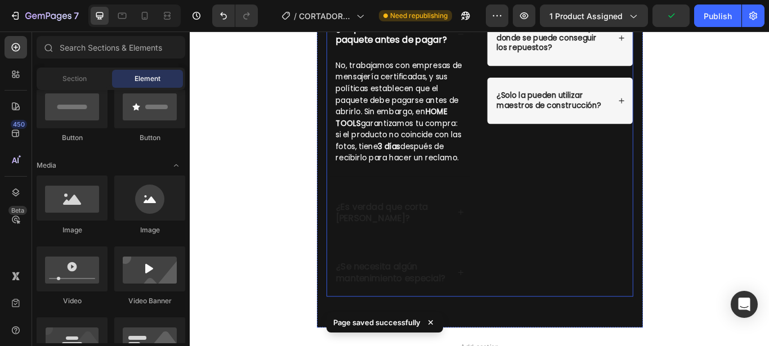
scroll to position [4362, 0]
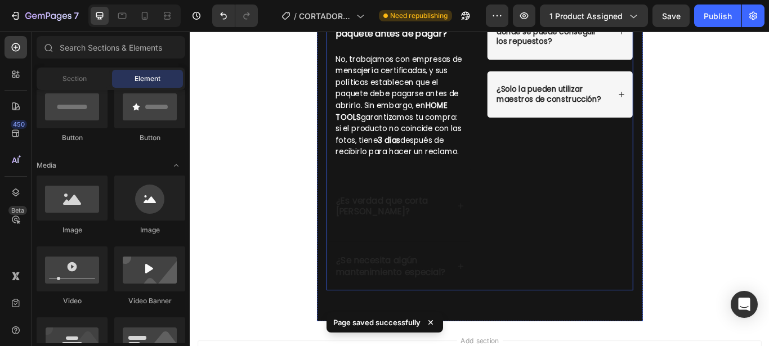
click at [606, 175] on div "¿Cuántas cuchillas trae y donde se puede conseguir los repuestos? ¿Solo la pued…" at bounding box center [621, 166] width 171 height 335
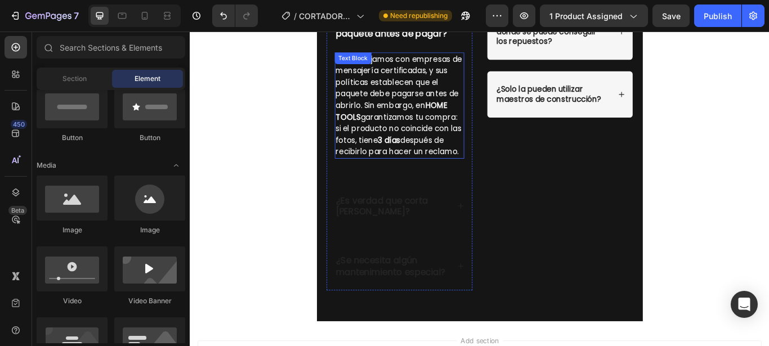
click at [411, 179] on p "No, trabajamos con empresas de mensajería certificadas, y sus políticas estable…" at bounding box center [434, 118] width 149 height 122
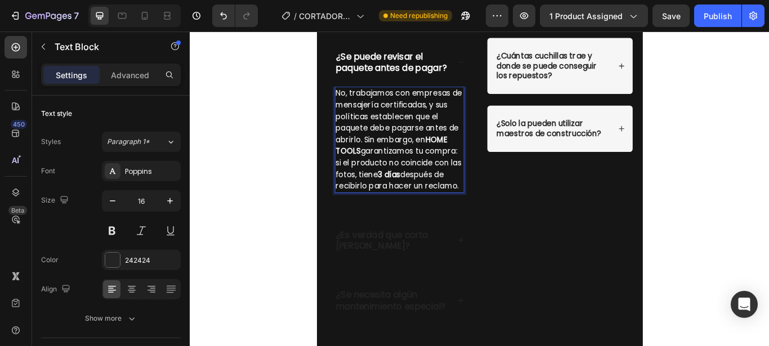
scroll to position [4305, 0]
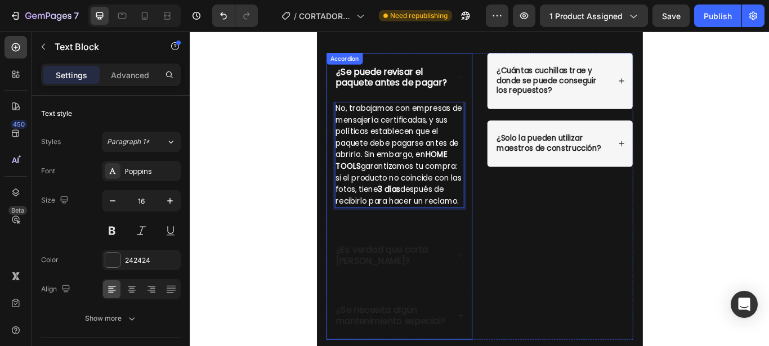
click at [495, 84] on div "¿Se puede revisar el paquete antes de pagar?" at bounding box center [435, 84] width 170 height 57
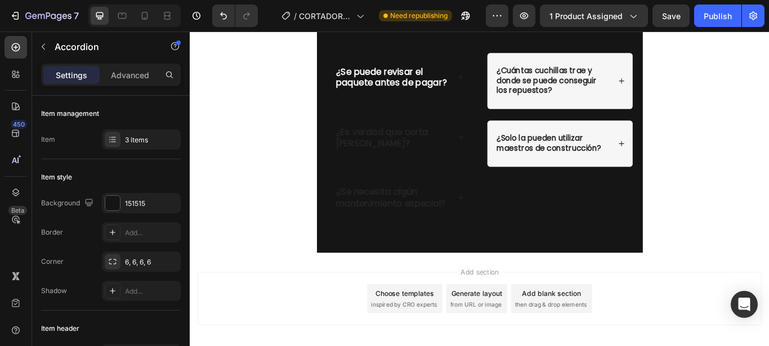
click at [502, 159] on icon at bounding box center [506, 155] width 8 height 8
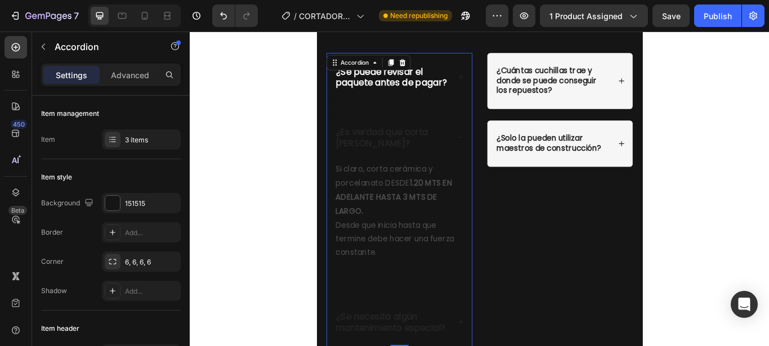
click at [407, 168] on p "¿Es verdad que corta [PERSON_NAME]?" at bounding box center [425, 155] width 131 height 26
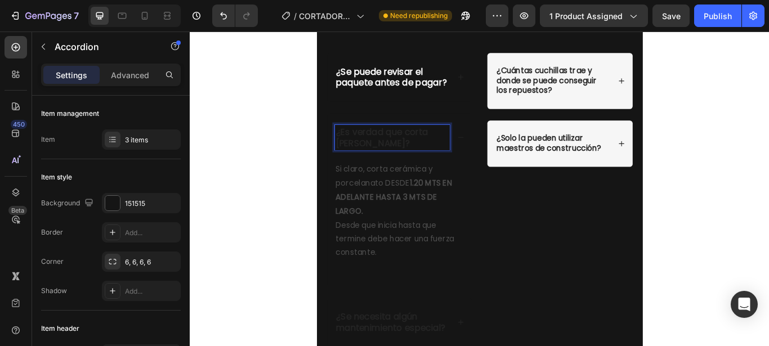
click at [411, 168] on p "¿Es verdad que corta [PERSON_NAME]?" at bounding box center [425, 155] width 131 height 26
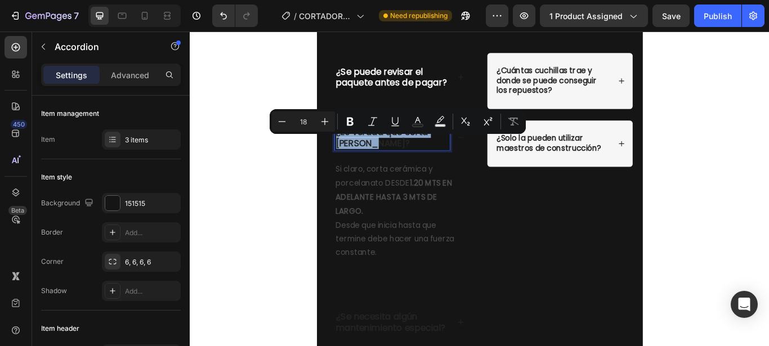
drag, startPoint x: 411, startPoint y: 174, endPoint x: 359, endPoint y: 167, distance: 51.7
click at [360, 167] on p "¿Es verdad que corta [PERSON_NAME]?" at bounding box center [425, 155] width 131 height 26
click at [414, 121] on icon "Editor contextual toolbar" at bounding box center [417, 121] width 11 height 11
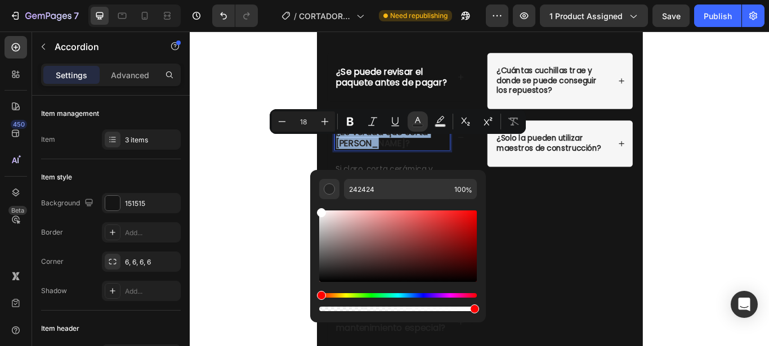
drag, startPoint x: 319, startPoint y: 274, endPoint x: 315, endPoint y: 194, distance: 79.5
click at [315, 194] on div "242424 100 %" at bounding box center [398, 242] width 176 height 144
type input "FFFFFF"
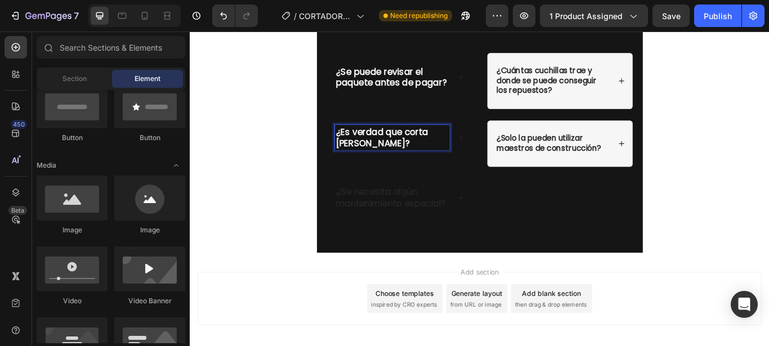
scroll to position [287, 0]
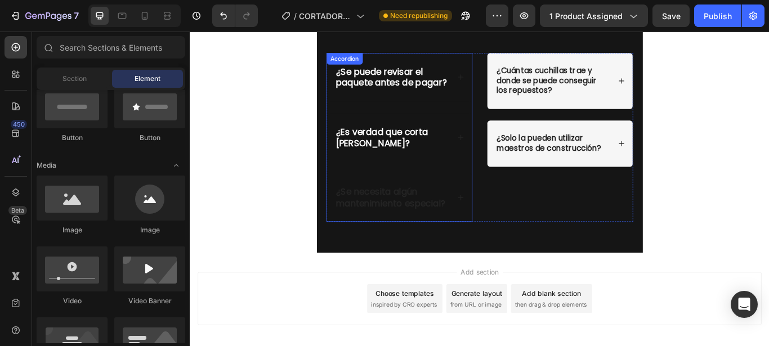
click at [446, 184] on div "¿Es verdad que corta [PERSON_NAME]?" at bounding box center [435, 155] width 170 height 57
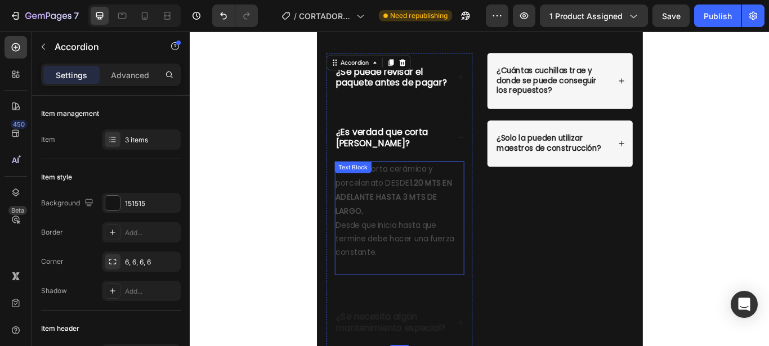
click at [465, 249] on p "Si claro, corta cerámica y porcelanato DESDE 1.20 MTS EN ADELANTE HASTA 3 MTS D…" at bounding box center [434, 216] width 149 height 65
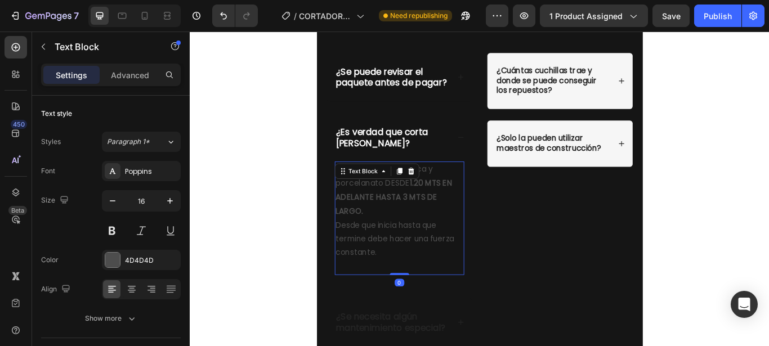
click at [409, 310] on p "Desde que inicia hasta que termine debe hacer una fuerza constante." at bounding box center [434, 282] width 149 height 65
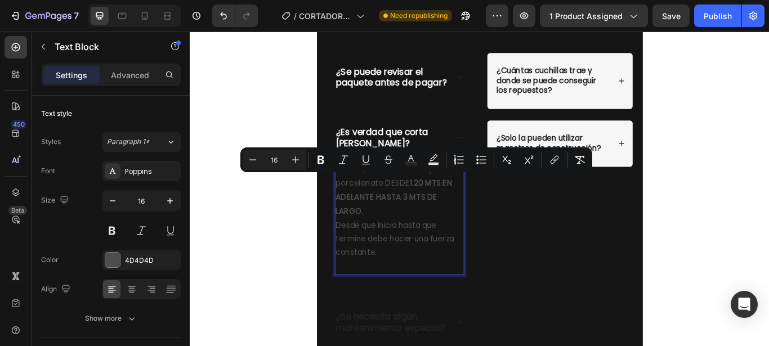
drag, startPoint x: 409, startPoint y: 309, endPoint x: 356, endPoint y: 204, distance: 117.1
click at [359, 204] on div "Si claro, corta cerámica y porcelanato DESDE 1.20 MTS EN ADELANTE HASTA 3 MTS D…" at bounding box center [435, 249] width 152 height 132
click at [414, 161] on icon "Editor contextual toolbar" at bounding box center [411, 159] width 11 height 11
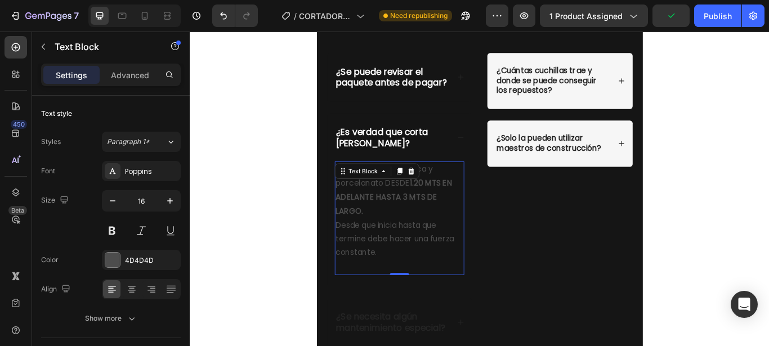
drag, startPoint x: 526, startPoint y: 299, endPoint x: 363, endPoint y: 234, distance: 175.2
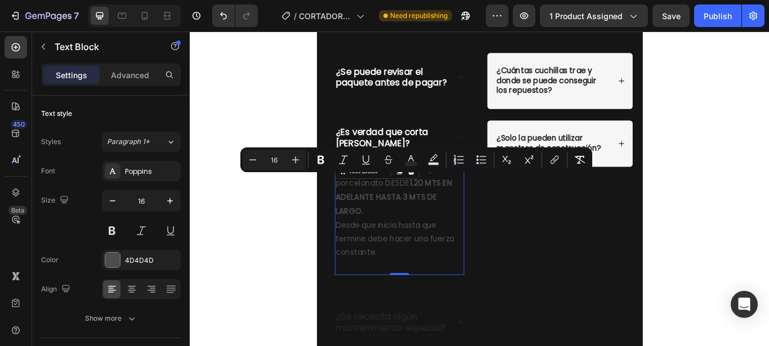
click at [435, 274] on p "Desde que inicia hasta que termine debe hacer una fuerza constante." at bounding box center [434, 282] width 149 height 65
click at [408, 162] on icon "Editor contextual toolbar" at bounding box center [411, 159] width 11 height 11
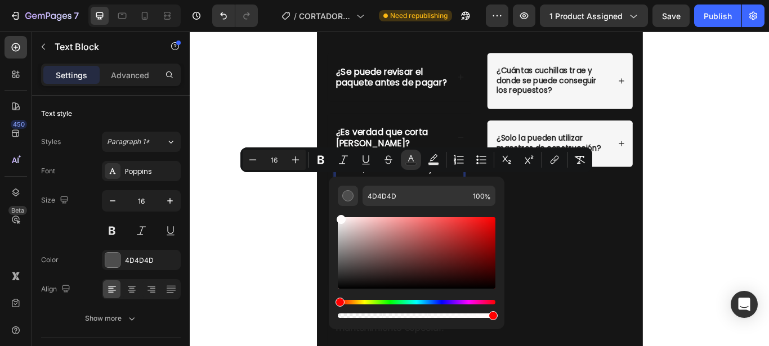
type input "FFFCFC"
drag, startPoint x: 341, startPoint y: 268, endPoint x: 341, endPoint y: 215, distance: 52.9
click at [341, 215] on div "Editor contextual toolbar" at bounding box center [417, 267] width 158 height 105
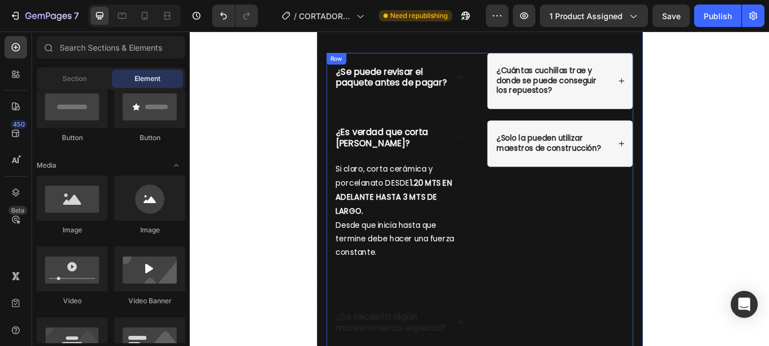
click at [515, 261] on div "¿Se puede revisar el paquete antes de pagar? ¿Es verdad que corta [PERSON_NAME]…" at bounding box center [528, 227] width 358 height 343
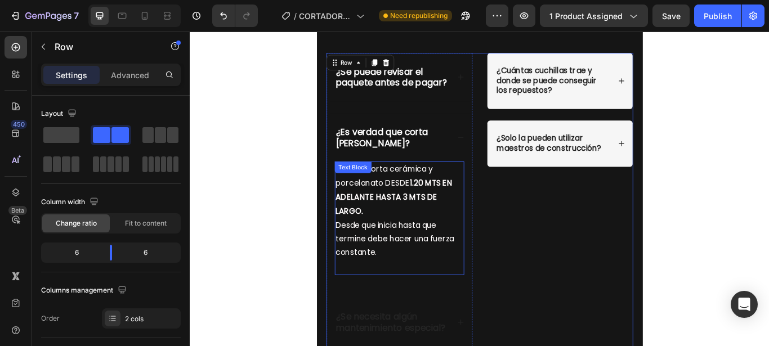
click at [430, 311] on p "Desde que inicia hasta que termine debe hacer una fuerza constante." at bounding box center [434, 282] width 149 height 65
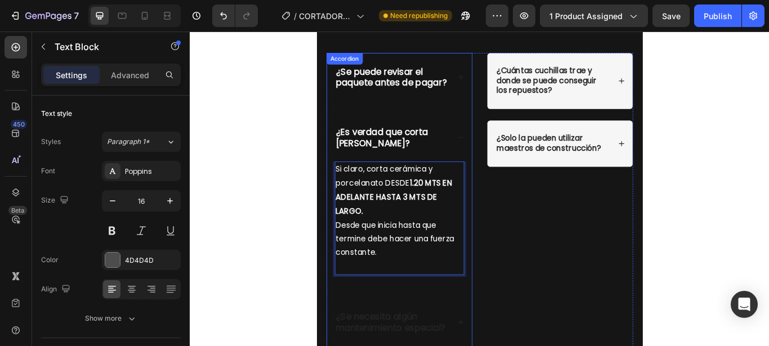
click at [502, 159] on icon at bounding box center [506, 155] width 8 height 8
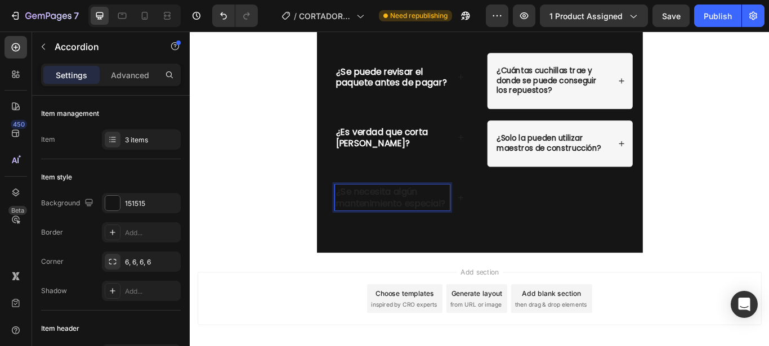
click at [420, 238] on p "¿Se necesita algún mantenimiento especial?" at bounding box center [425, 225] width 131 height 26
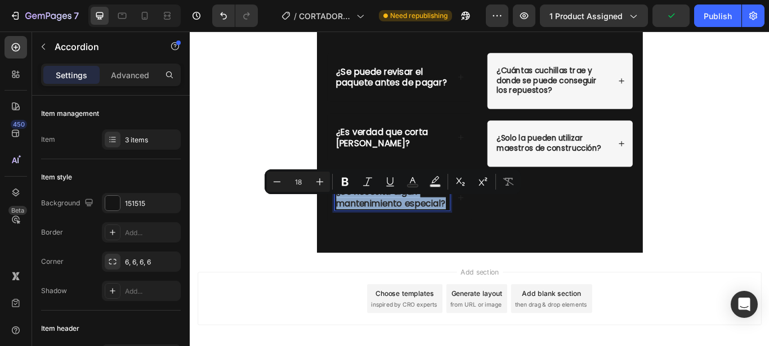
drag, startPoint x: 420, startPoint y: 256, endPoint x: 355, endPoint y: 228, distance: 70.9
click at [359, 228] on div "¿Se necesita algún mantenimiento especial?" at bounding box center [426, 225] width 135 height 30
click at [411, 186] on rect "Editor contextual toolbar" at bounding box center [413, 186] width 11 height 3
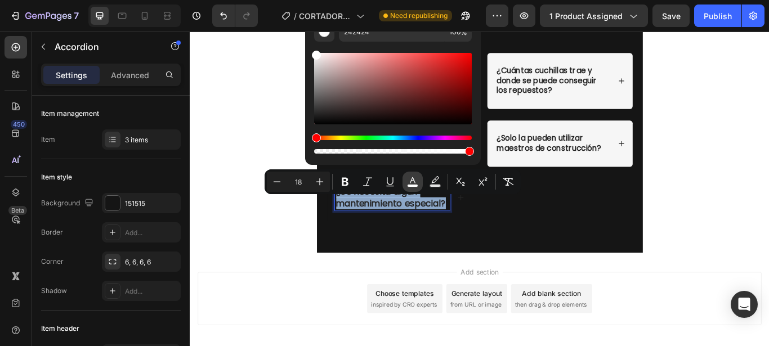
type input "FFFFFF"
drag, startPoint x: 317, startPoint y: 117, endPoint x: 314, endPoint y: 47, distance: 69.4
click at [314, 47] on div "FFFFFF 100 %" at bounding box center [393, 84] width 176 height 144
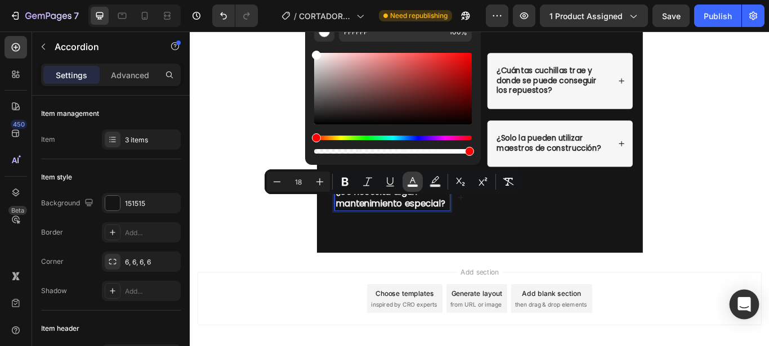
drag, startPoint x: 781, startPoint y: 256, endPoint x: 936, endPoint y: 330, distance: 171.3
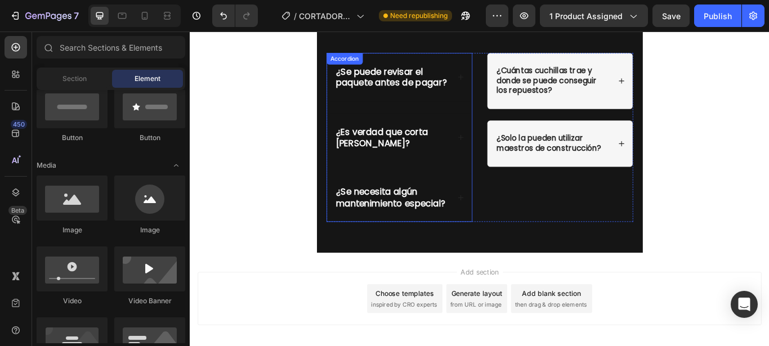
click at [502, 229] on icon at bounding box center [506, 225] width 8 height 8
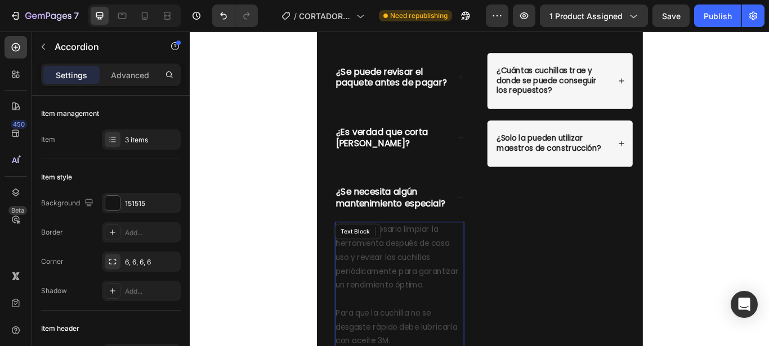
click at [466, 335] on p "Solo es necesario limpiar la herramienta después de casa uso y revisar las cuch…" at bounding box center [434, 295] width 149 height 81
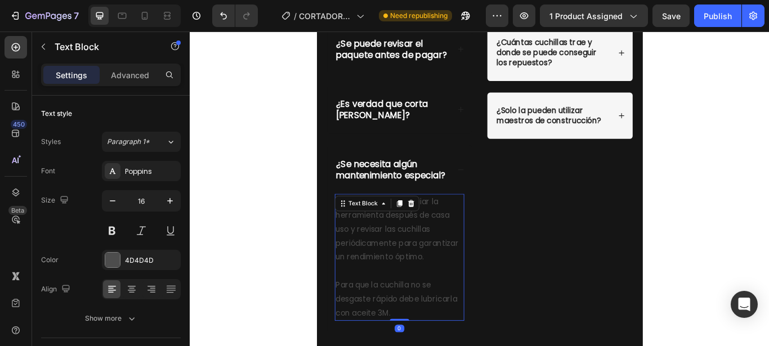
scroll to position [4477, 0]
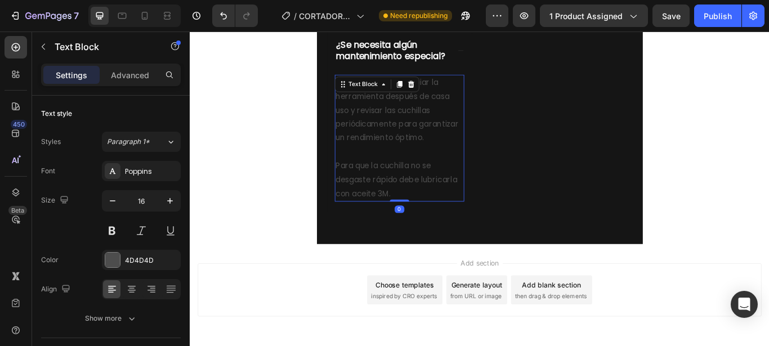
click at [422, 229] on p "Para que la cuchilla no se desgaste rápido debe lubricarla con aceite 3M." at bounding box center [434, 204] width 149 height 48
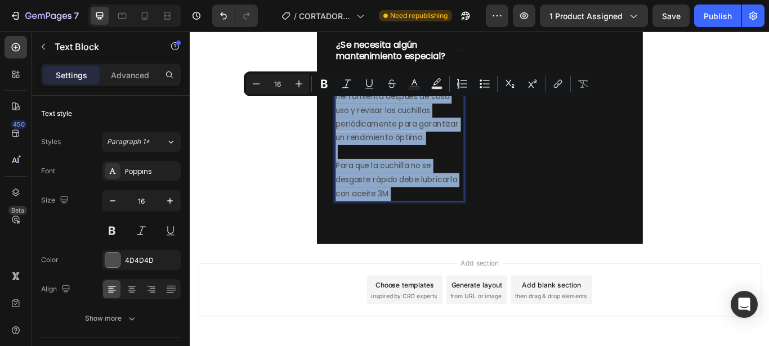
drag, startPoint x: 427, startPoint y: 246, endPoint x: 357, endPoint y: 115, distance: 149.2
click at [359, 115] on div "Solo es necesario limpiar la herramienta después de casa uso y revisar las cuch…" at bounding box center [435, 156] width 152 height 148
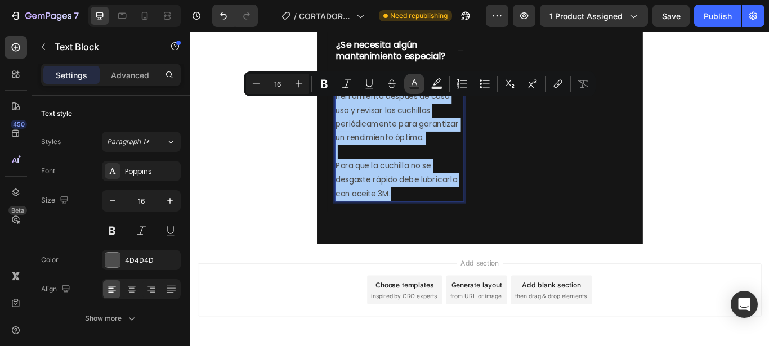
click at [416, 87] on rect "Editor contextual toolbar" at bounding box center [414, 88] width 11 height 3
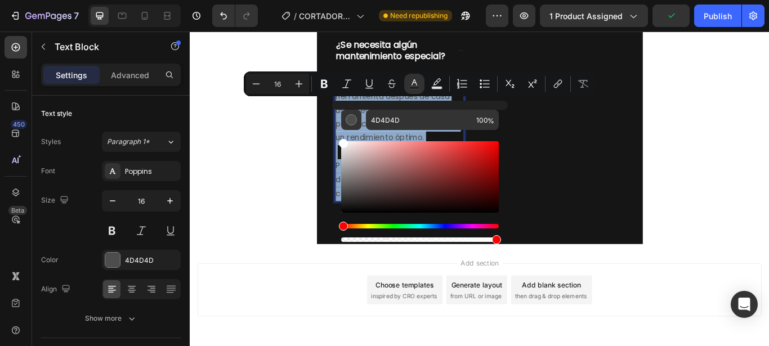
drag, startPoint x: 344, startPoint y: 193, endPoint x: 675, endPoint y: 141, distance: 335.2
click at [339, 130] on div "4D4D4D 100 %" at bounding box center [420, 173] width 176 height 144
type input "FFFFFF"
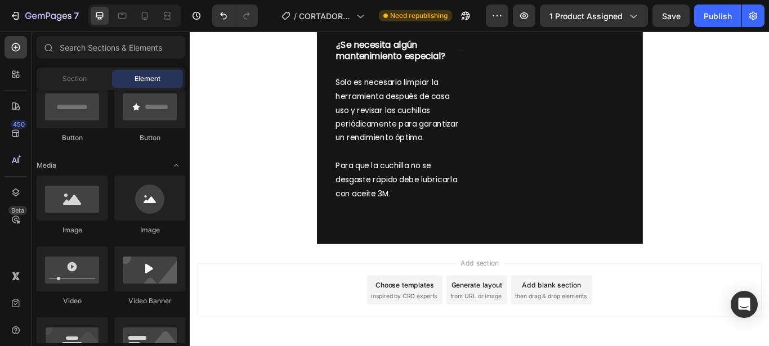
scroll to position [287, 0]
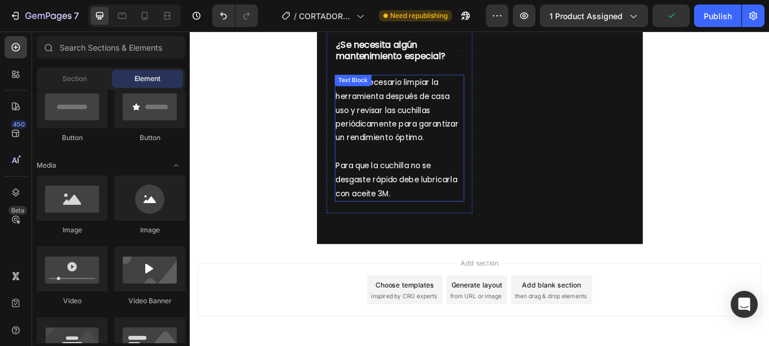
click at [466, 229] on p "Para que la cuchilla no se desgaste rápido debe lubricarla con aceite 3M." at bounding box center [434, 204] width 149 height 48
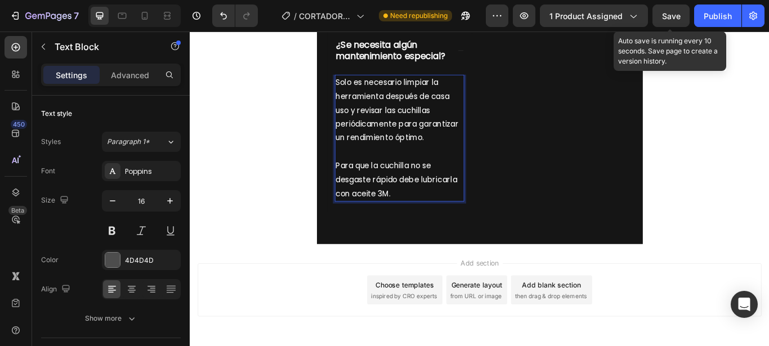
click at [670, 14] on span "Save" at bounding box center [671, 16] width 19 height 10
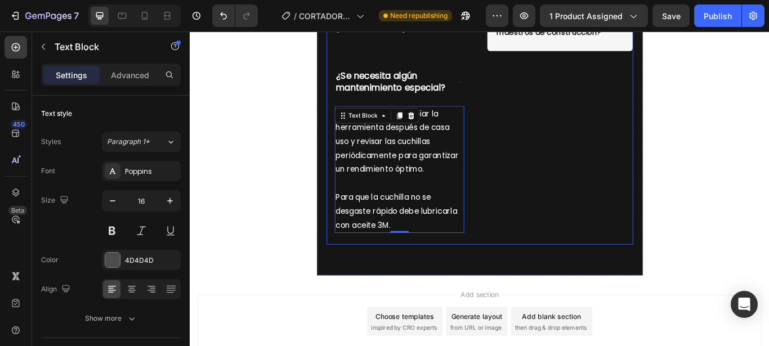
scroll to position [4420, 0]
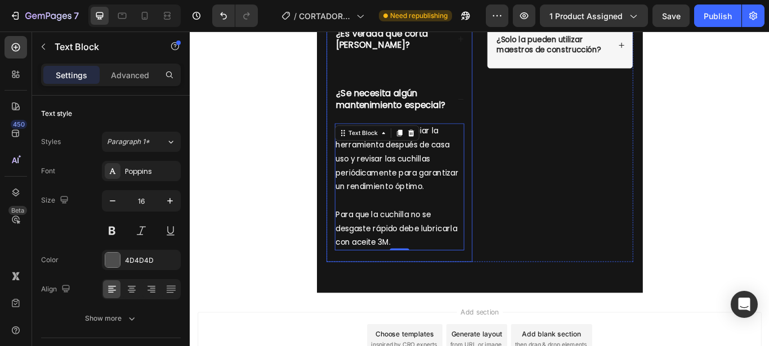
click at [497, 130] on div "¿Se necesita algún mantenimiento especial?" at bounding box center [435, 110] width 170 height 57
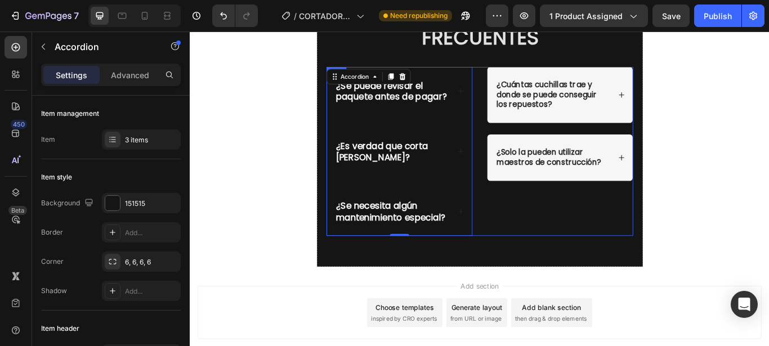
scroll to position [3255, 0]
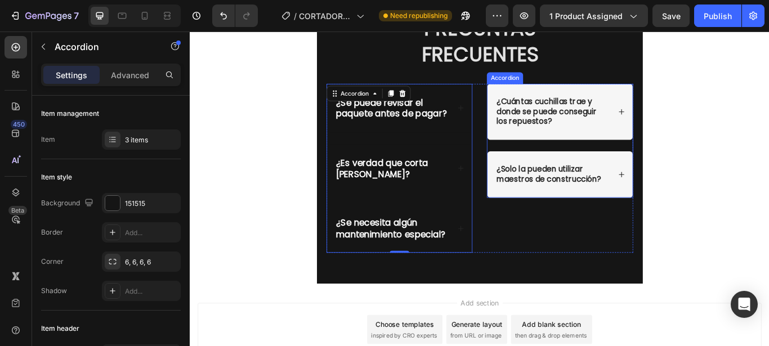
click at [572, 101] on div "¿Cuántas cuchillas trae y donde se puede conseguir los repuestos?" at bounding box center [622, 124] width 170 height 65
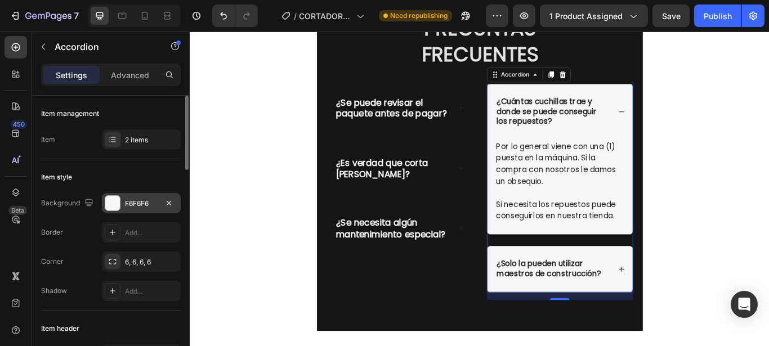
click at [114, 198] on div at bounding box center [112, 203] width 15 height 15
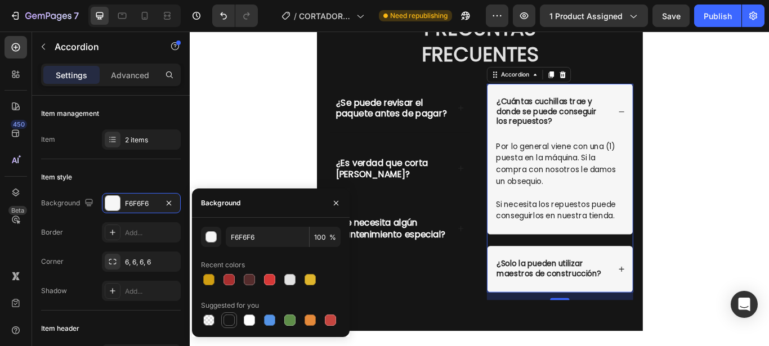
click at [225, 319] on div at bounding box center [229, 320] width 11 height 11
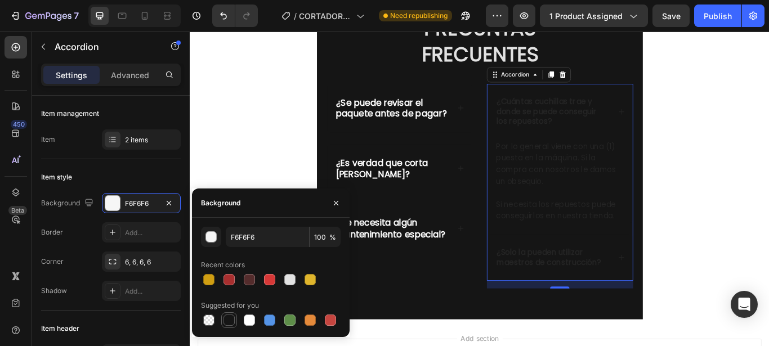
type input "151515"
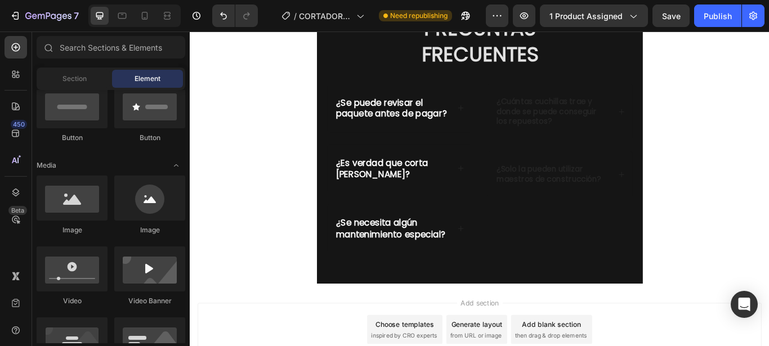
scroll to position [287, 0]
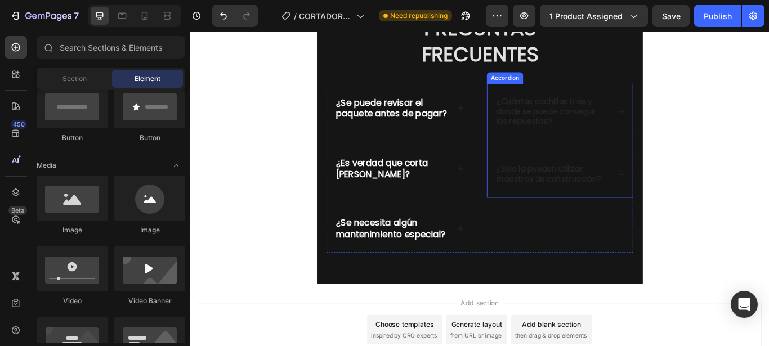
click at [609, 134] on strong "¿Cuántas cuchillas trae y donde se puede conseguir los repuestos?" at bounding box center [605, 124] width 117 height 37
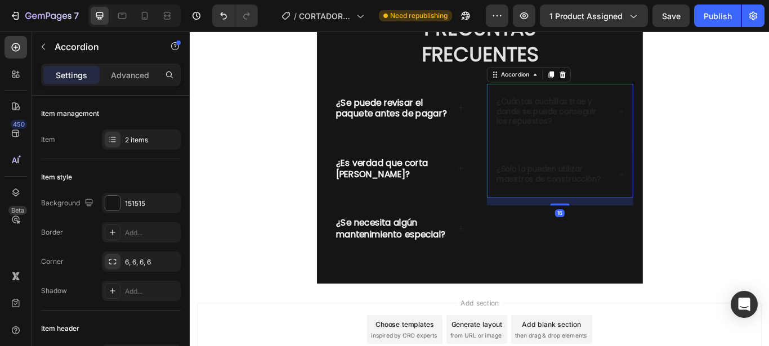
click at [624, 135] on p "¿Cuántas cuchillas trae y donde se puede conseguir los repuestos?" at bounding box center [612, 125] width 131 height 35
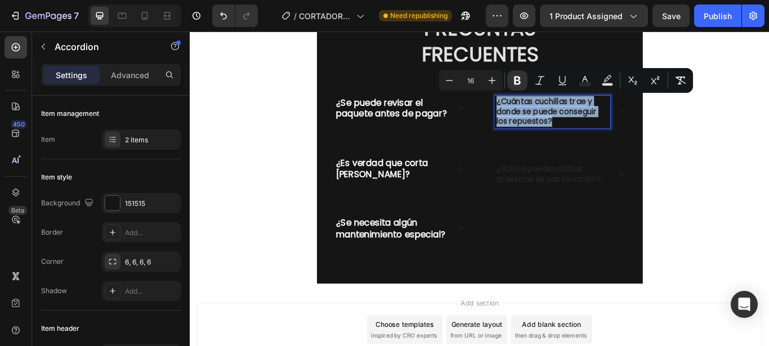
drag, startPoint x: 625, startPoint y: 135, endPoint x: 541, endPoint y: 114, distance: 86.5
click at [546, 114] on div "¿Cuántas cuchillas trae y donde se puede conseguir los repuestos?" at bounding box center [613, 125] width 135 height 38
click at [589, 82] on icon "Editor contextual toolbar" at bounding box center [585, 80] width 11 height 11
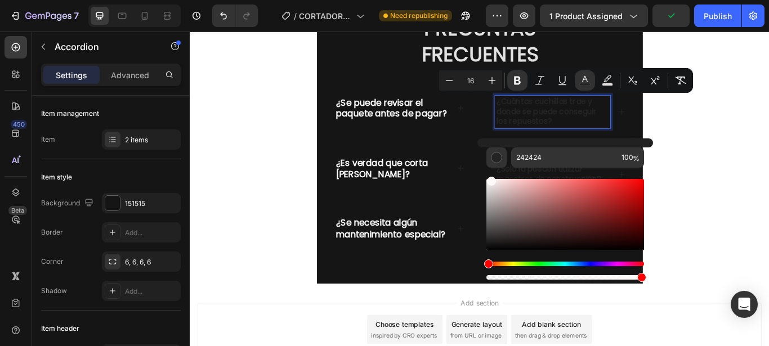
type input "FFF9F9"
drag, startPoint x: 488, startPoint y: 239, endPoint x: 490, endPoint y: 168, distance: 71.0
click at [490, 168] on div "Editor contextual toolbar" at bounding box center [566, 225] width 158 height 114
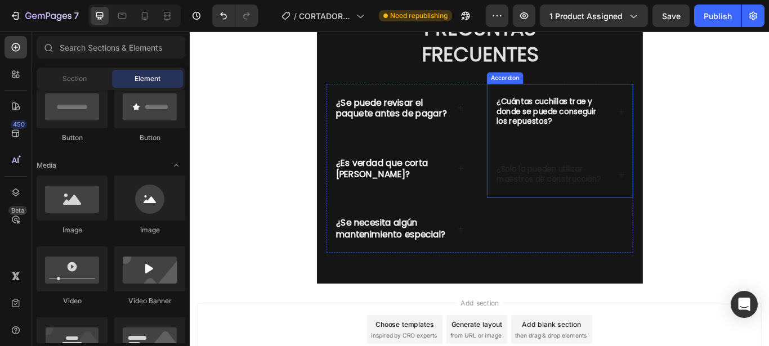
click at [683, 122] on div "¿Cuántas cuchillas trae y donde se puede conseguir los repuestos?" at bounding box center [622, 124] width 170 height 65
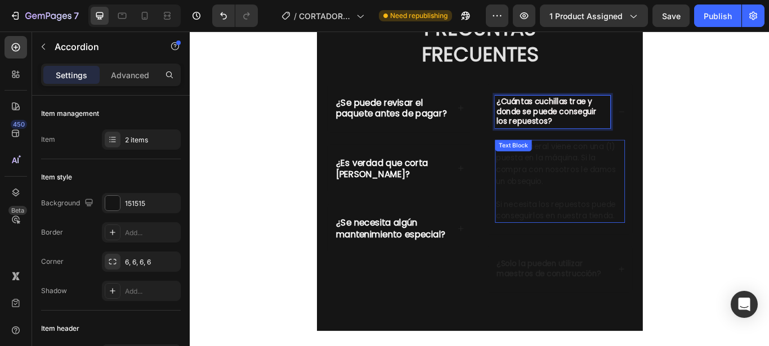
click at [667, 226] on p "Si necesita los repuestos puede conseguirlos en nuestra tienda." at bounding box center [621, 239] width 149 height 27
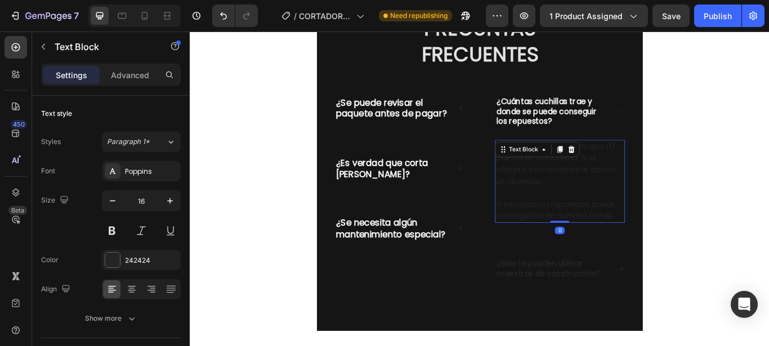
click at [685, 250] on p "Si necesita los repuestos puede conseguirlos en nuestra tienda." at bounding box center [621, 239] width 149 height 27
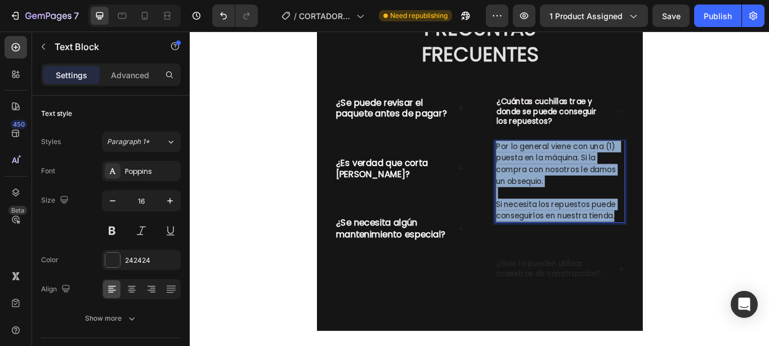
drag, startPoint x: 685, startPoint y: 250, endPoint x: 544, endPoint y: 159, distance: 167.2
click at [546, 159] on div "Por lo general viene con una (1) puesta en la máquina. Si la compra con nosotro…" at bounding box center [622, 206] width 152 height 97
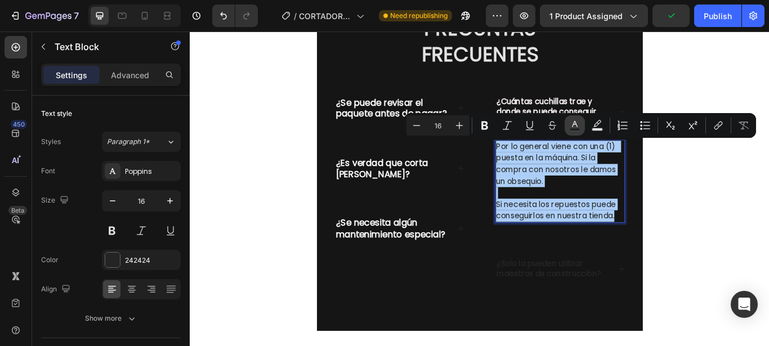
click at [583, 128] on button "Text Color" at bounding box center [575, 125] width 20 height 20
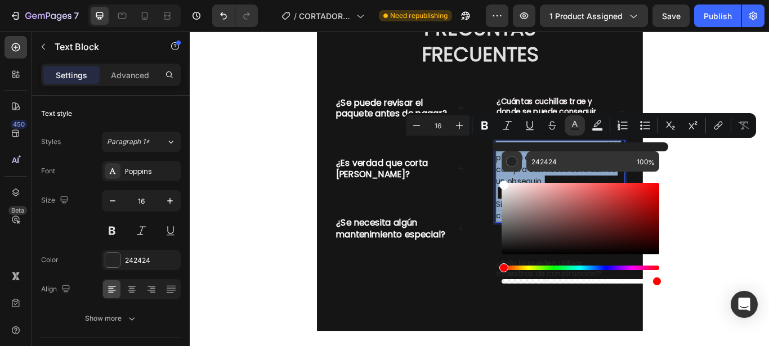
drag, startPoint x: 507, startPoint y: 247, endPoint x: 499, endPoint y: 175, distance: 73.1
click at [499, 175] on div "242424 100 %" at bounding box center [581, 214] width 176 height 144
type input "FFFFFF"
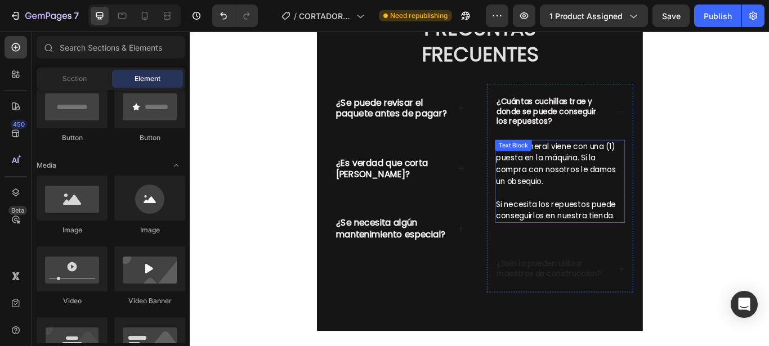
click at [704, 246] on div "PREGUNTAS FRECUENTES Heading ¿Se puede revisar el paquete antes de pagar? ¿Es v…" at bounding box center [528, 193] width 380 height 375
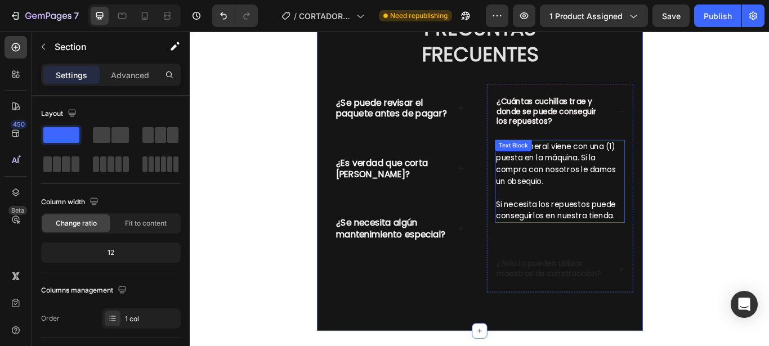
click at [689, 244] on p "Si necesita los repuestos puede conseguirlos en nuestra tienda." at bounding box center [621, 239] width 149 height 27
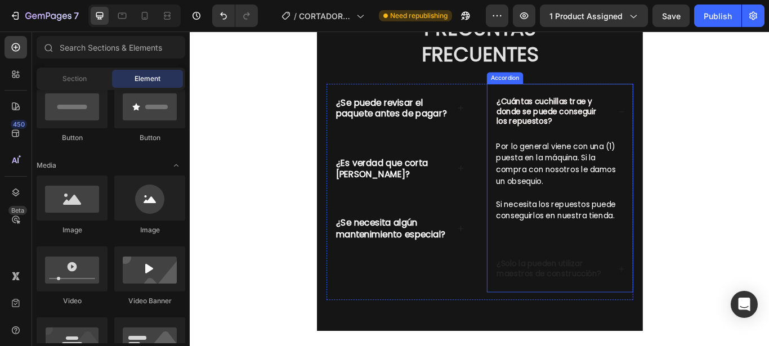
click at [658, 317] on p "¿Solo la pueden utilizar maestros de construcción?" at bounding box center [612, 309] width 131 height 24
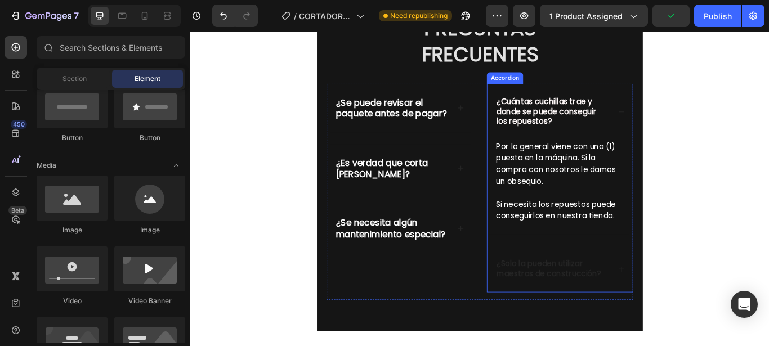
click at [684, 304] on div "¿Solo la pueden utilizar maestros de construcción?" at bounding box center [622, 309] width 170 height 54
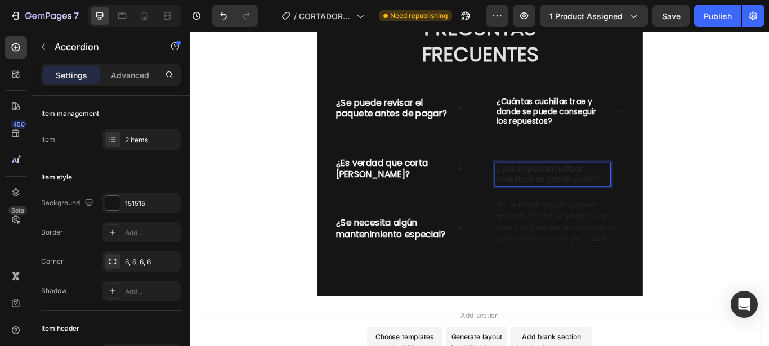
click at [673, 199] on p "¿Solo la pueden utilizar maestros de construcción?" at bounding box center [612, 198] width 131 height 24
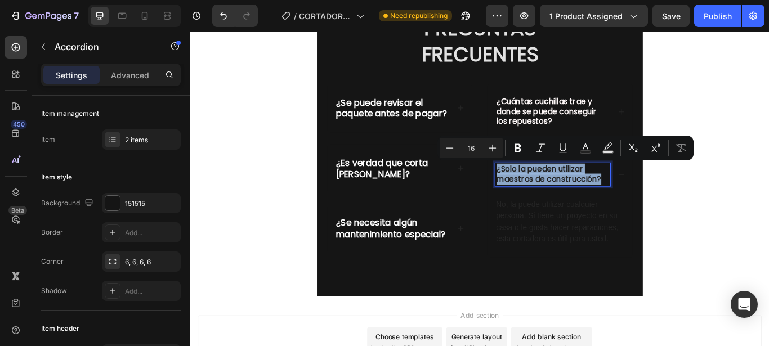
drag, startPoint x: 673, startPoint y: 206, endPoint x: 530, endPoint y: 195, distance: 143.5
click at [546, 195] on div "¿Solo la pueden utilizar maestros de construcción?" at bounding box center [613, 198] width 135 height 27
click at [588, 149] on icon "Editor contextual toolbar" at bounding box center [586, 147] width 6 height 6
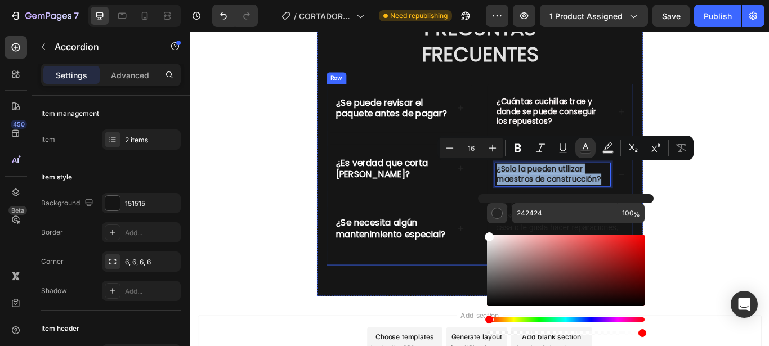
drag, startPoint x: 678, startPoint y: 332, endPoint x: 525, endPoint y: 244, distance: 176.4
type input "FFFFFF"
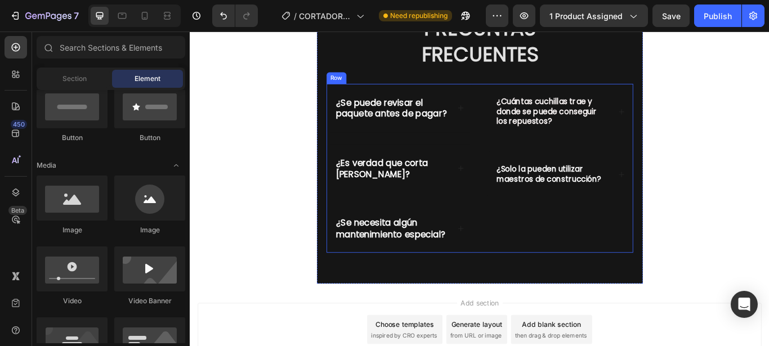
click at [658, 238] on div "¿Cuántas cuchillas trae y donde se puede conseguir los repuestos? ¿Solo la pued…" at bounding box center [621, 190] width 171 height 197
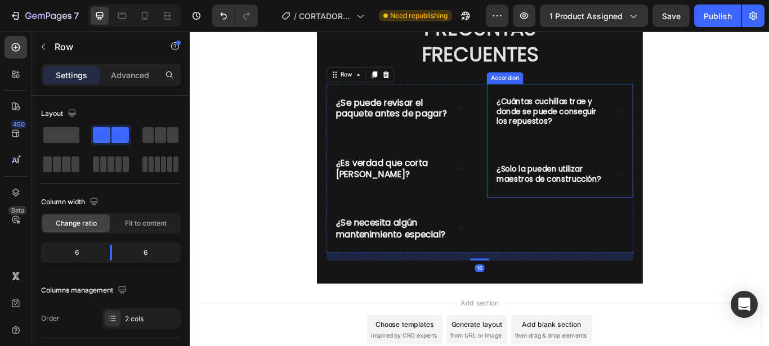
click at [681, 193] on div "¿Solo la pueden utilizar maestros de construcción?" at bounding box center [622, 198] width 170 height 54
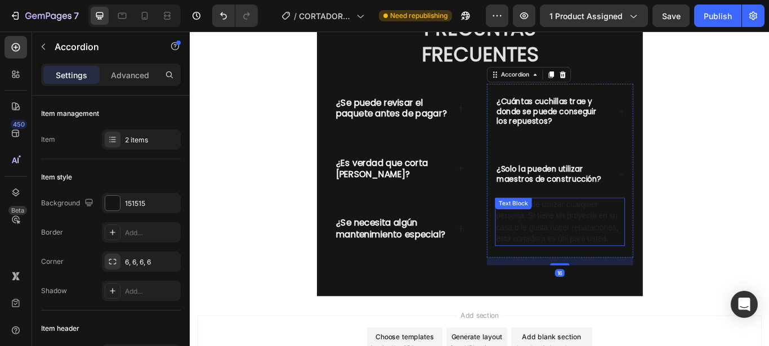
click at [673, 263] on p "No, la puede utilizar cualquier persona. Si tiene un proyecto en su casa o le g…" at bounding box center [621, 253] width 149 height 54
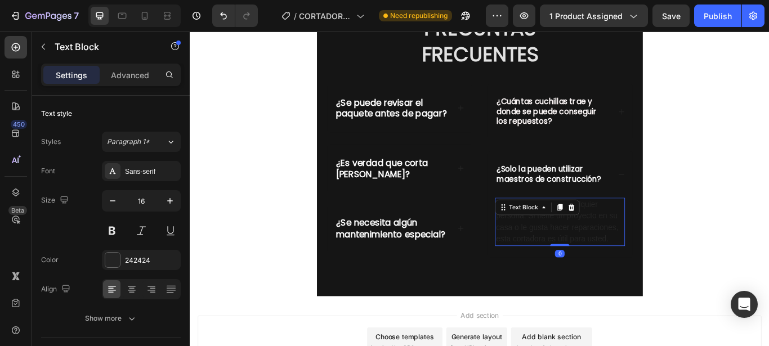
click at [679, 274] on p "No, la puede utilizar cualquier persona. Si tiene un proyecto en su casa o le g…" at bounding box center [621, 253] width 149 height 54
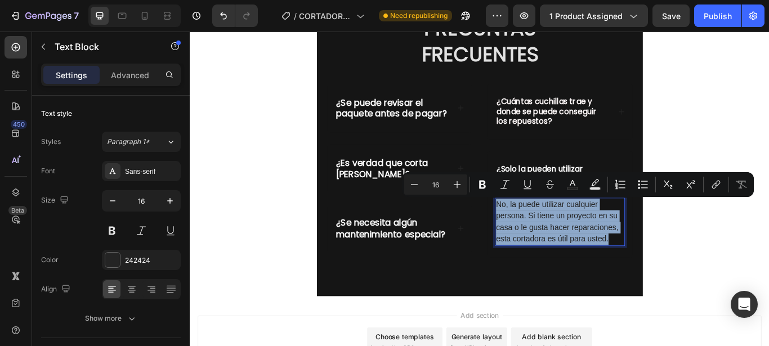
drag, startPoint x: 679, startPoint y: 274, endPoint x: 545, endPoint y: 226, distance: 141.8
click at [547, 226] on p "No, la puede utilizar cualquier persona. Si tiene un proyecto en su casa o le g…" at bounding box center [621, 253] width 149 height 54
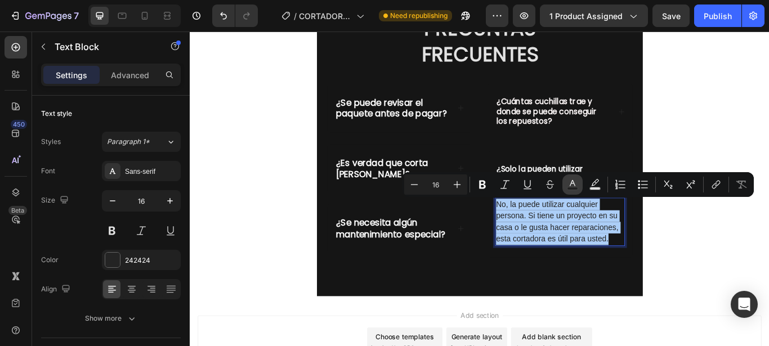
click at [573, 180] on icon "Editor contextual toolbar" at bounding box center [573, 183] width 6 height 6
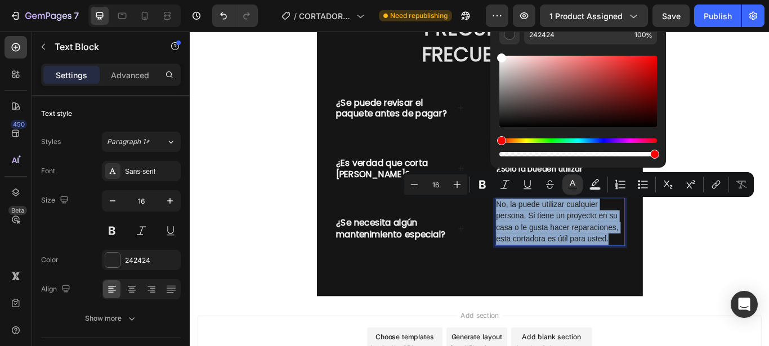
drag, startPoint x: 500, startPoint y: 121, endPoint x: 498, endPoint y: 50, distance: 70.4
click at [498, 50] on div "242424 100 %" at bounding box center [579, 87] width 176 height 144
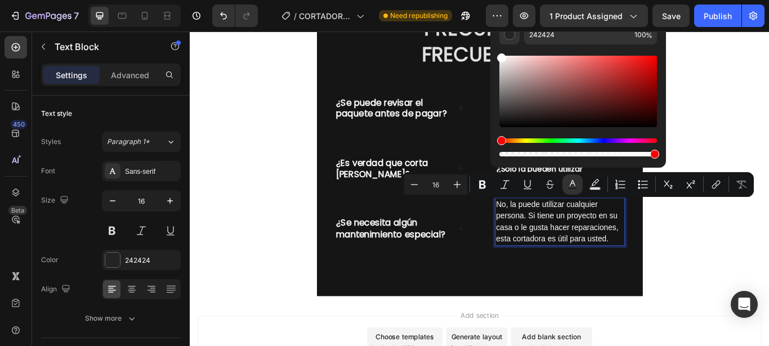
type input "FFFFFF"
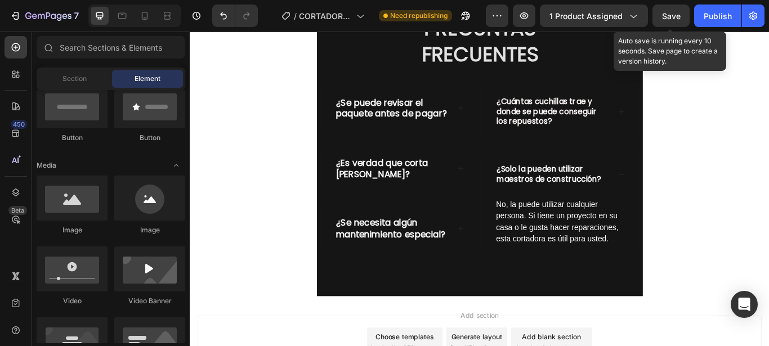
click at [665, 15] on span "Save" at bounding box center [671, 16] width 19 height 10
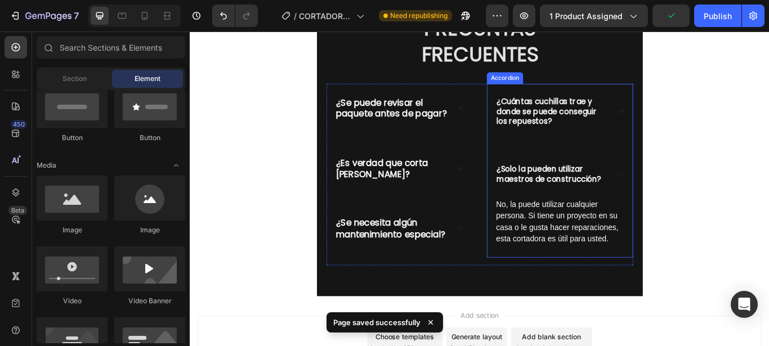
click at [667, 274] on span "No, la puede utilizar cualquier persona. Si tiene un proyecto en su casa o le g…" at bounding box center [618, 253] width 142 height 50
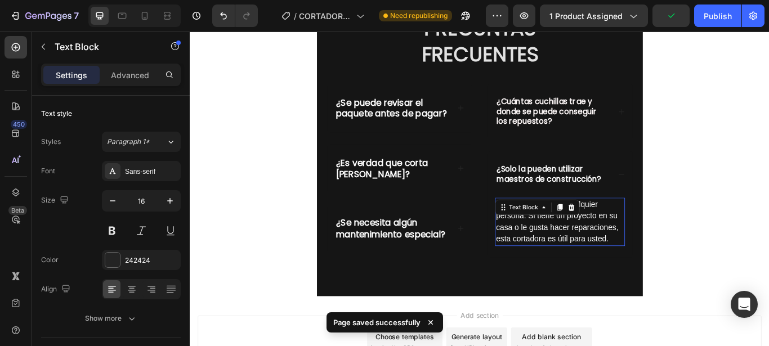
click at [680, 274] on p "No, la puede utilizar cualquier persona. Si tiene un proyecto en su casa o le g…" at bounding box center [621, 253] width 149 height 54
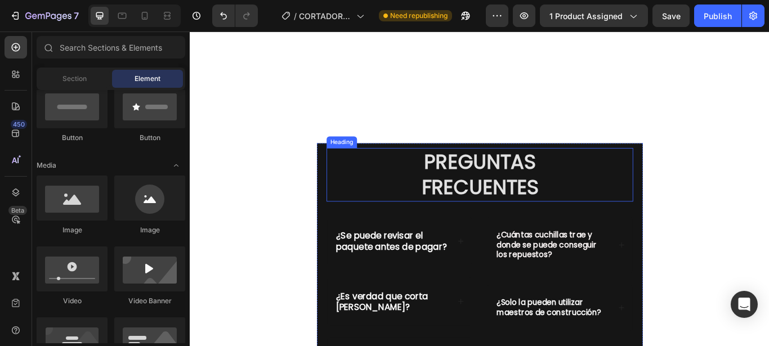
scroll to position [4367, 0]
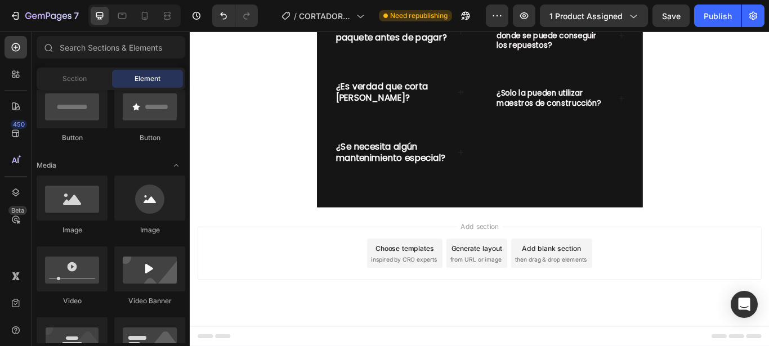
click at [135, 11] on div at bounding box center [134, 16] width 92 height 23
click at [148, 15] on icon at bounding box center [144, 15] width 11 height 11
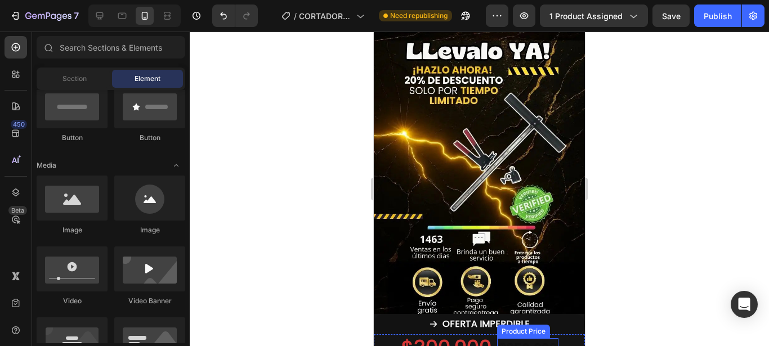
scroll to position [3476, 0]
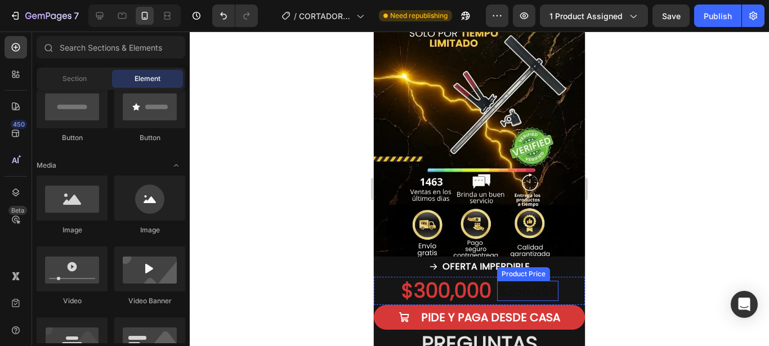
click at [525, 281] on div "$350,000" at bounding box center [527, 291] width 61 height 21
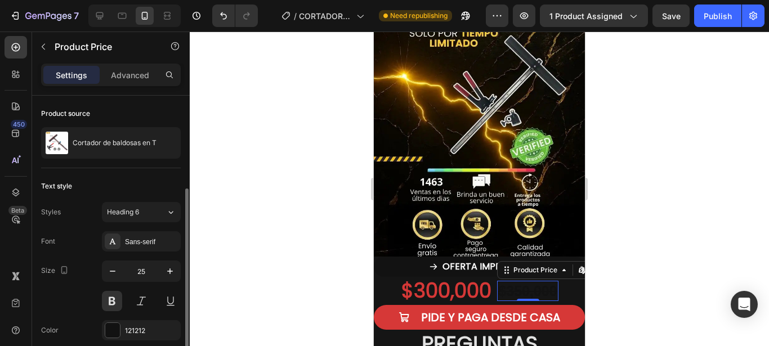
scroll to position [57, 0]
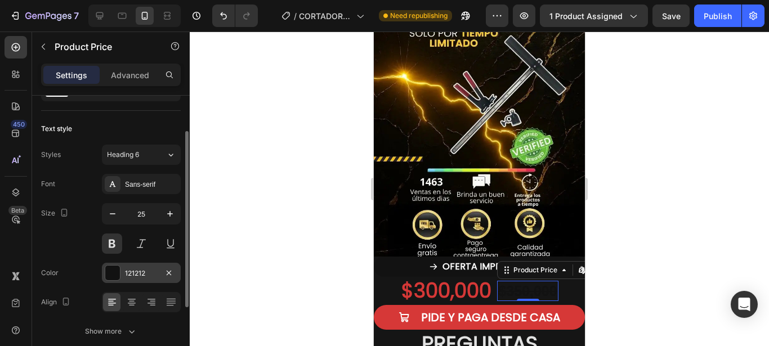
click at [115, 271] on div at bounding box center [112, 273] width 15 height 15
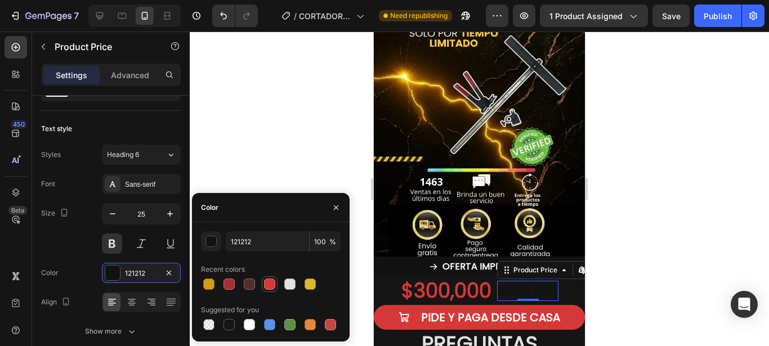
click at [270, 284] on div at bounding box center [269, 284] width 11 height 11
type input "D63837"
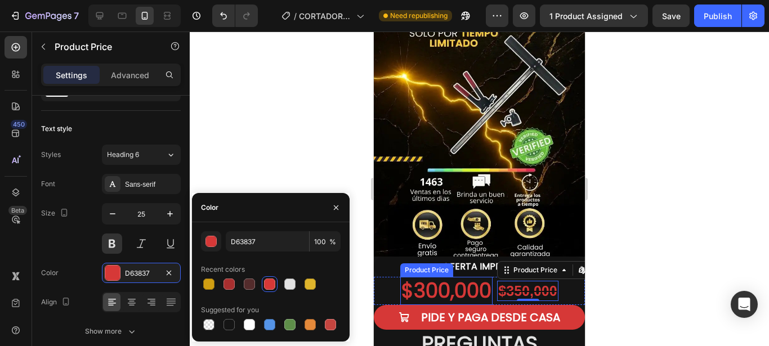
click at [468, 277] on div "$300,000" at bounding box center [446, 291] width 92 height 28
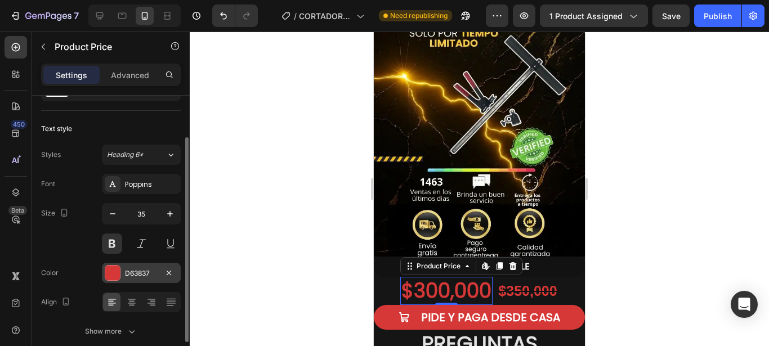
click at [122, 271] on div "D63837" at bounding box center [141, 273] width 79 height 20
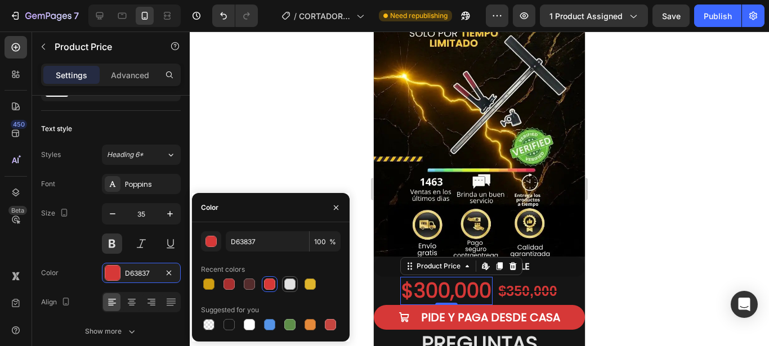
click at [284, 279] on div at bounding box center [290, 285] width 14 height 14
type input "E2E2E2"
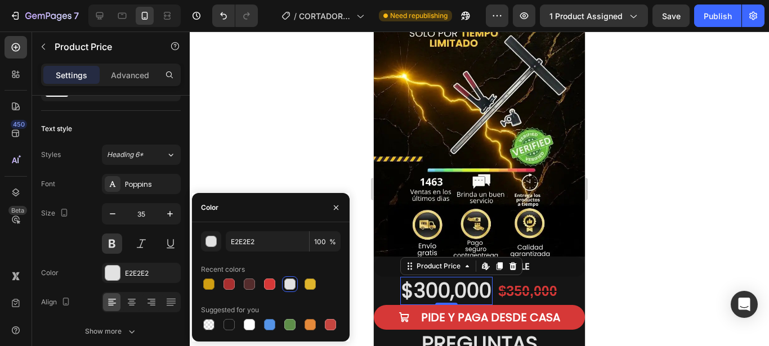
click at [688, 163] on div at bounding box center [480, 189] width 580 height 315
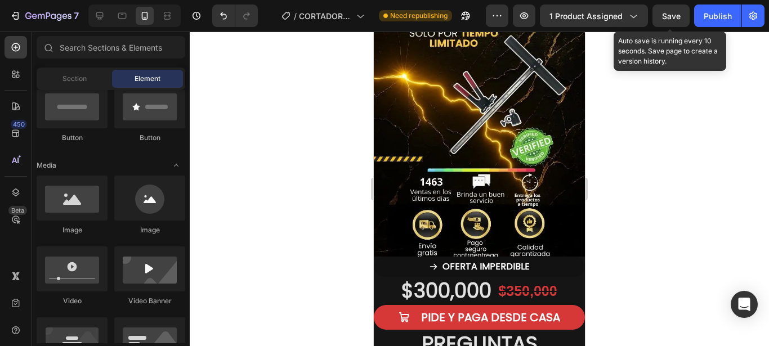
click at [665, 17] on span "Save" at bounding box center [671, 16] width 19 height 10
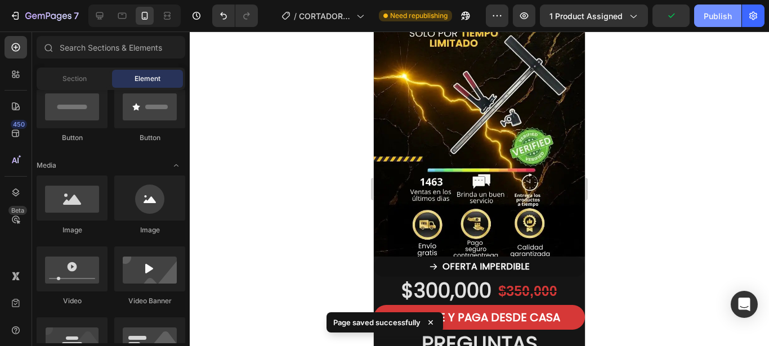
click at [706, 19] on div "Publish" at bounding box center [718, 16] width 28 height 12
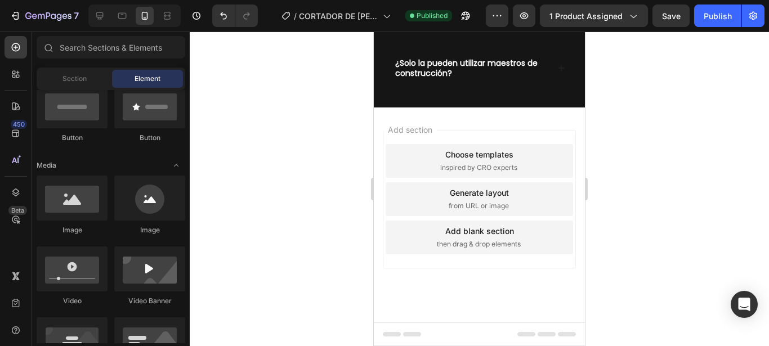
scroll to position [0, 0]
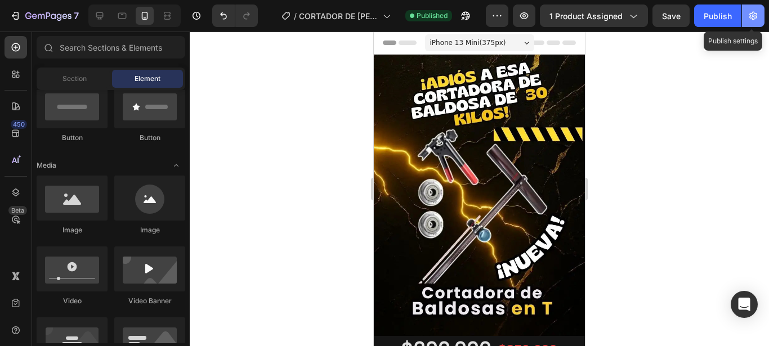
click at [756, 18] on icon "button" at bounding box center [754, 16] width 8 height 8
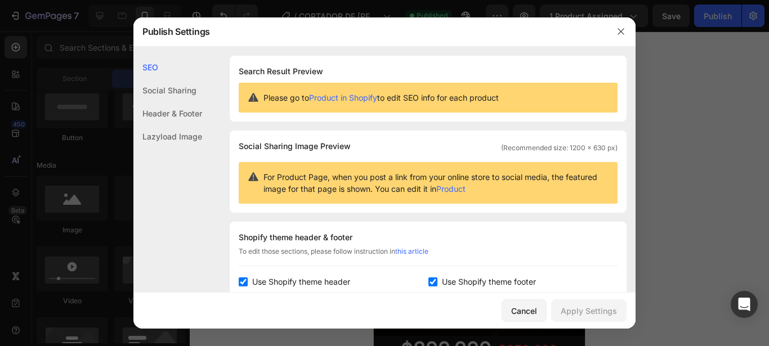
click at [242, 284] on input "checkbox" at bounding box center [243, 282] width 9 height 9
checkbox input "false"
click at [580, 310] on div "Apply Settings" at bounding box center [589, 311] width 56 height 12
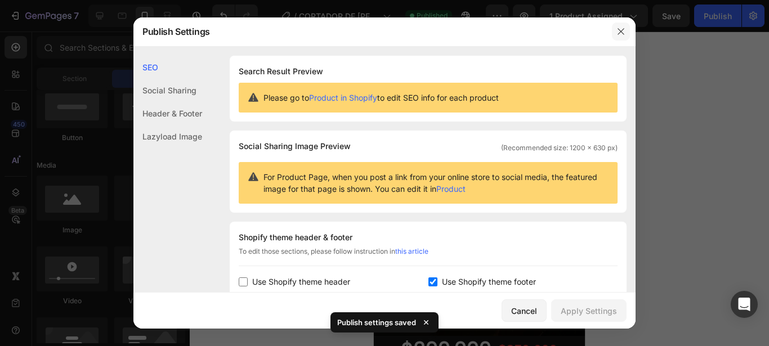
click at [623, 33] on icon "button" at bounding box center [621, 31] width 9 height 9
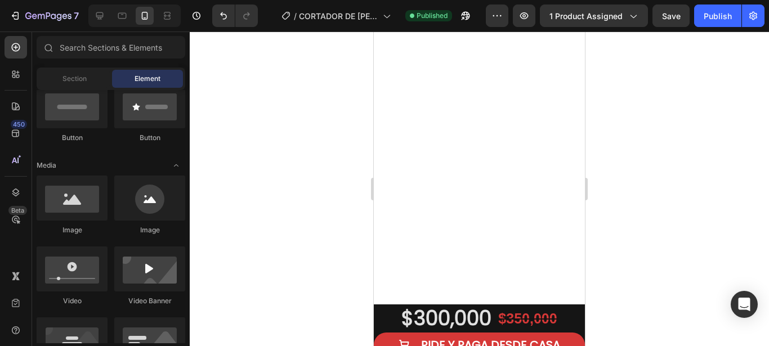
scroll to position [1149, 0]
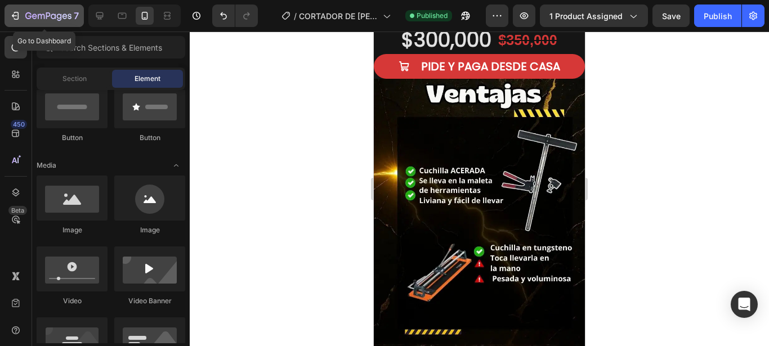
click at [76, 12] on p "7" at bounding box center [76, 16] width 5 height 14
